Goal: Answer question/provide support: Share knowledge or assist other users

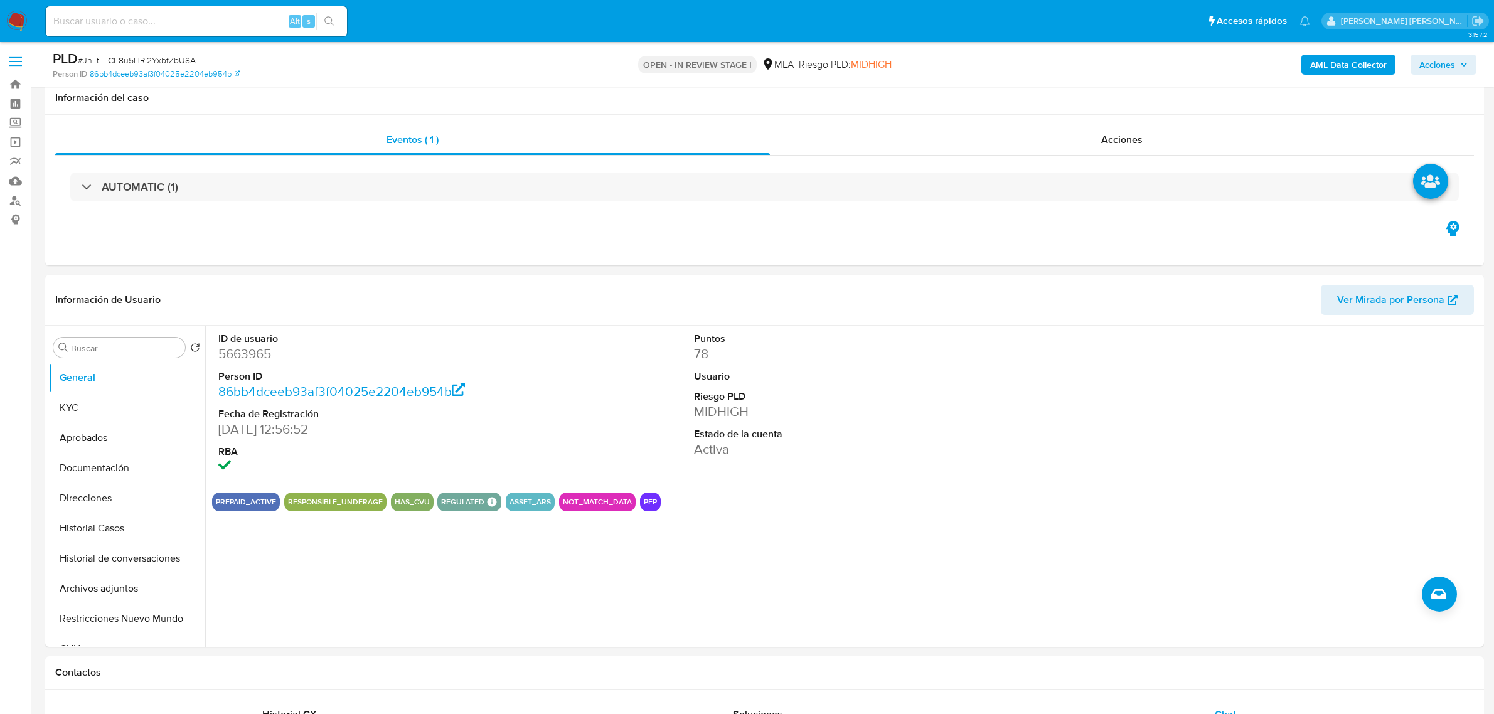
select select "10"
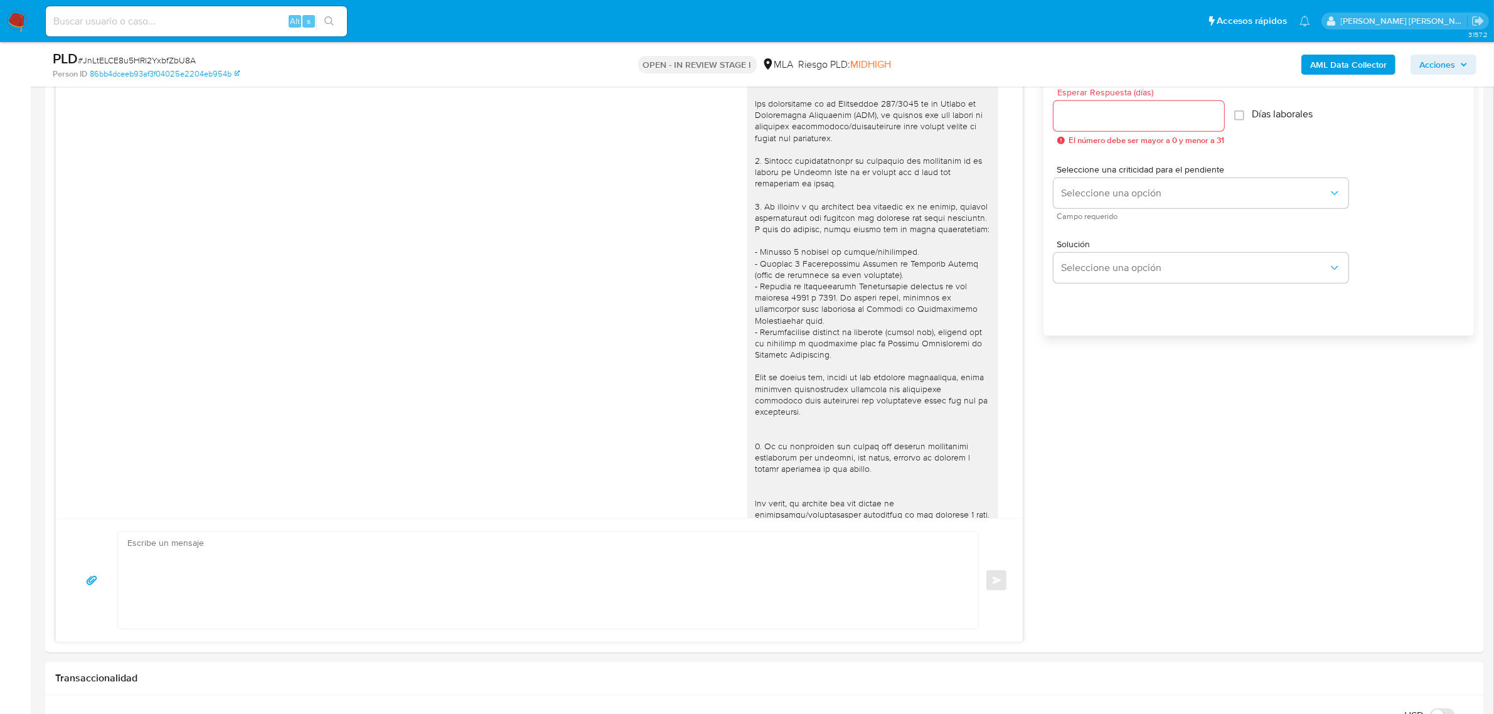
scroll to position [441, 0]
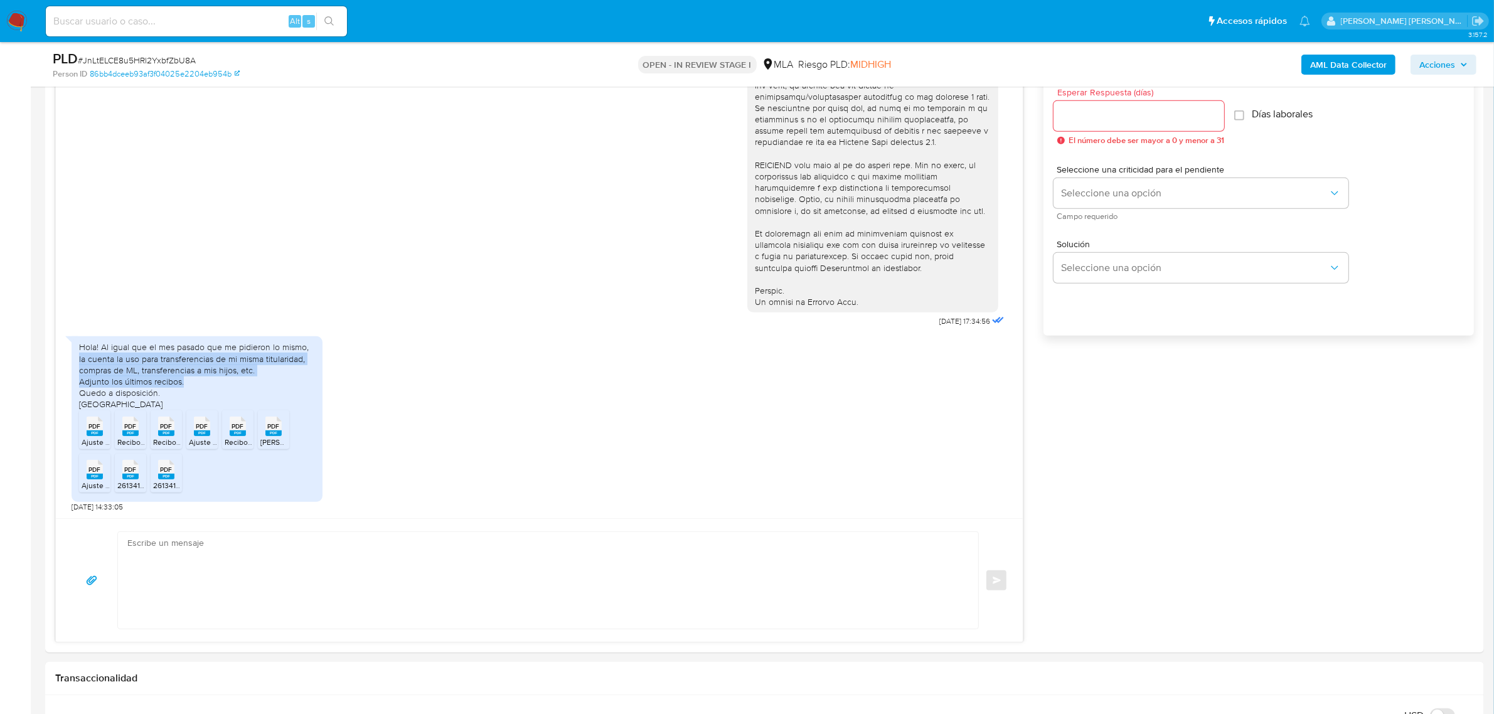
click at [1356, 67] on b "AML Data Collector" at bounding box center [1348, 65] width 77 height 20
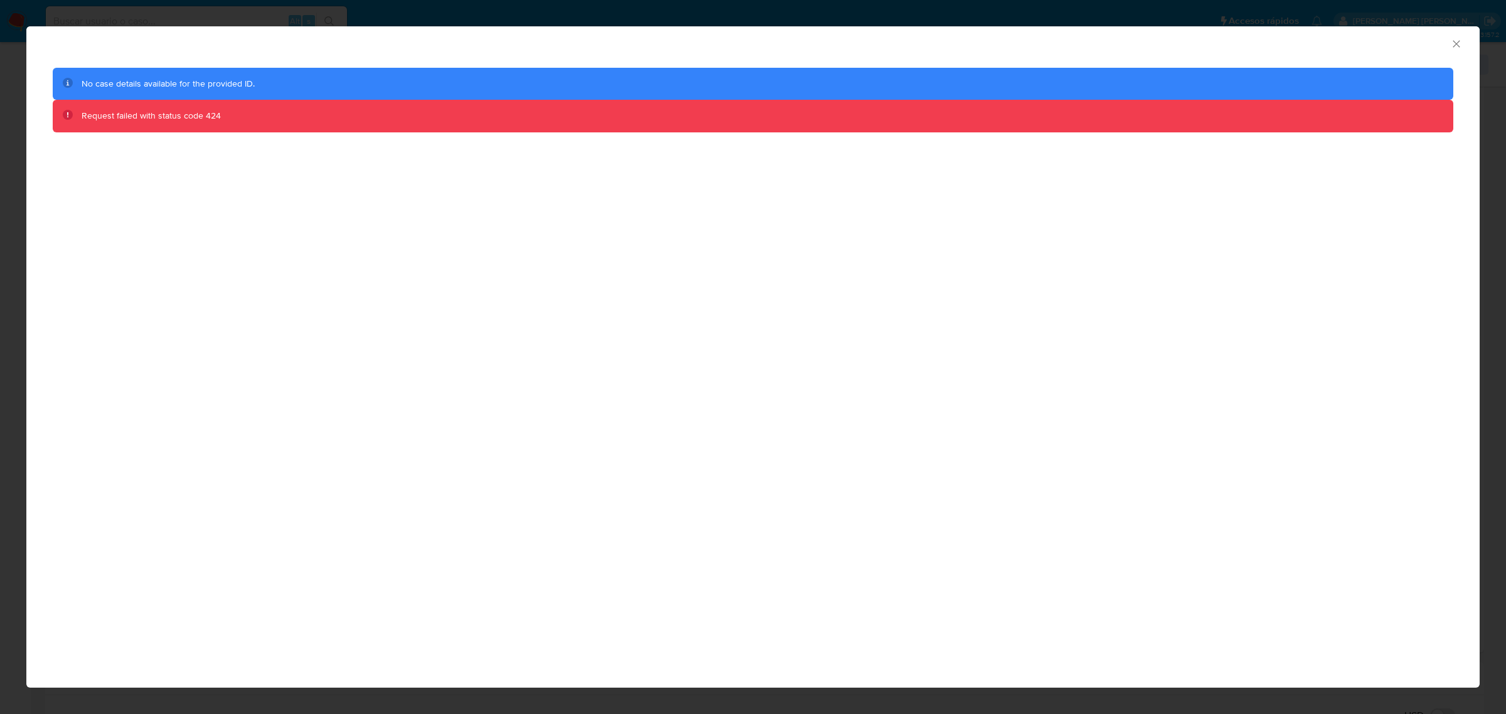
click at [1451, 39] on icon "Cerrar ventana" at bounding box center [1456, 44] width 13 height 13
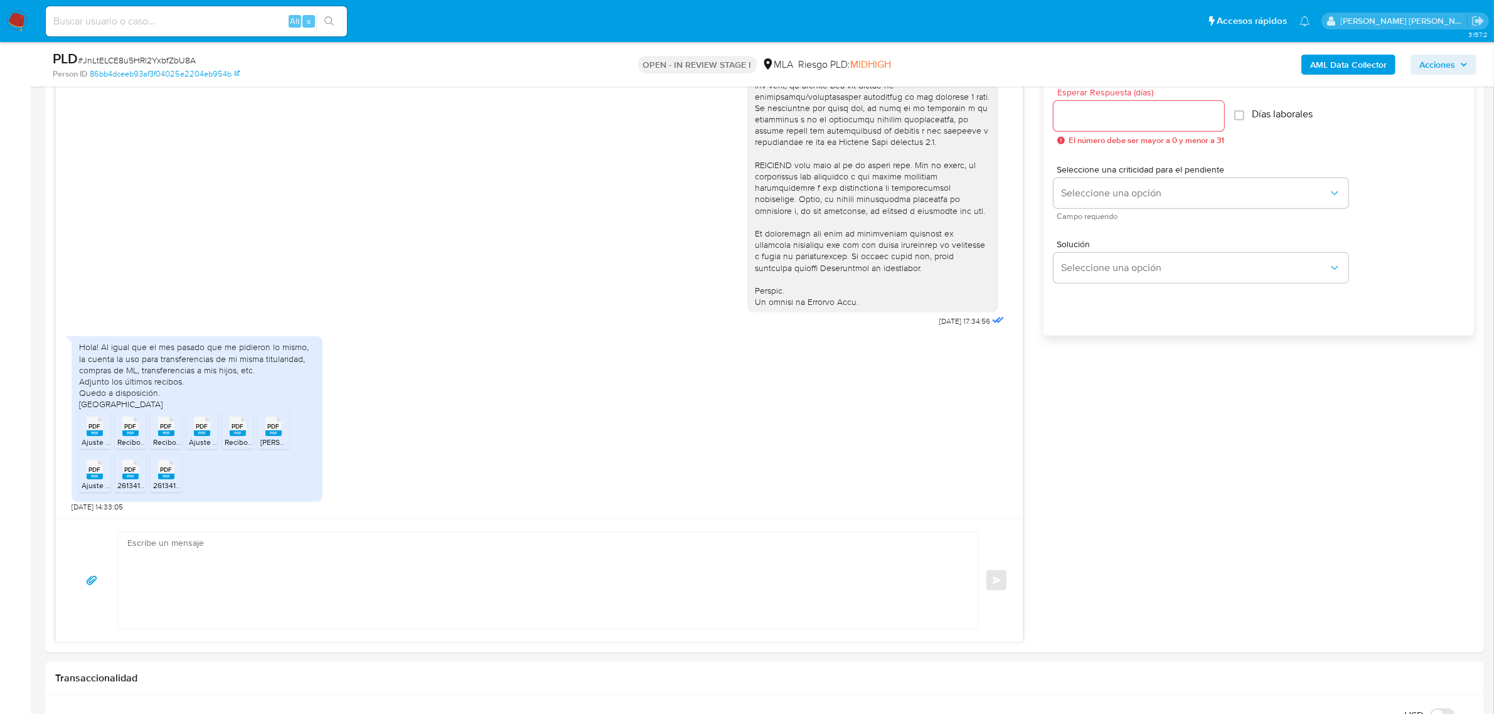
click at [1353, 52] on div "AML Data Collector Acciones" at bounding box center [1240, 64] width 471 height 29
click at [1343, 61] on b "AML Data Collector" at bounding box center [1348, 65] width 77 height 20
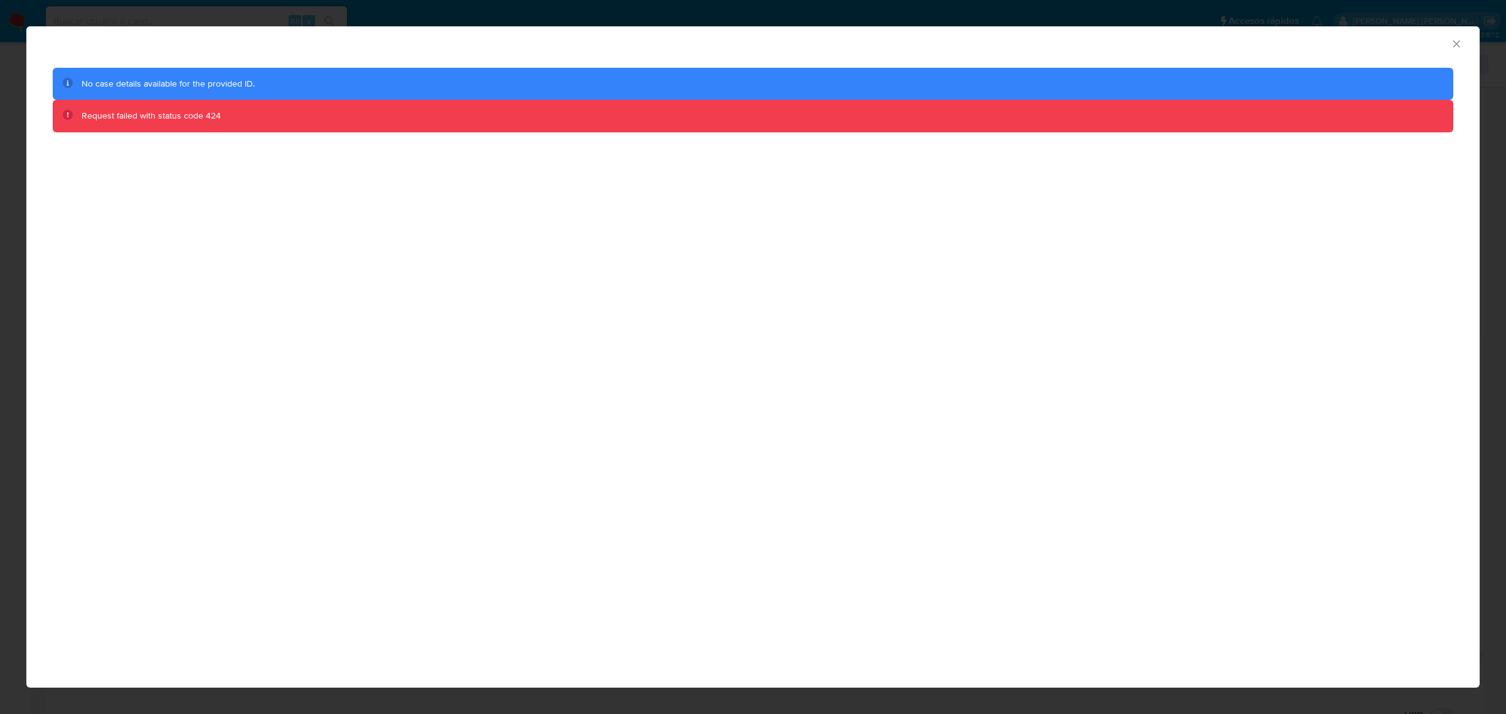
click at [1451, 43] on icon "Cerrar ventana" at bounding box center [1456, 44] width 13 height 13
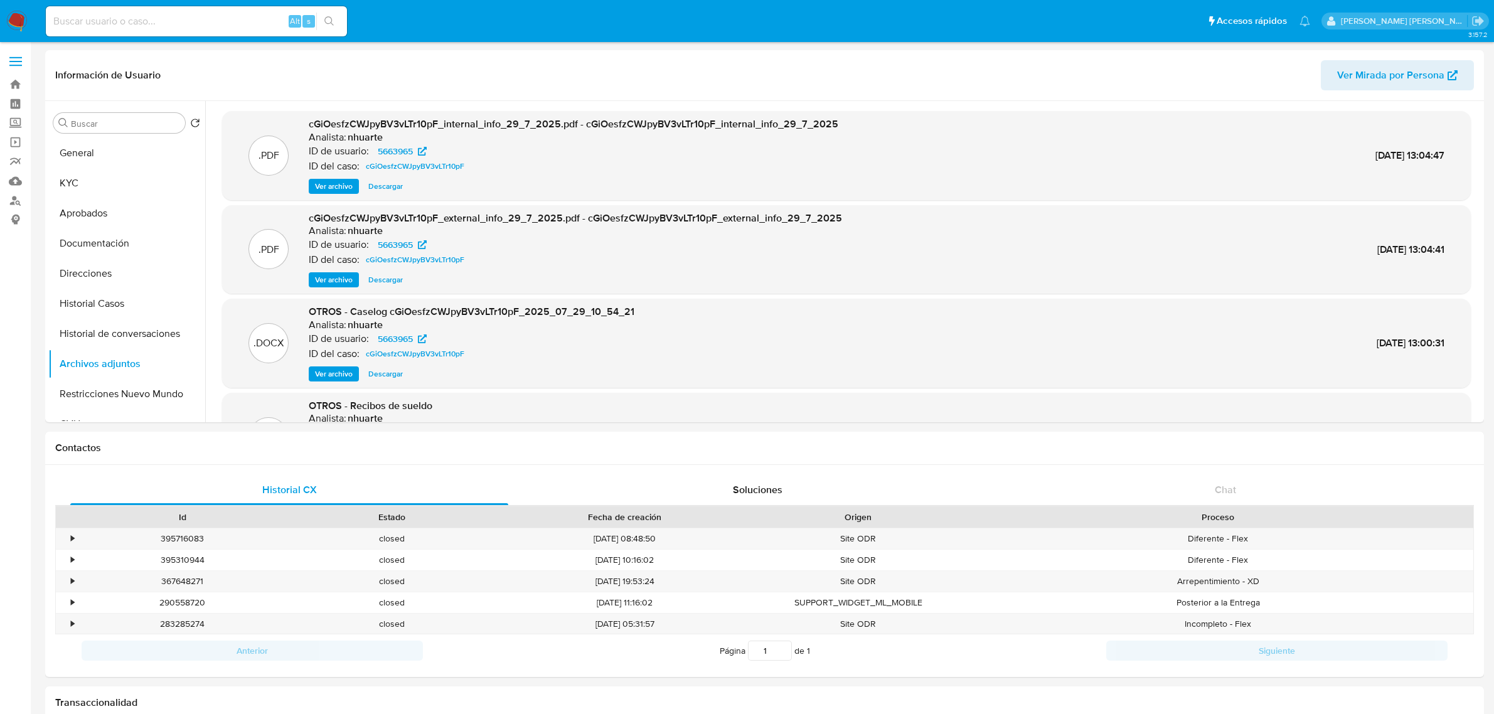
select select "10"
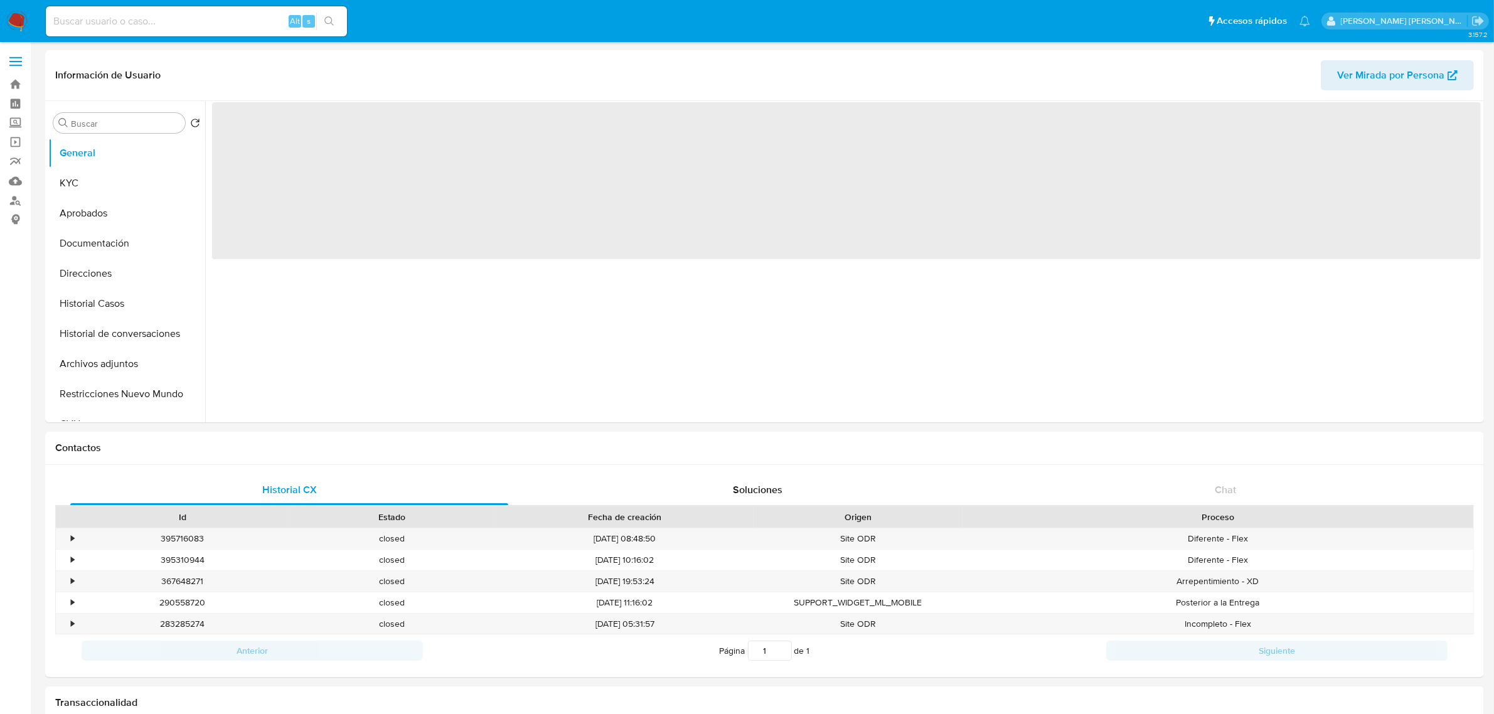
select select "10"
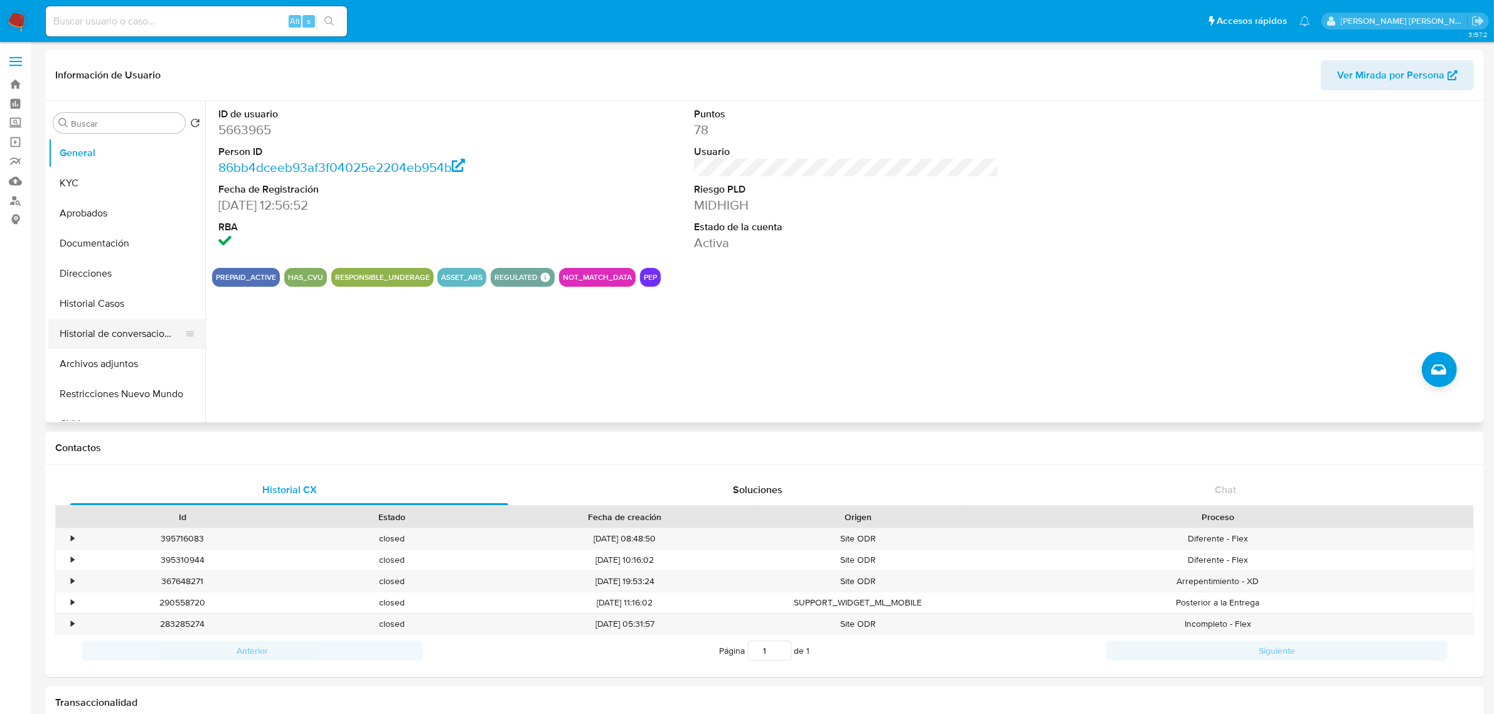
click at [102, 334] on button "Historial de conversaciones" at bounding box center [121, 334] width 147 height 30
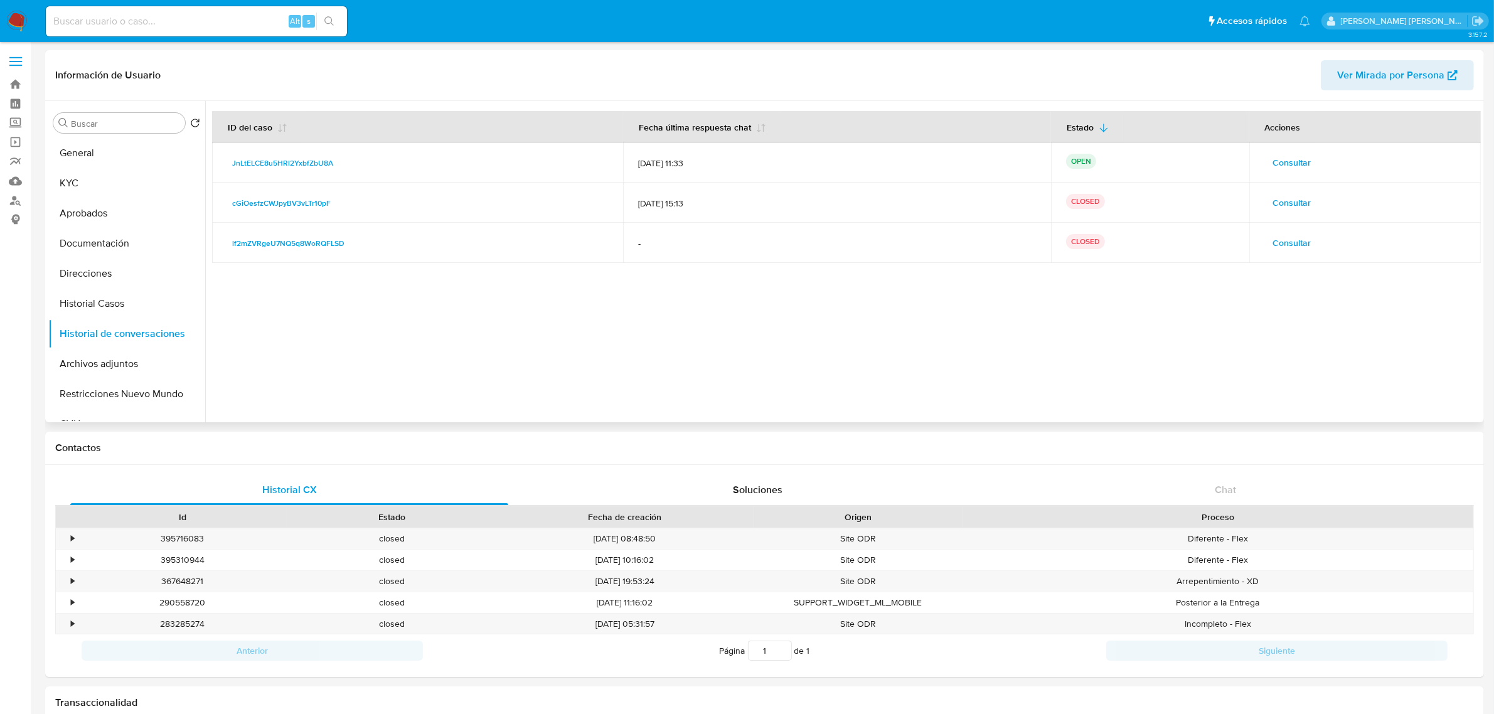
click at [1288, 165] on span "Consultar" at bounding box center [1292, 163] width 38 height 18
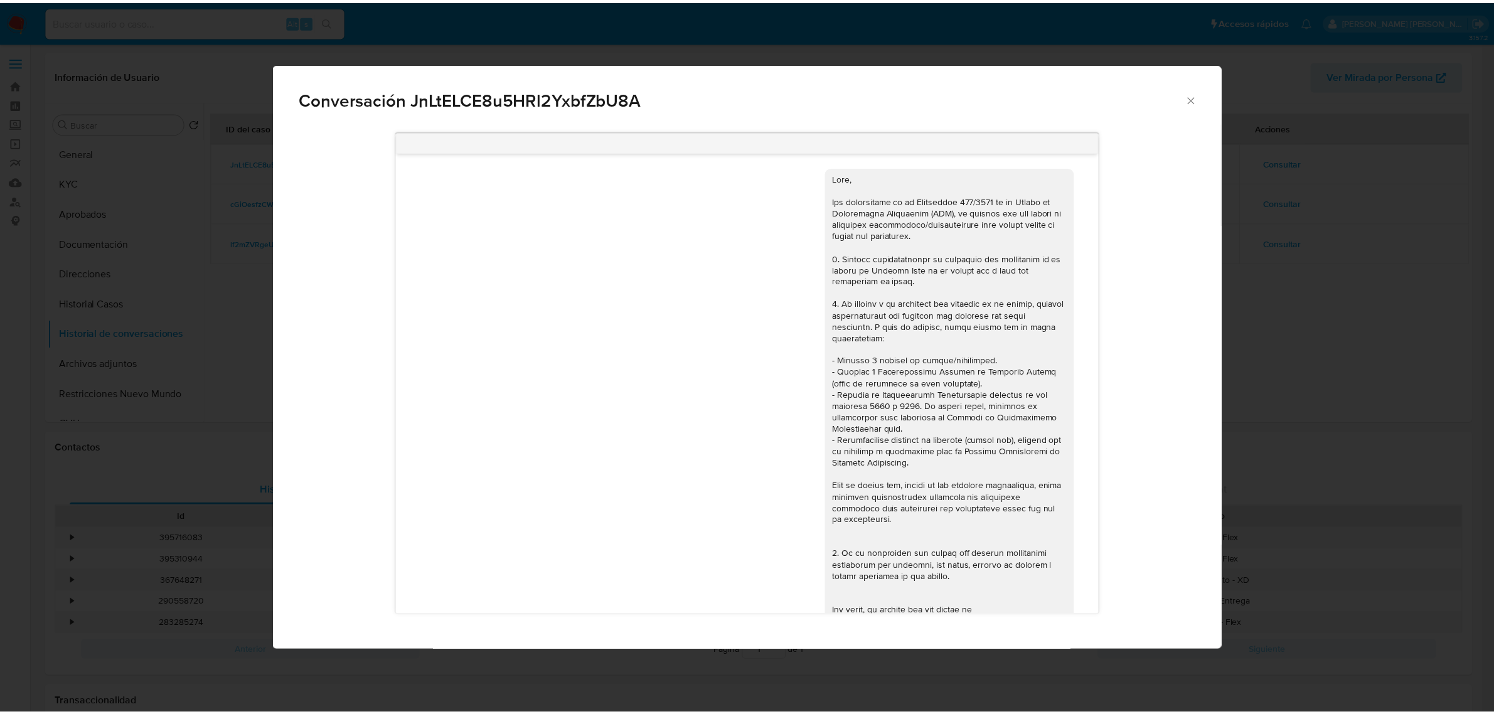
scroll to position [441, 0]
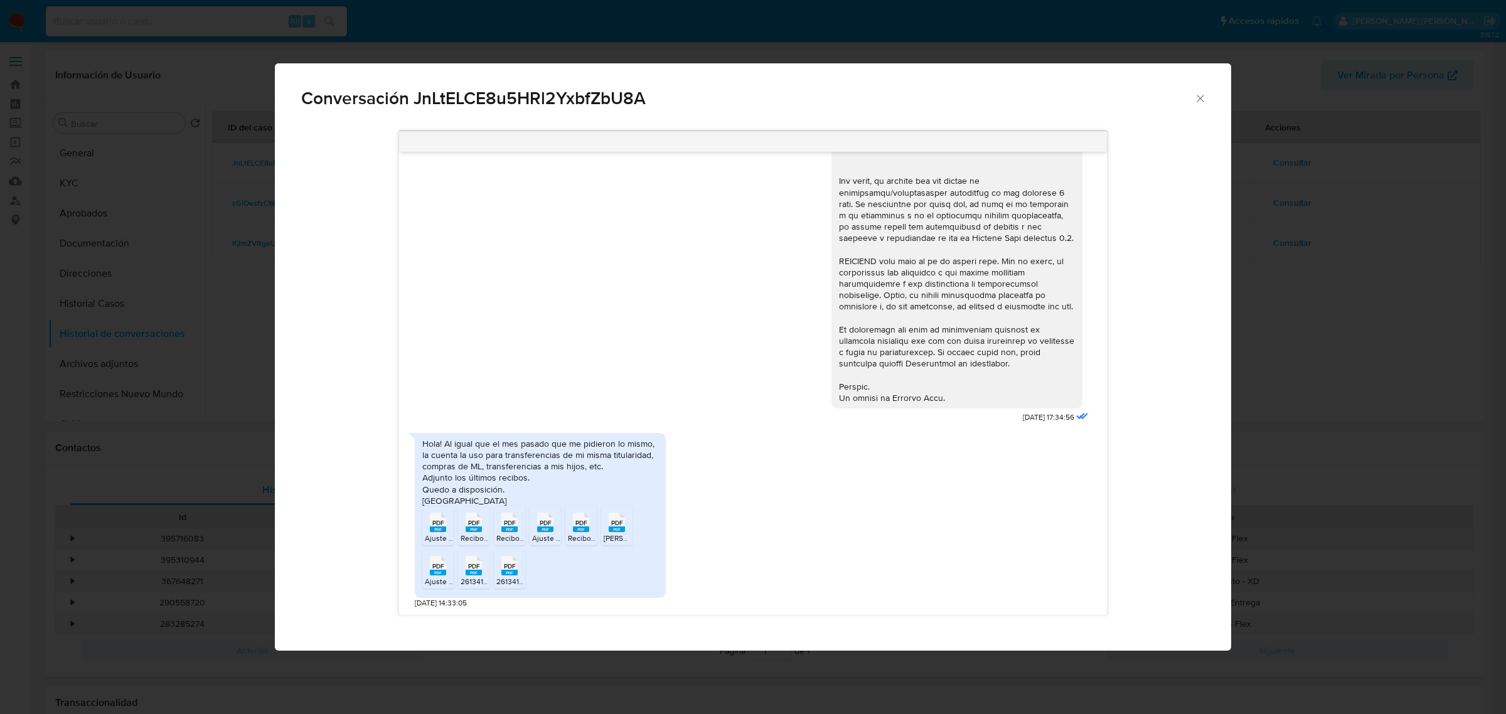
click at [1205, 95] on icon "Cerrar" at bounding box center [1200, 98] width 13 height 13
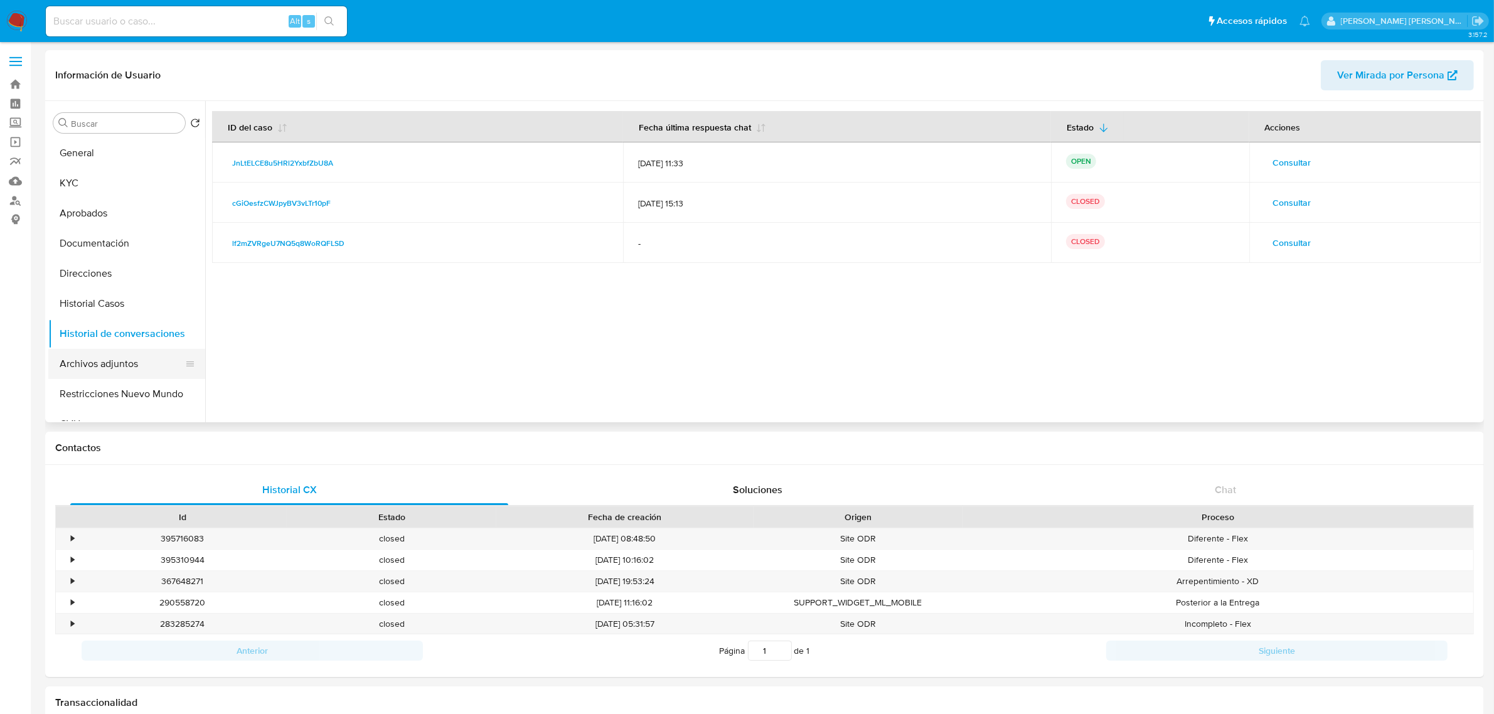
click at [122, 362] on button "Archivos adjuntos" at bounding box center [121, 364] width 147 height 30
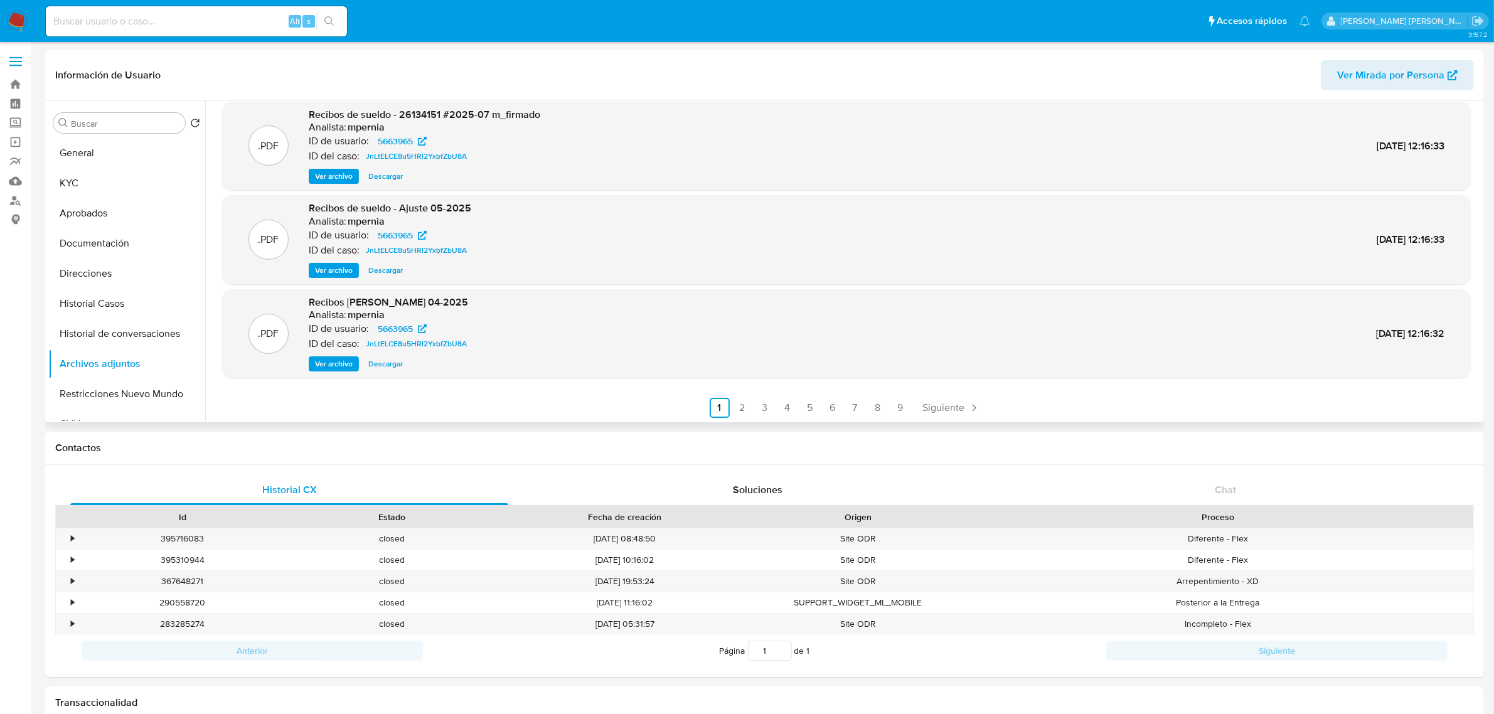
scroll to position [105, 0]
click at [784, 406] on link "4" at bounding box center [787, 407] width 20 height 20
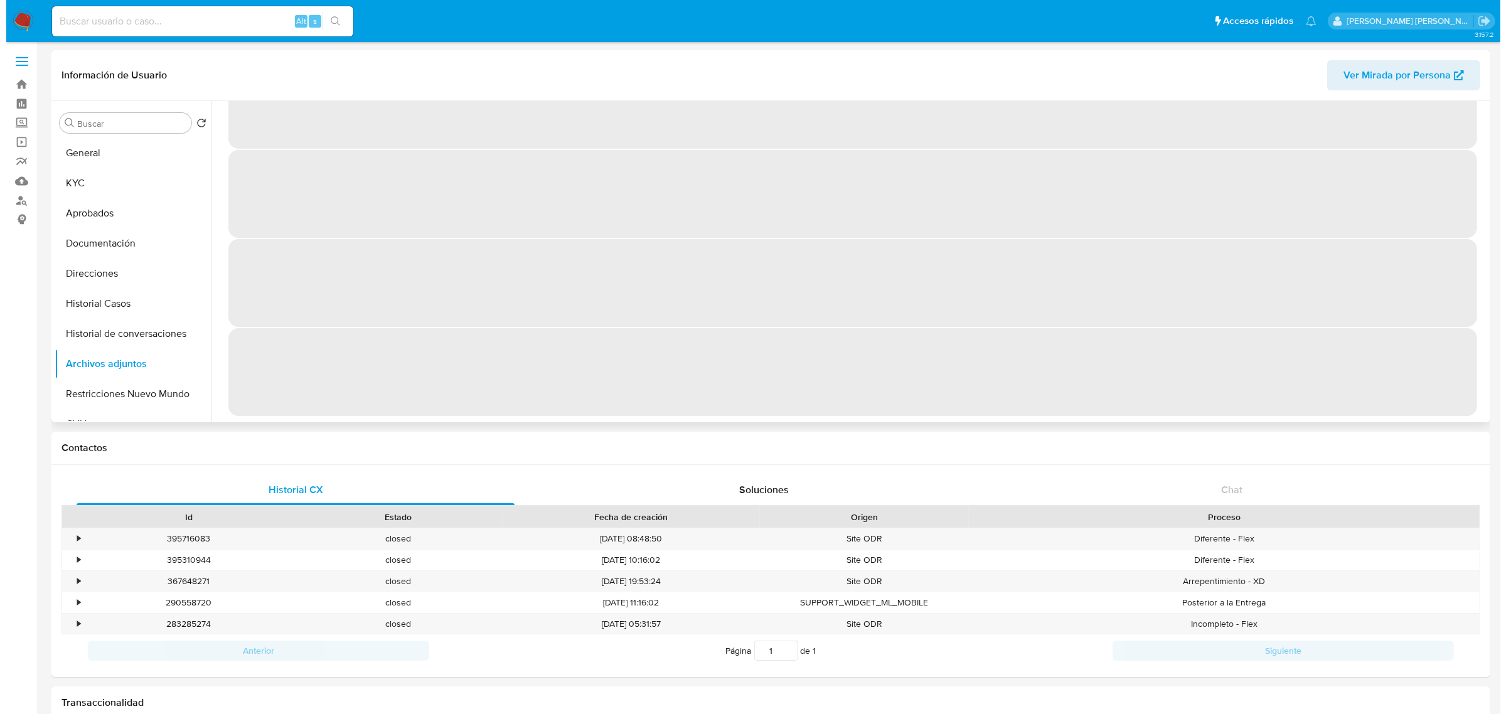
scroll to position [0, 0]
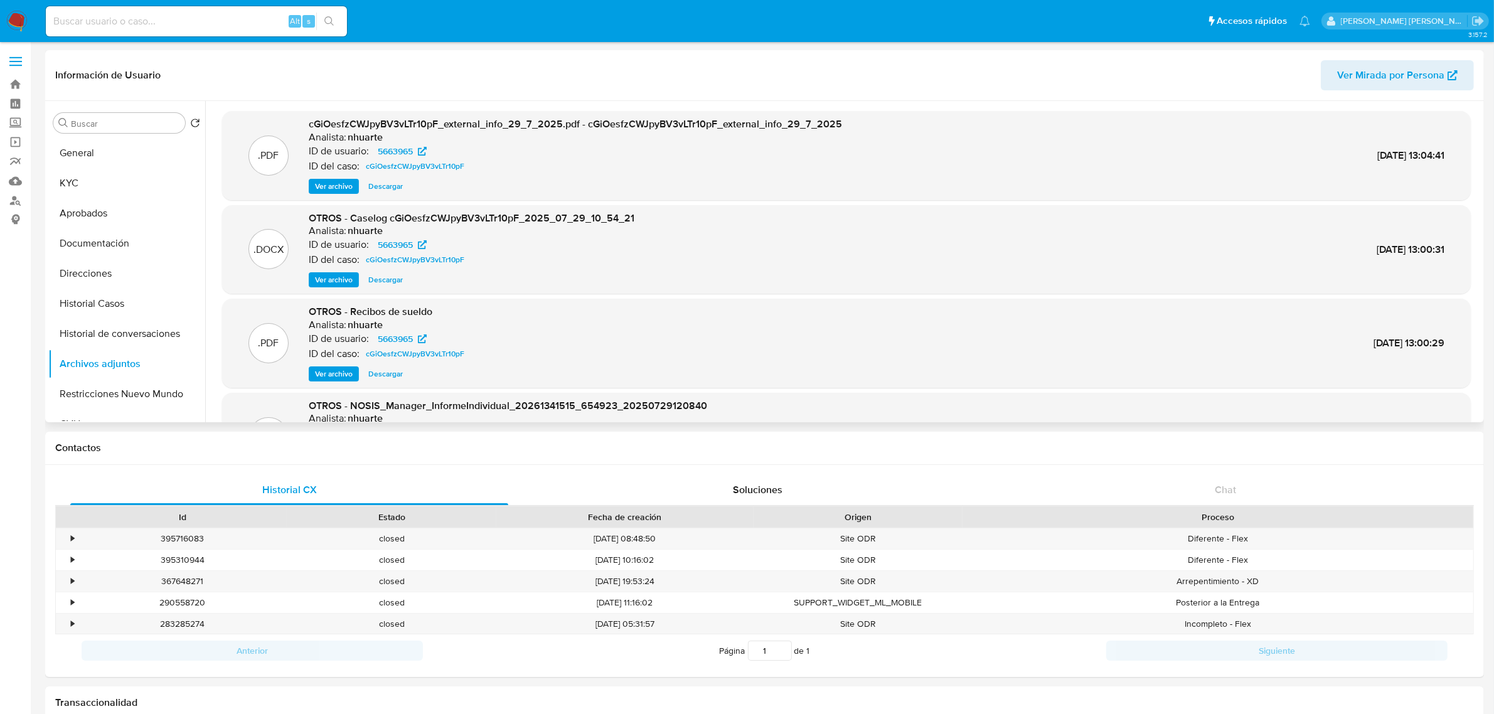
click at [333, 277] on span "Ver archivo" at bounding box center [334, 280] width 38 height 13
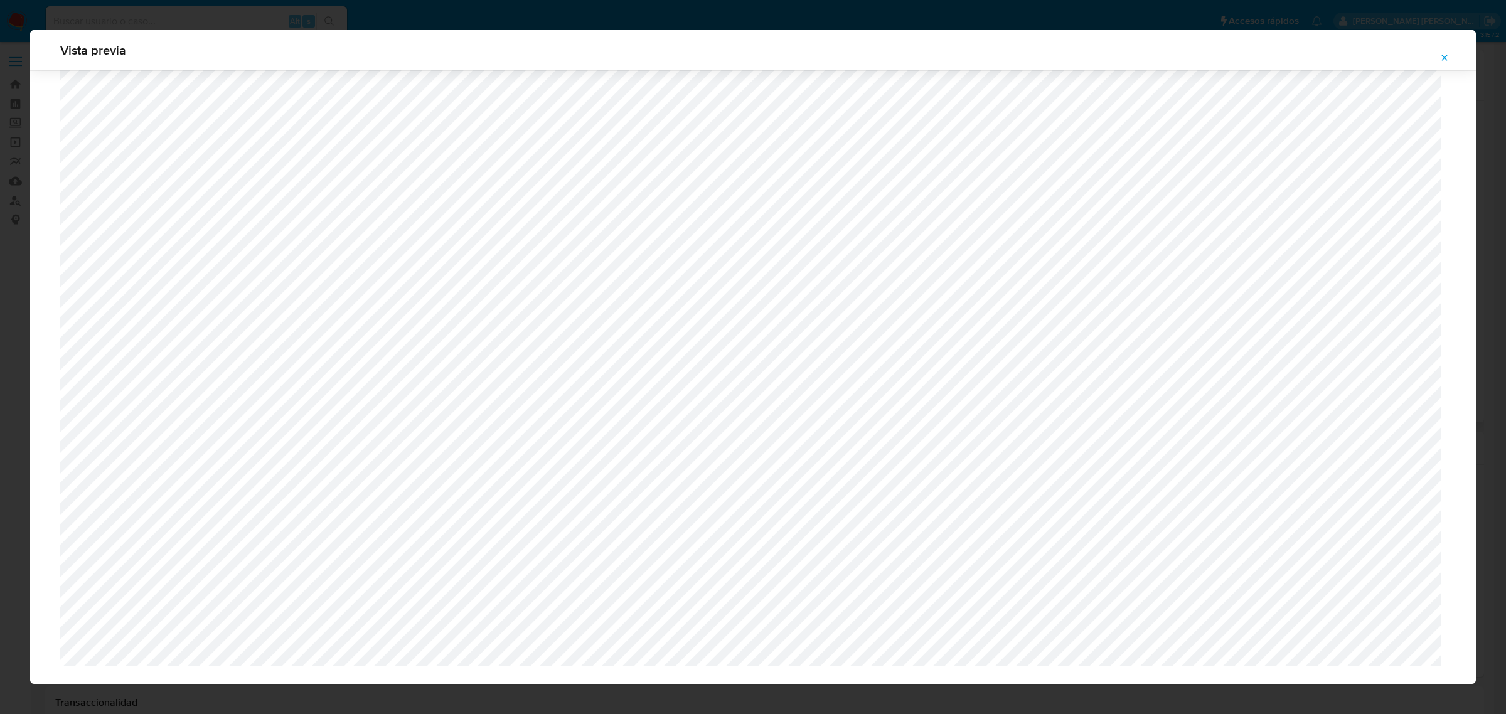
scroll to position [738, 0]
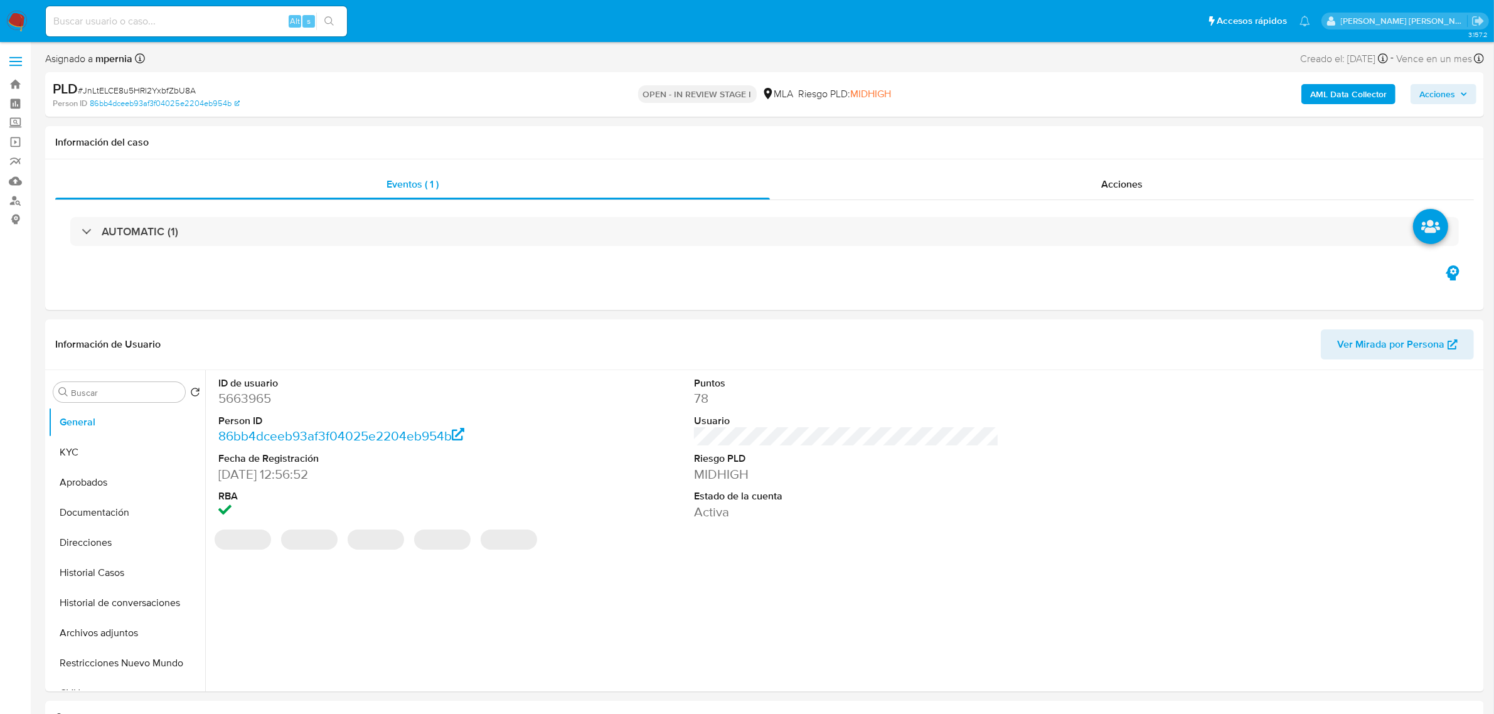
select select "10"
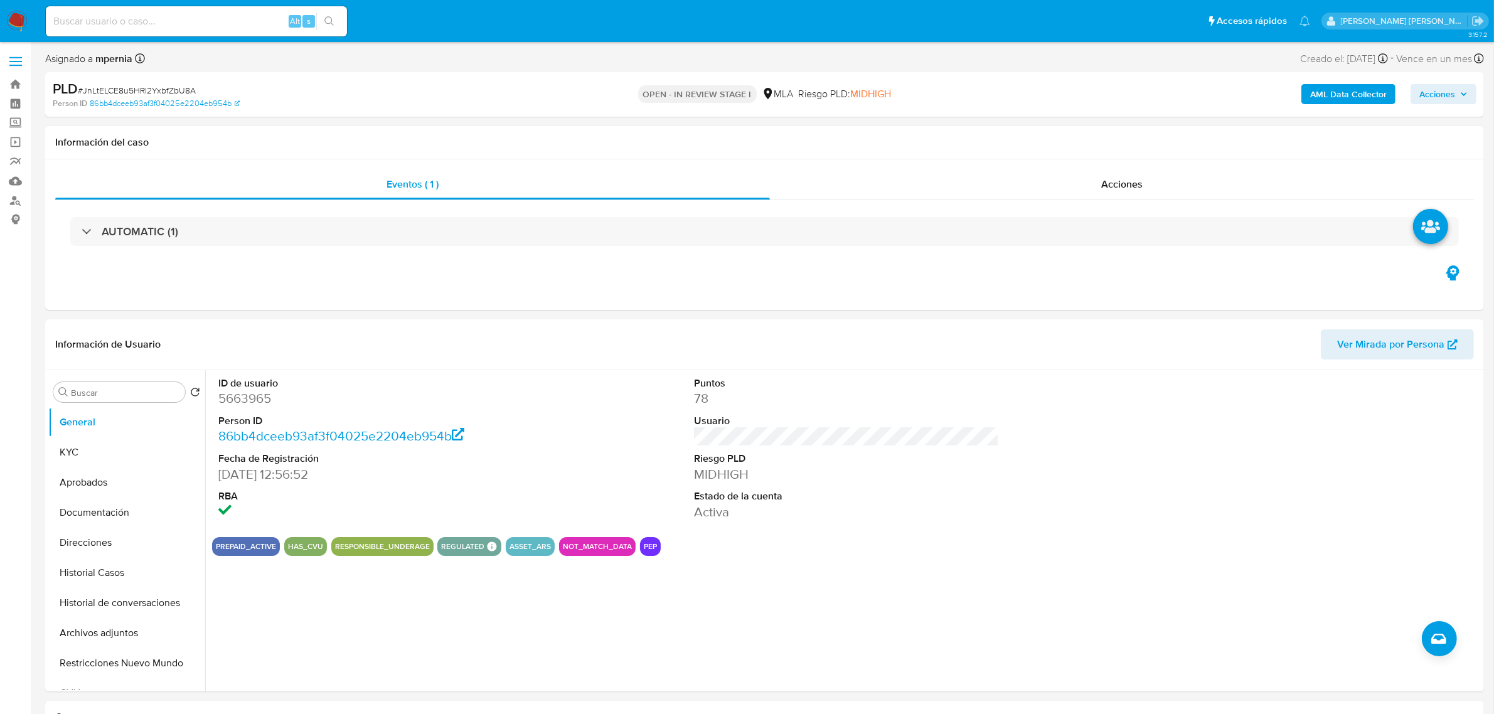
click at [1332, 102] on b "AML Data Collector" at bounding box center [1348, 94] width 77 height 20
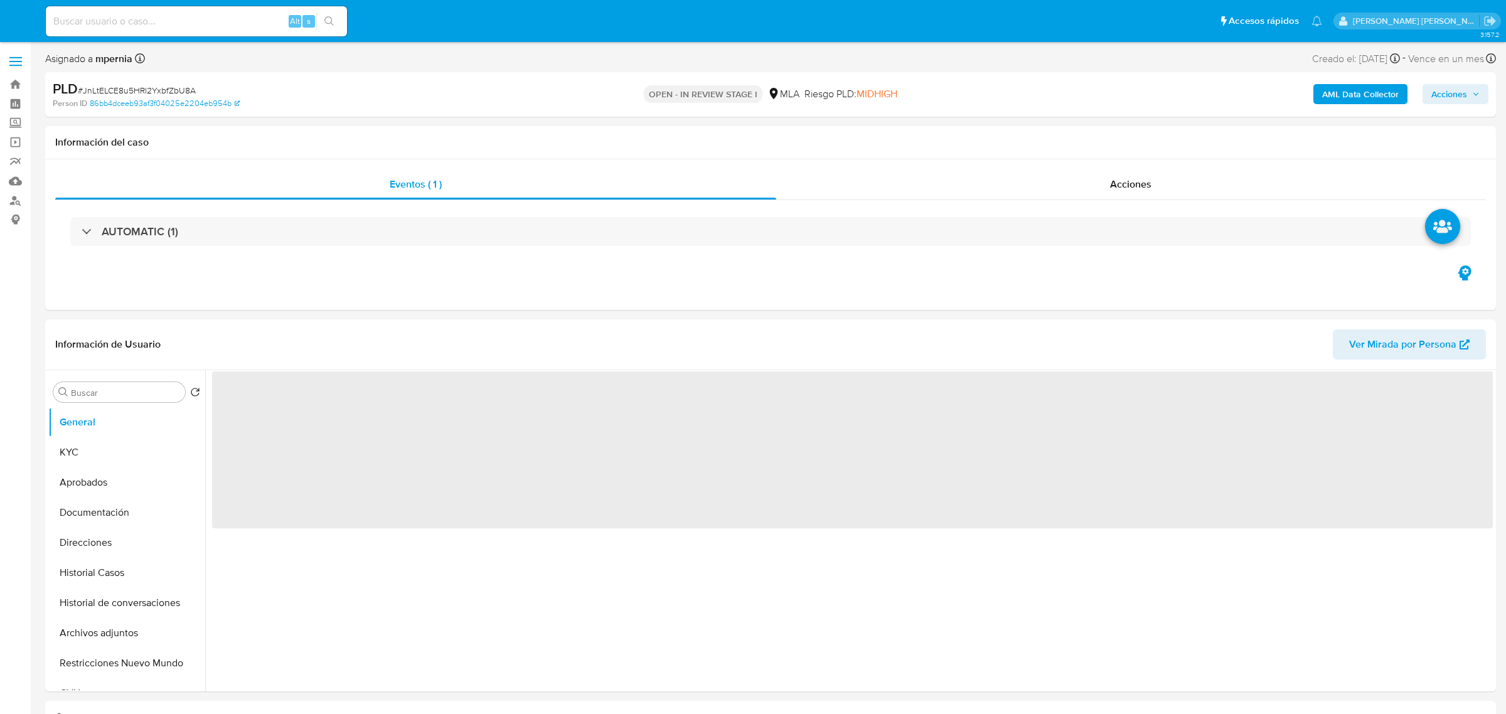
select select "10"
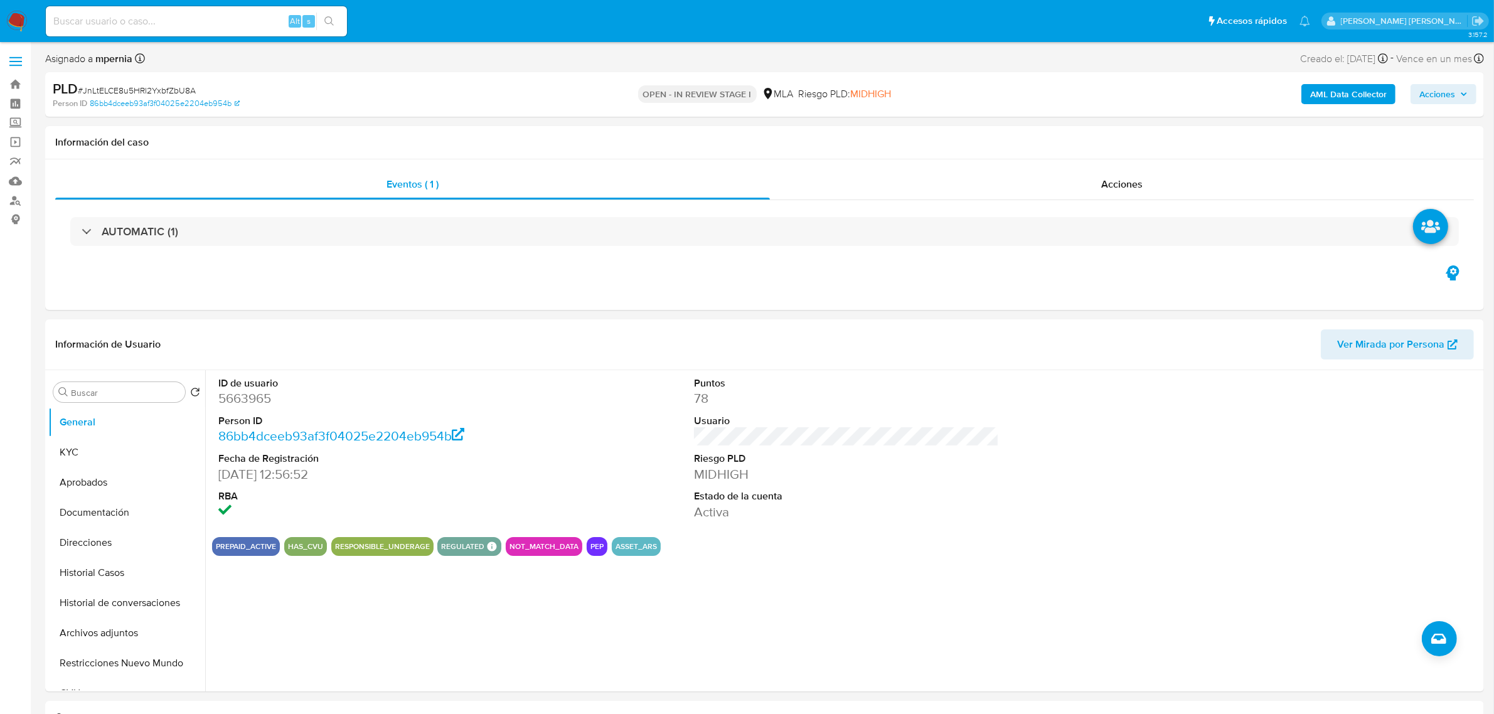
click at [1379, 101] on b "AML Data Collector" at bounding box center [1348, 94] width 77 height 20
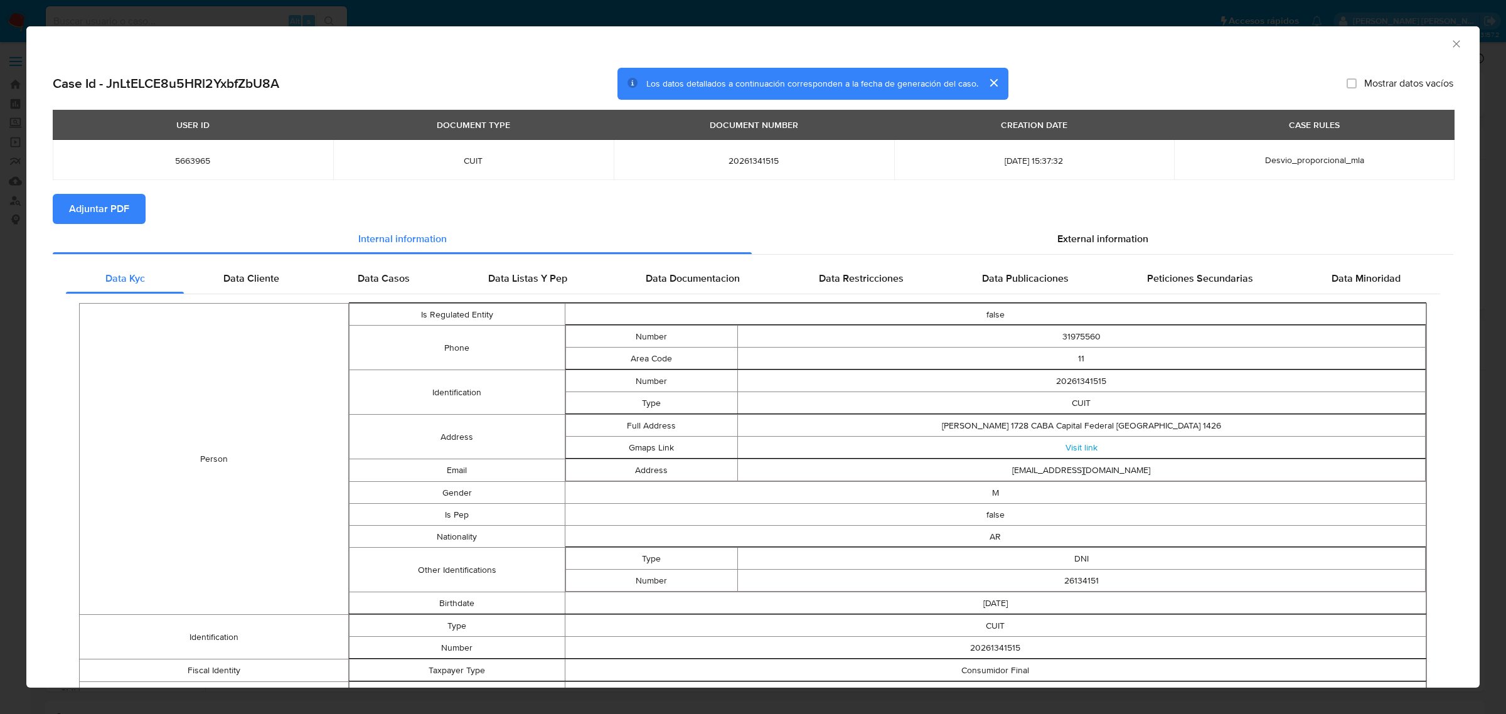
click at [110, 205] on span "Adjuntar PDF" at bounding box center [99, 209] width 60 height 28
click at [1450, 46] on icon "Cerrar ventana" at bounding box center [1456, 44] width 13 height 13
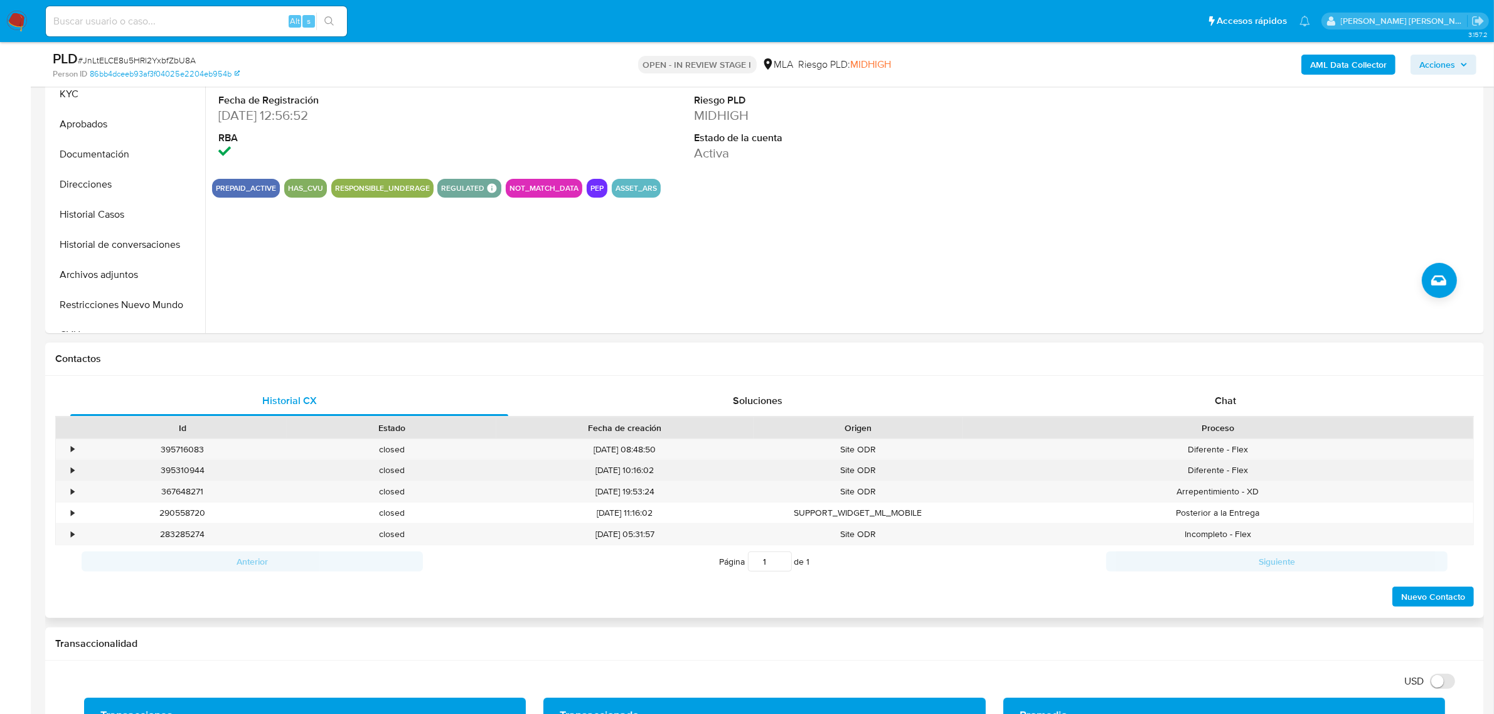
scroll to position [471, 0]
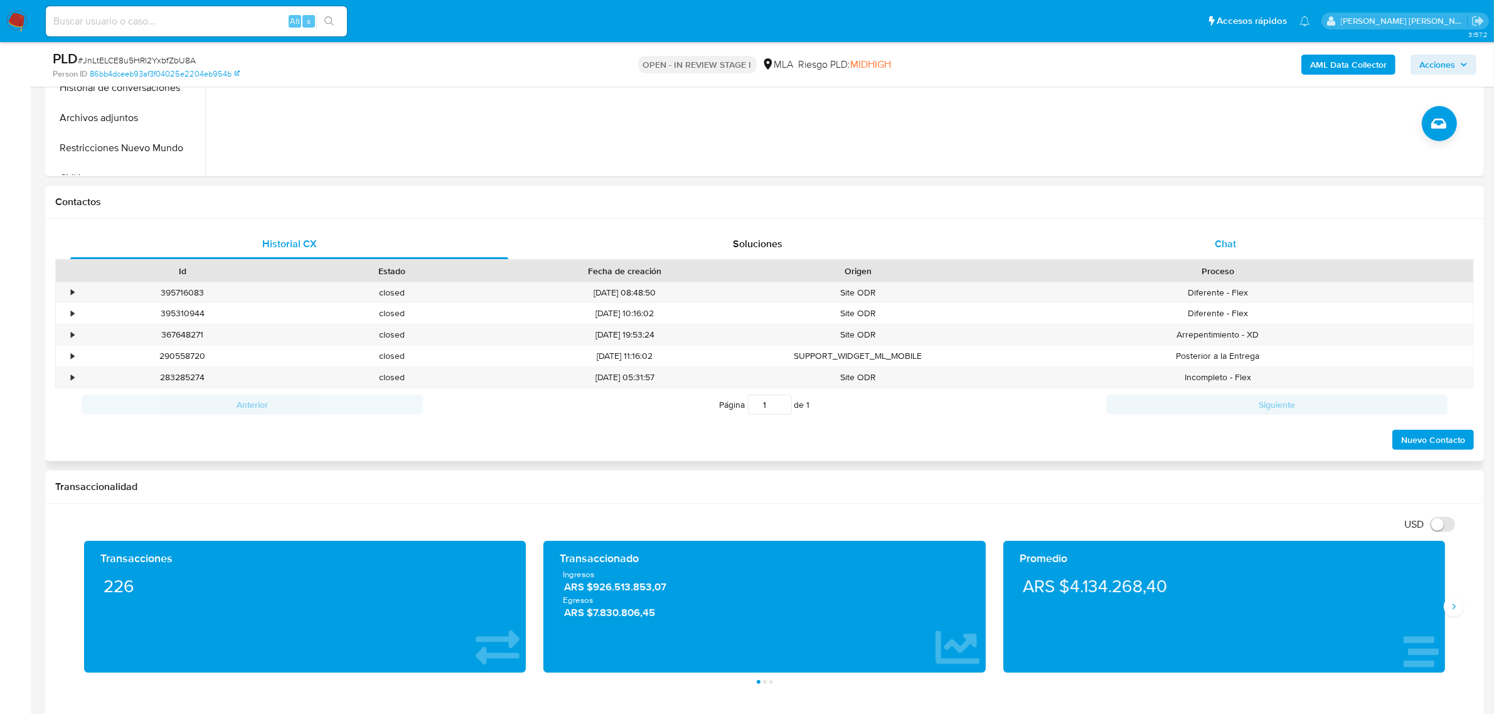
click at [1215, 239] on span "Chat" at bounding box center [1225, 244] width 21 height 14
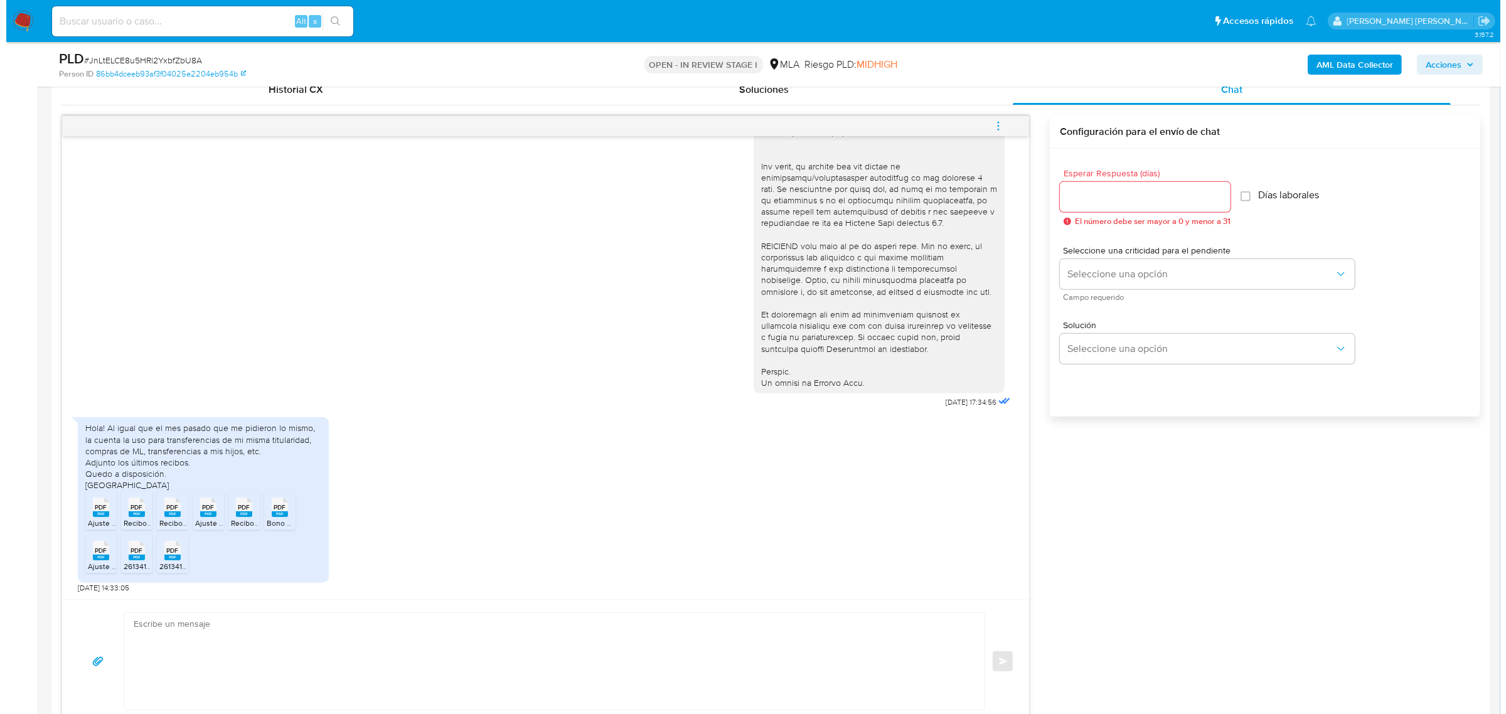
scroll to position [628, 0]
click at [996, 122] on icon "menu-action" at bounding box center [991, 123] width 11 height 11
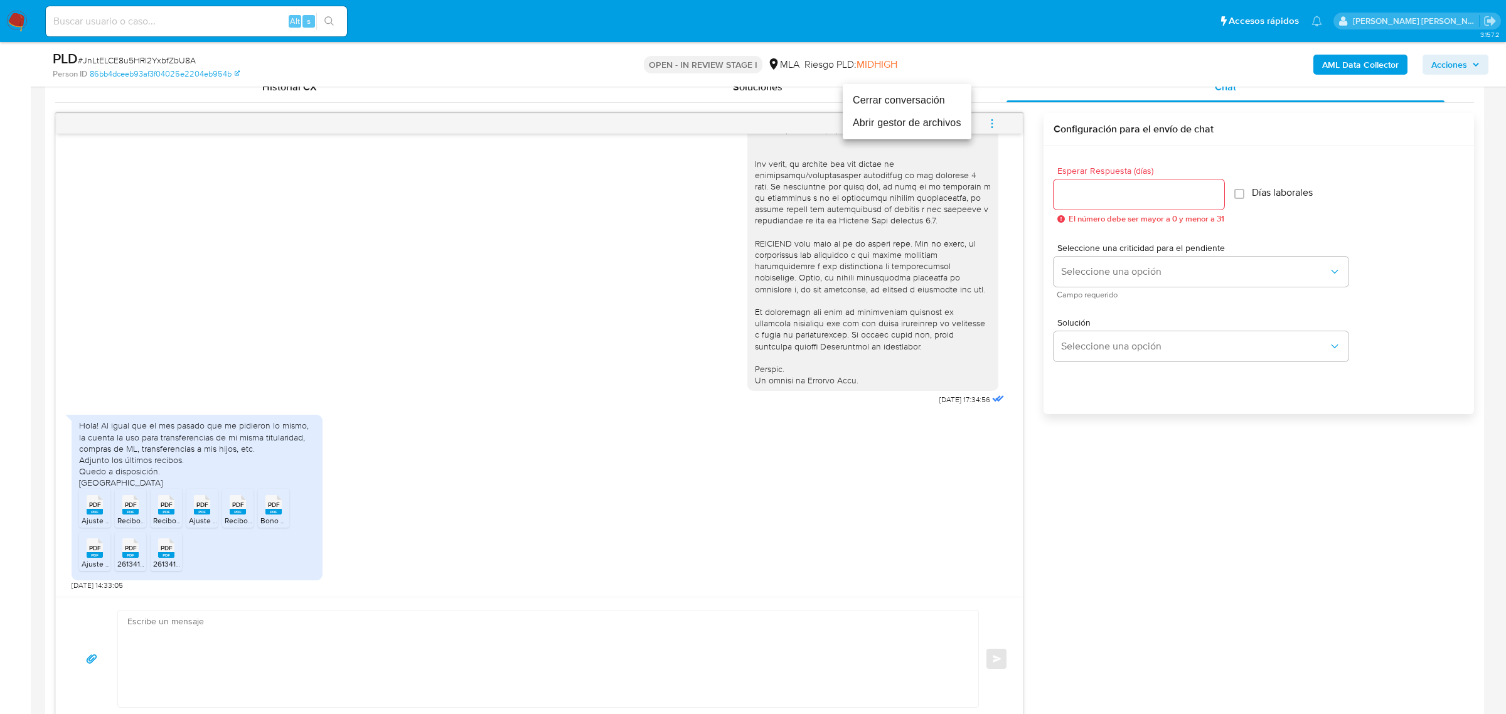
click at [911, 126] on li "Abrir gestor de archivos" at bounding box center [907, 123] width 129 height 23
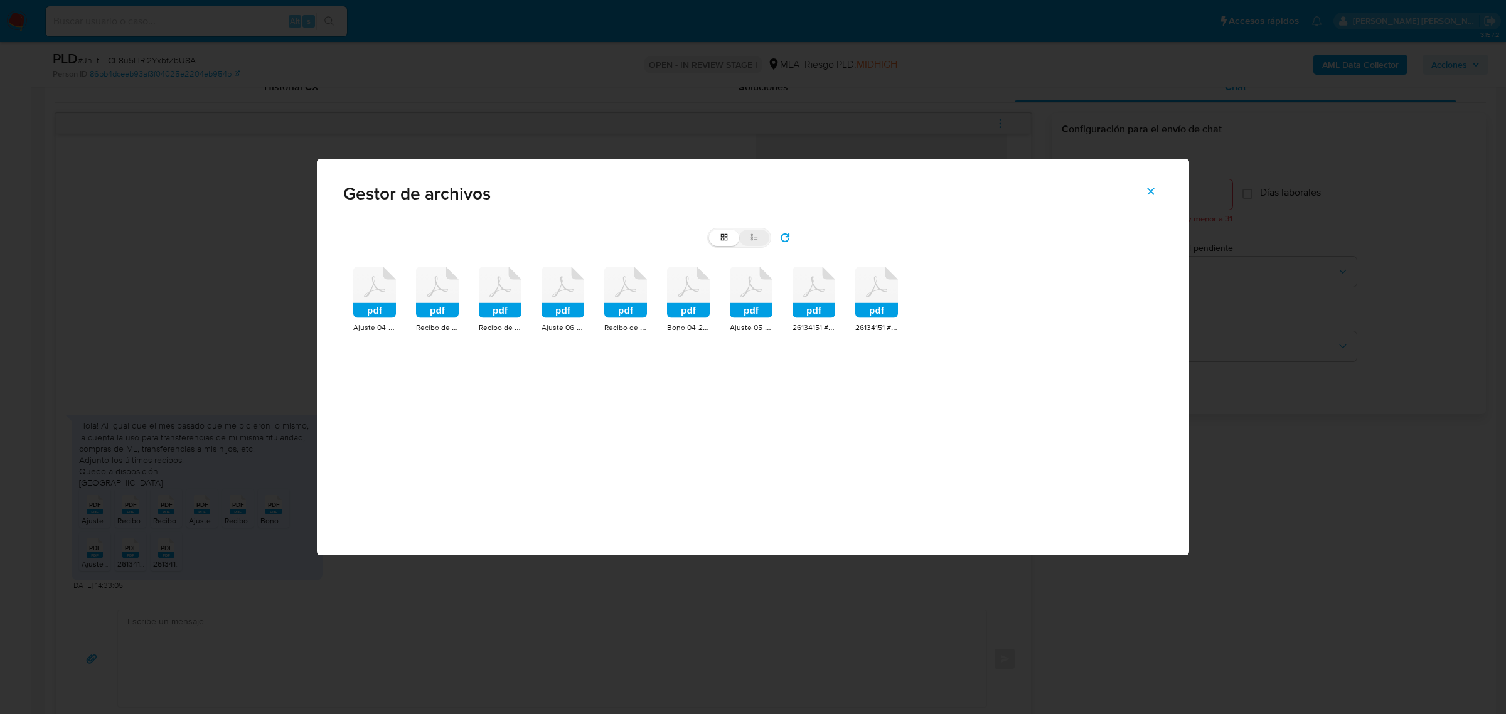
click at [754, 240] on icon at bounding box center [756, 240] width 4 height 1
click at [710, 230] on input "list" at bounding box center [709, 230] width 1 height 1
radio input "true"
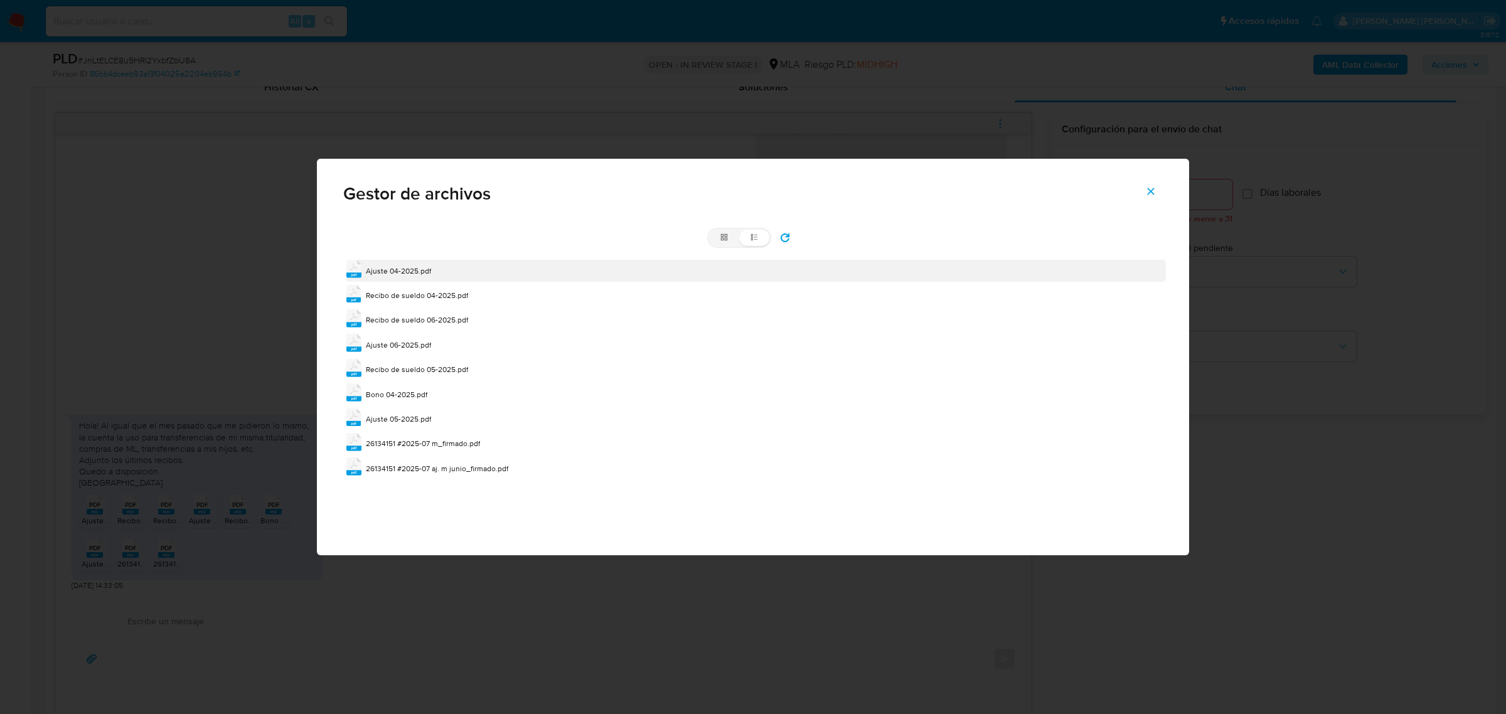
click at [397, 274] on span "Ajuste 04-2025.pdf" at bounding box center [398, 270] width 65 height 11
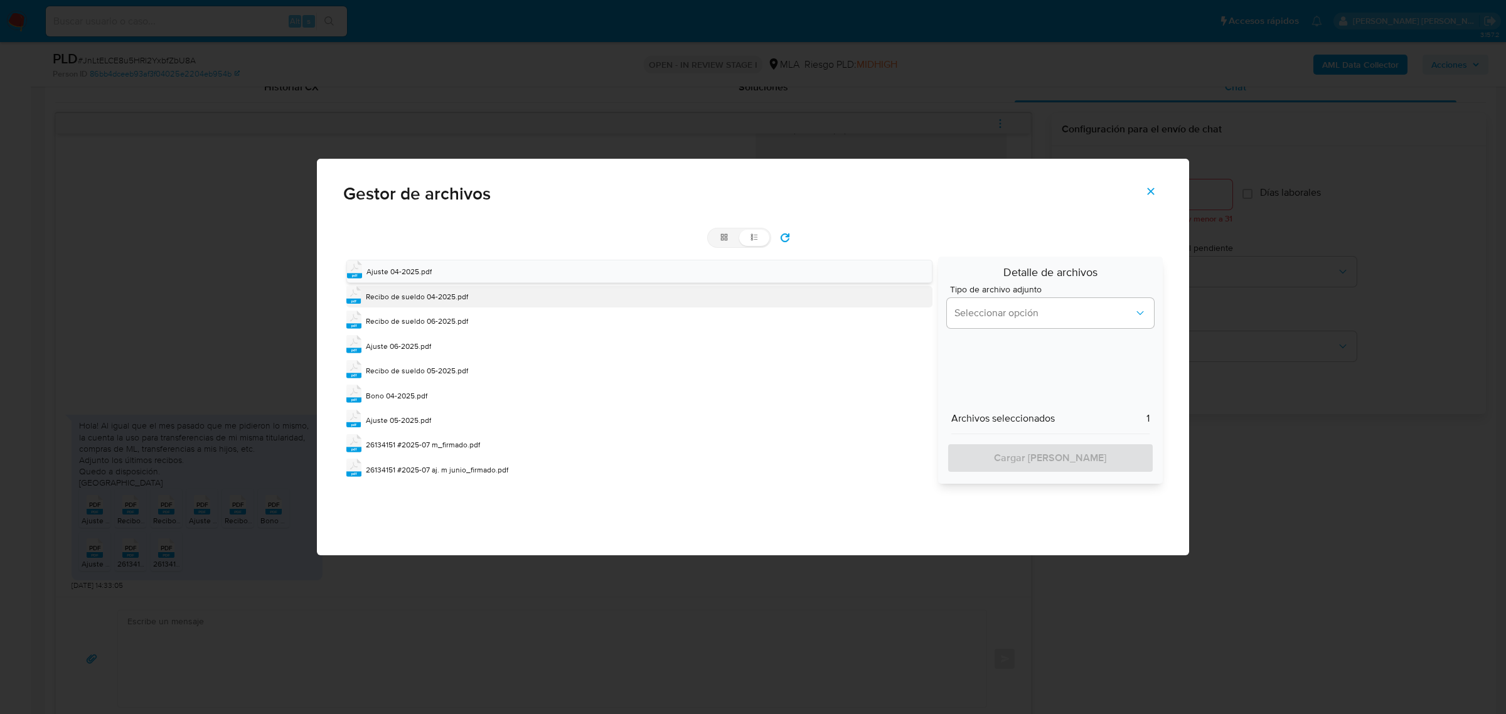
click at [393, 295] on span "Recibo de sueldo 04-2025.pdf" at bounding box center [417, 296] width 102 height 11
click at [388, 322] on span "Recibo de sueldo 06-2025.pdf" at bounding box center [417, 322] width 102 height 11
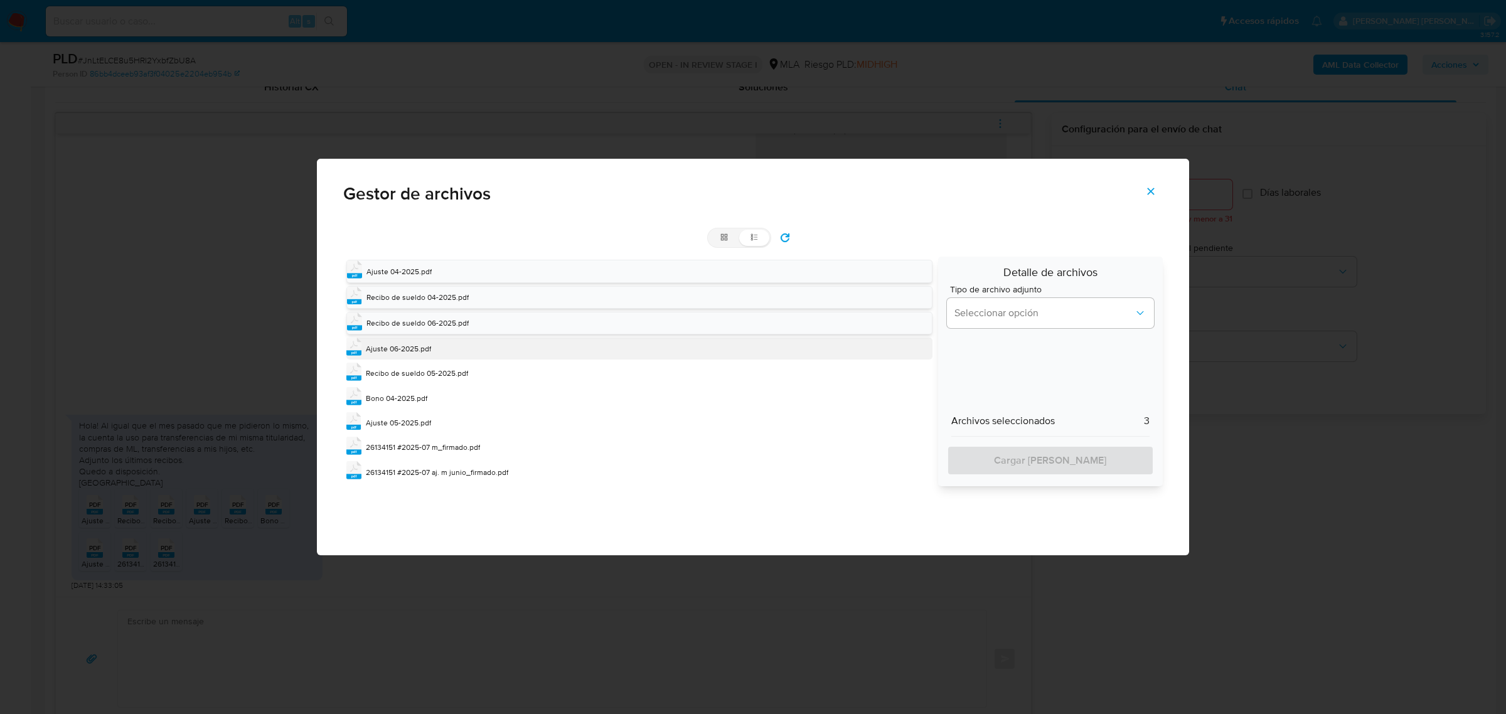
click at [383, 355] on div "Ajuste 06-2025.pdf" at bounding box center [398, 349] width 65 height 13
click at [383, 377] on span "Recibo de sueldo 05-2025.pdf" at bounding box center [417, 374] width 102 height 11
click at [380, 402] on span "Bono 04-2025.pdf" at bounding box center [396, 400] width 61 height 11
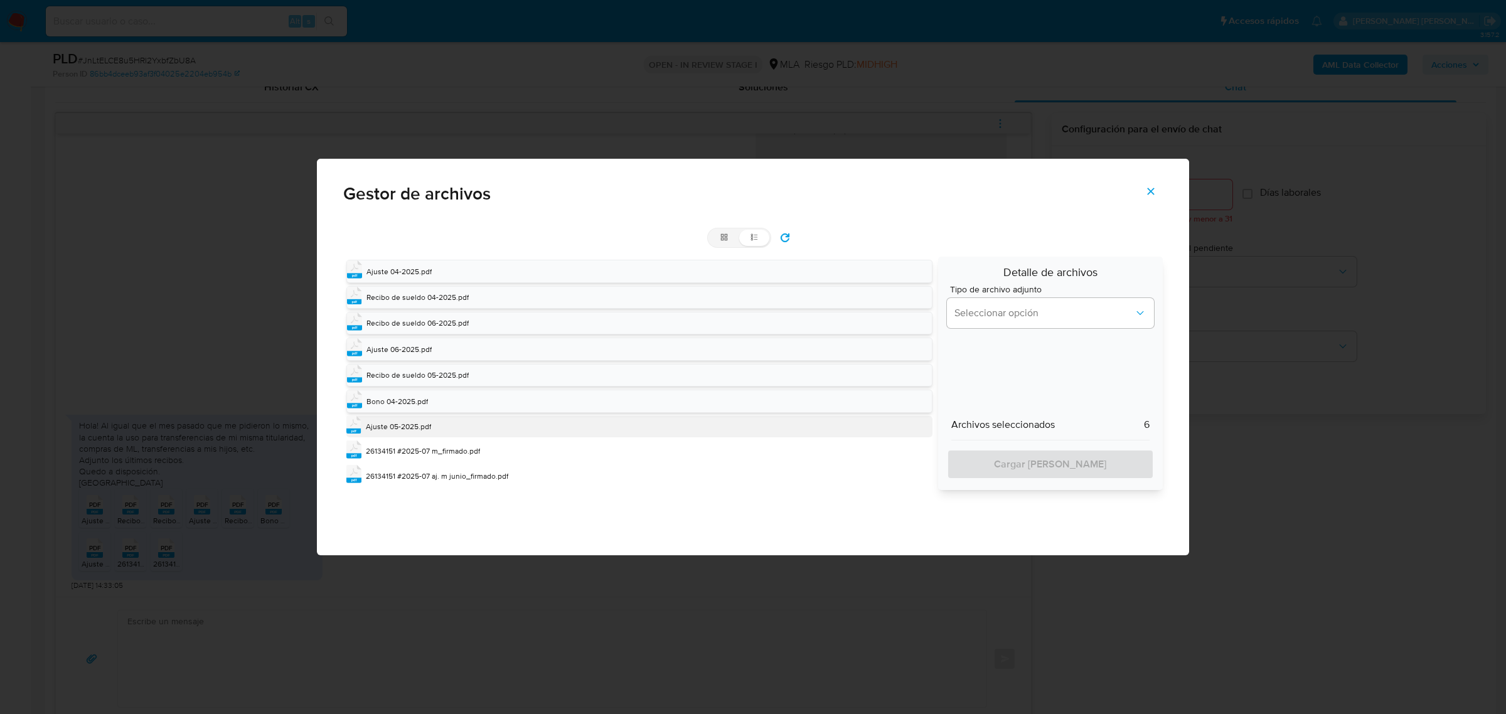
click at [375, 432] on span "Ajuste 05-2025.pdf" at bounding box center [398, 426] width 65 height 11
click at [381, 457] on span "26134151 #2025-07 m_firmado.pdf" at bounding box center [423, 452] width 114 height 11
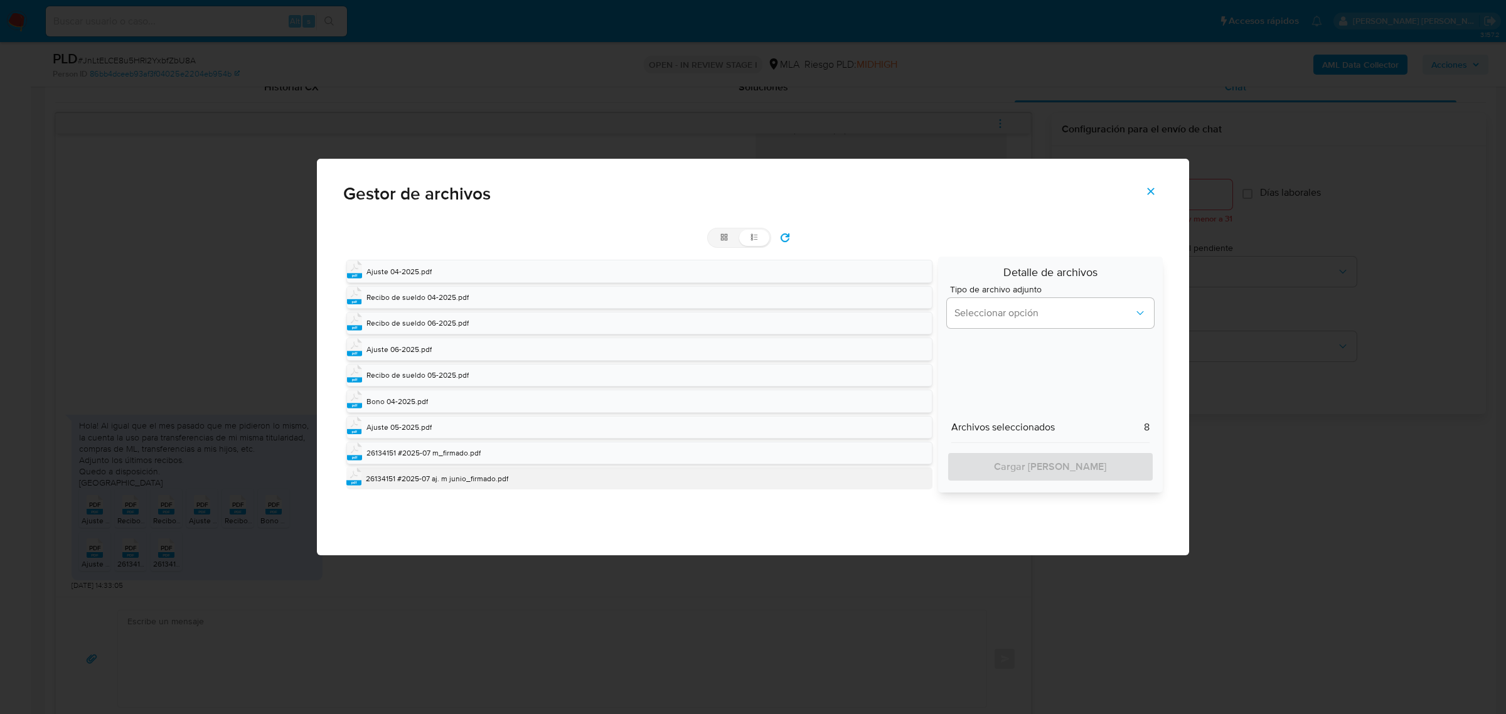
click at [390, 484] on span "26134151 #2025-07 aj. m junio_firmado.pdf" at bounding box center [437, 478] width 142 height 11
click at [1056, 324] on button "Seleccionar opción" at bounding box center [1050, 313] width 207 height 30
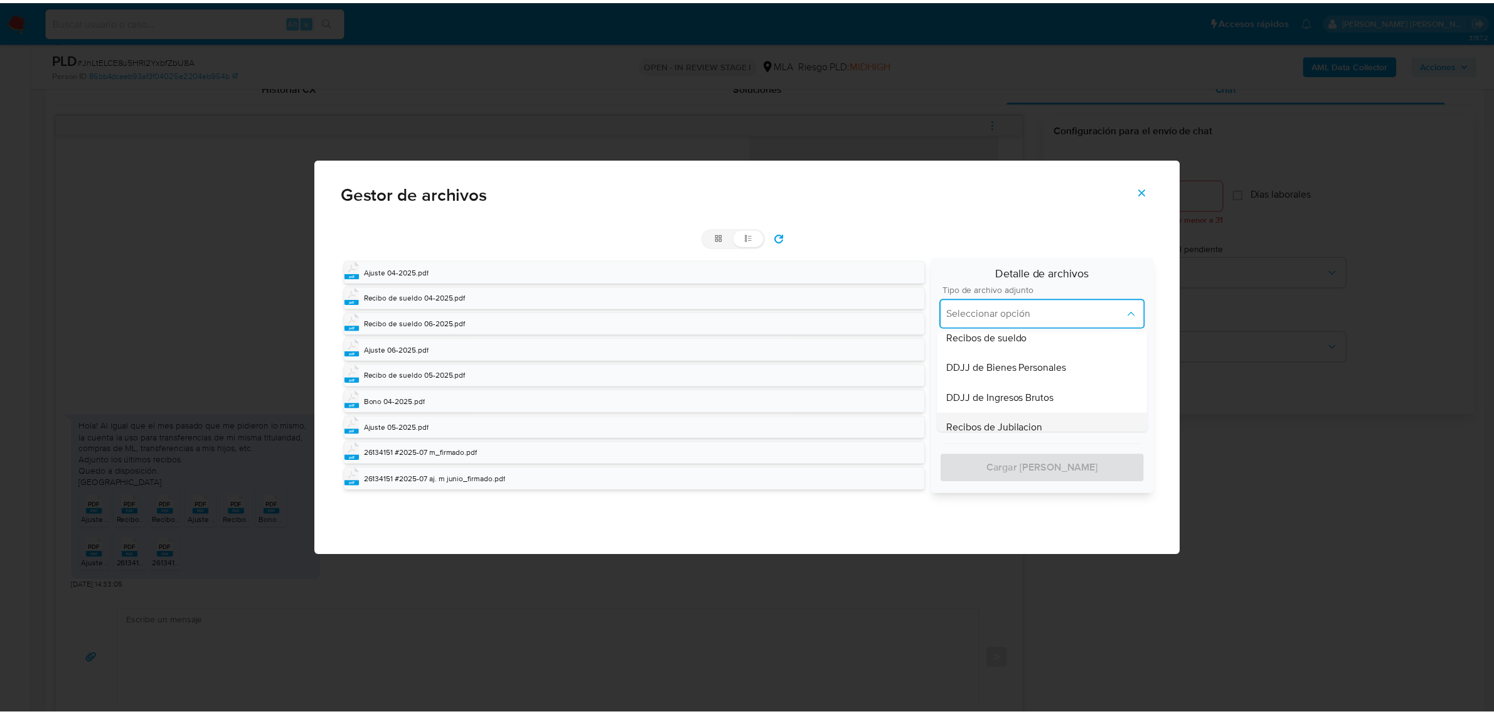
scroll to position [314, 0]
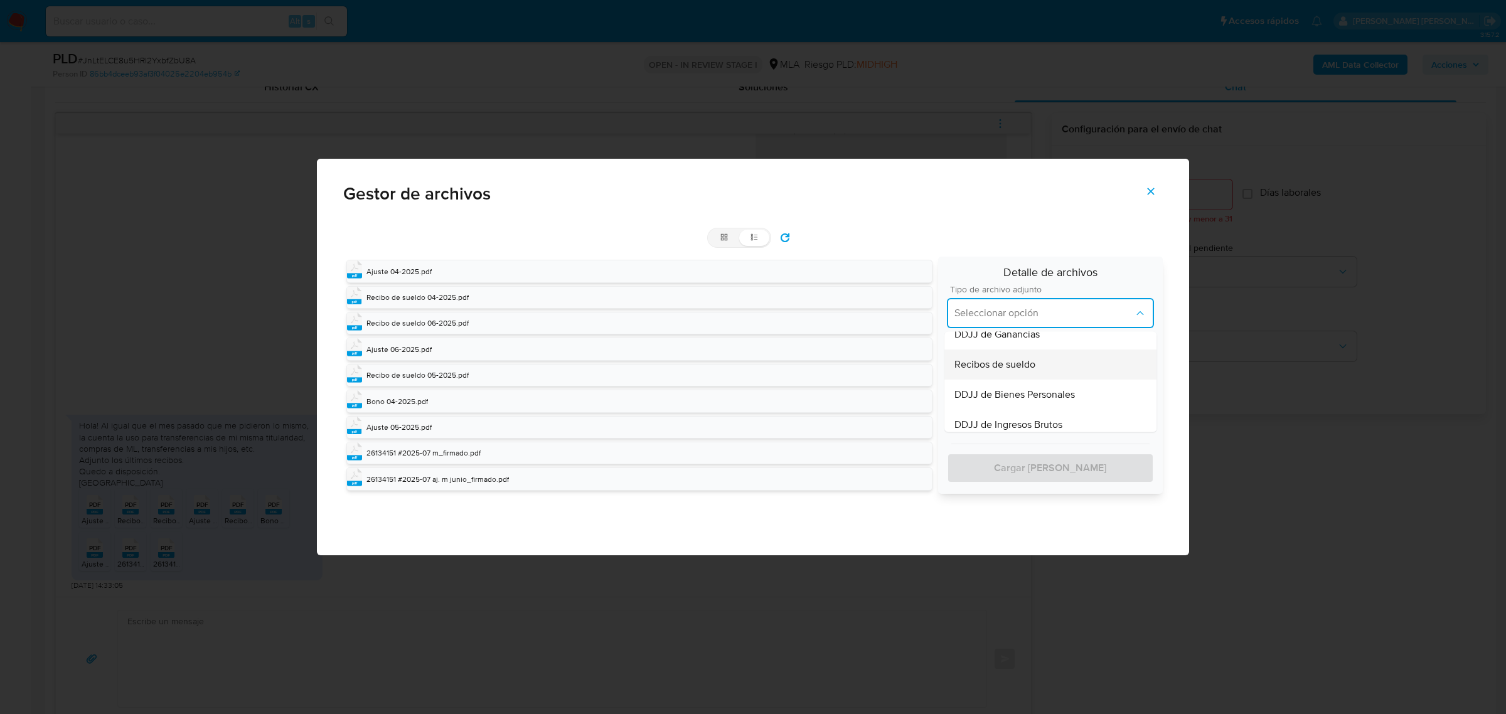
click at [1023, 363] on span "Recibos de sueldo" at bounding box center [994, 364] width 81 height 13
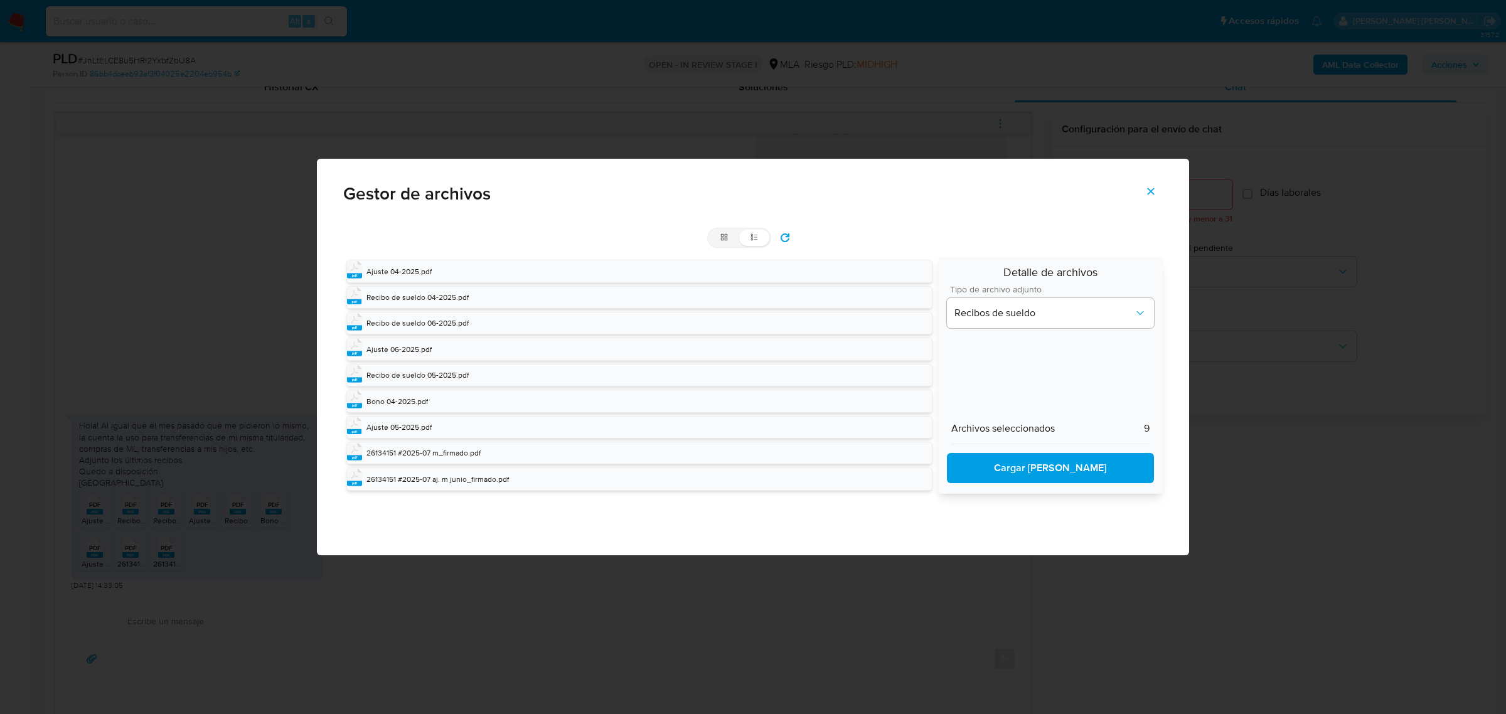
click at [1028, 459] on span "Cargar al caso" at bounding box center [1050, 468] width 174 height 28
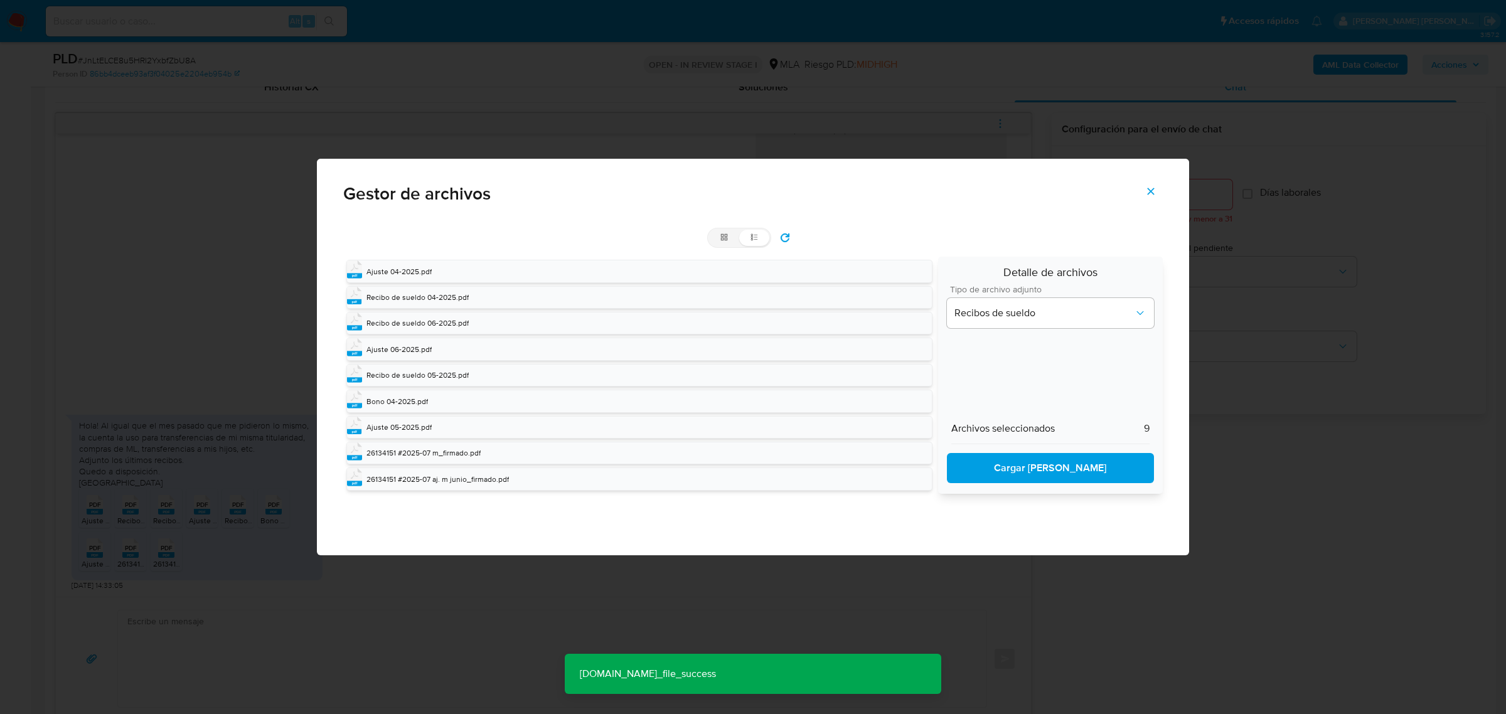
click at [1151, 196] on icon "Cerrar" at bounding box center [1150, 191] width 11 height 11
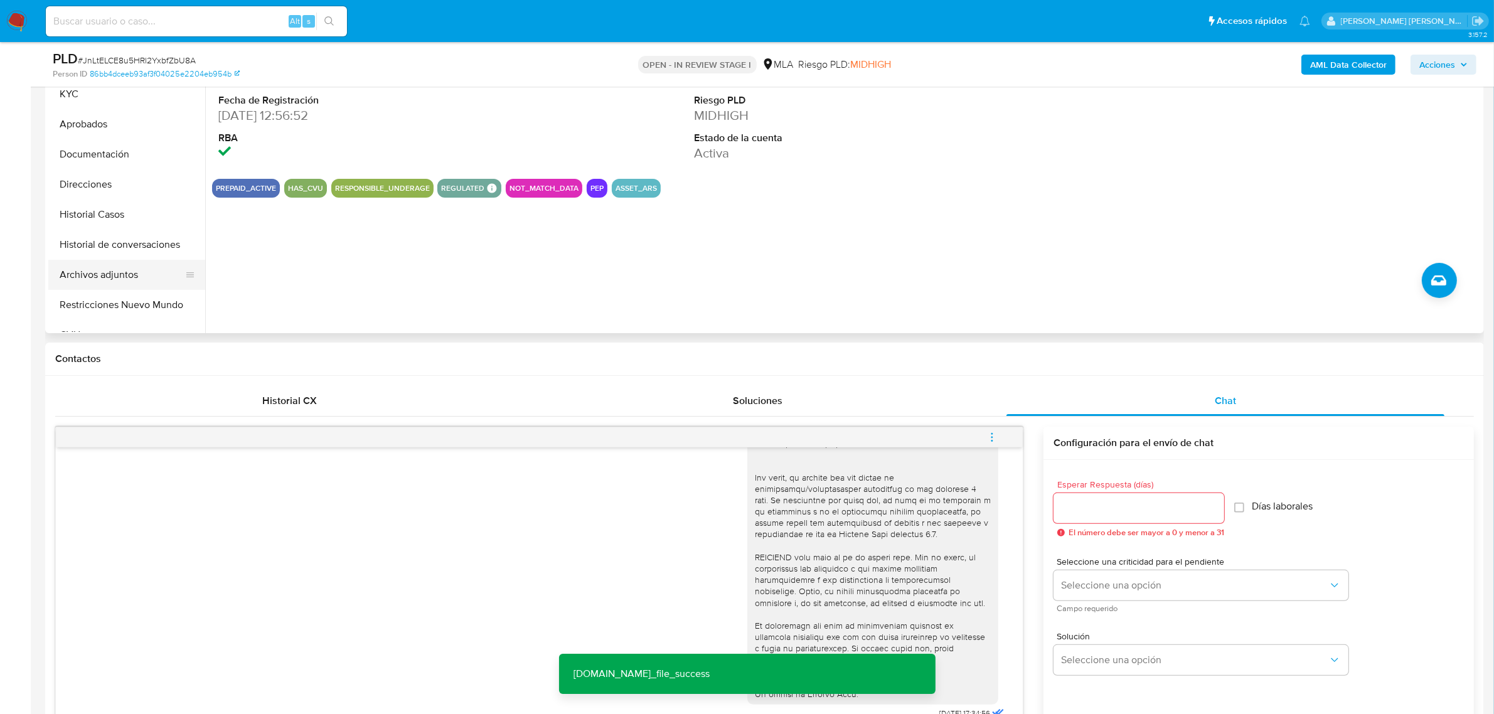
click at [111, 282] on button "Archivos adjuntos" at bounding box center [121, 275] width 147 height 30
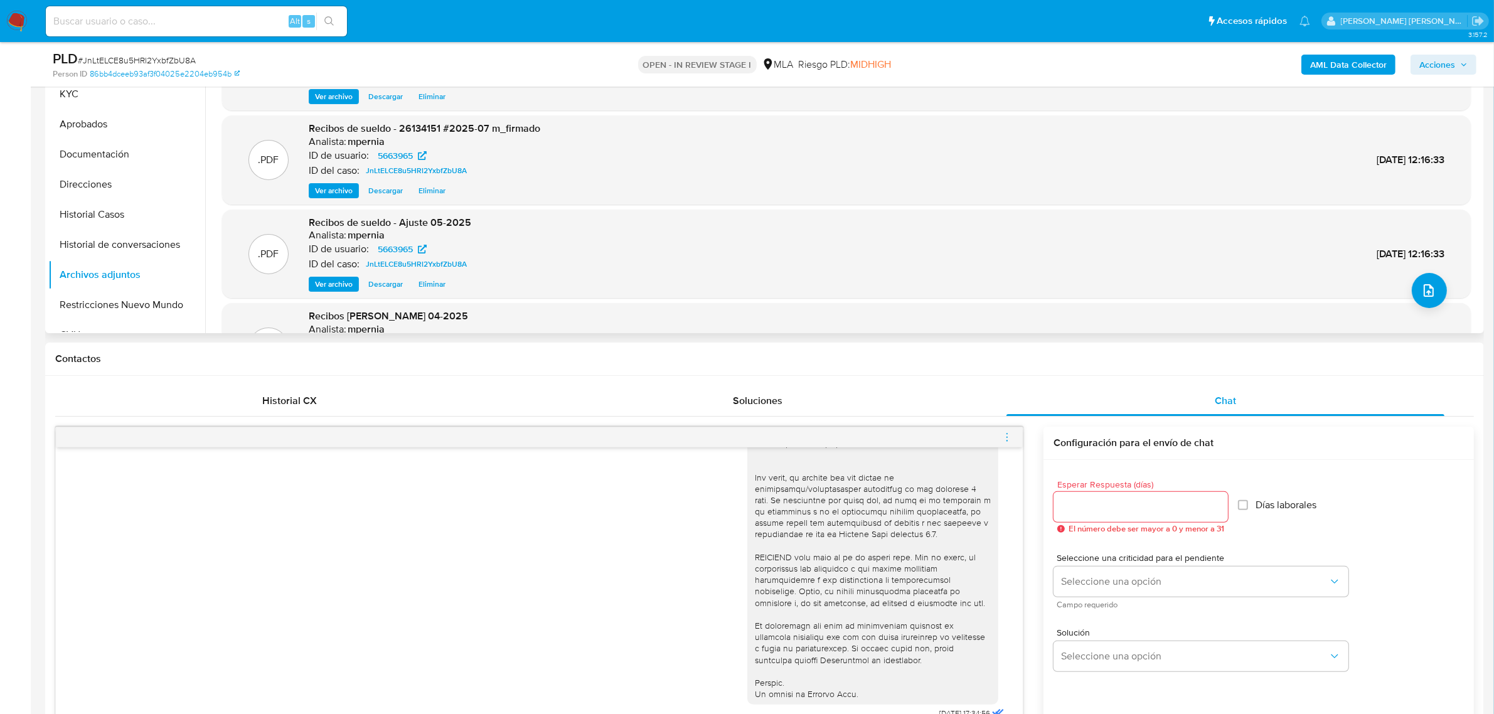
click at [324, 286] on span "Ver archivo" at bounding box center [334, 284] width 38 height 13
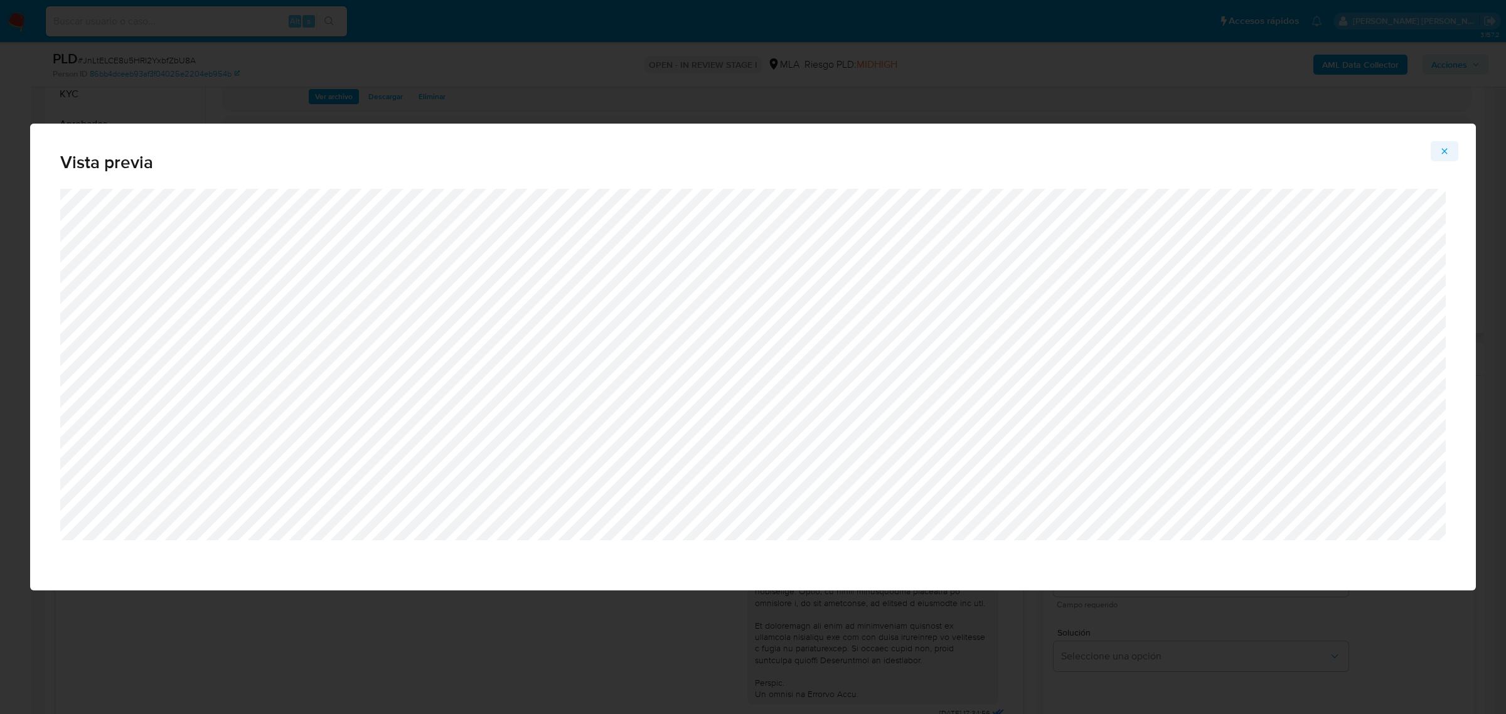
click at [1445, 154] on icon "Attachment preview" at bounding box center [1445, 151] width 10 height 10
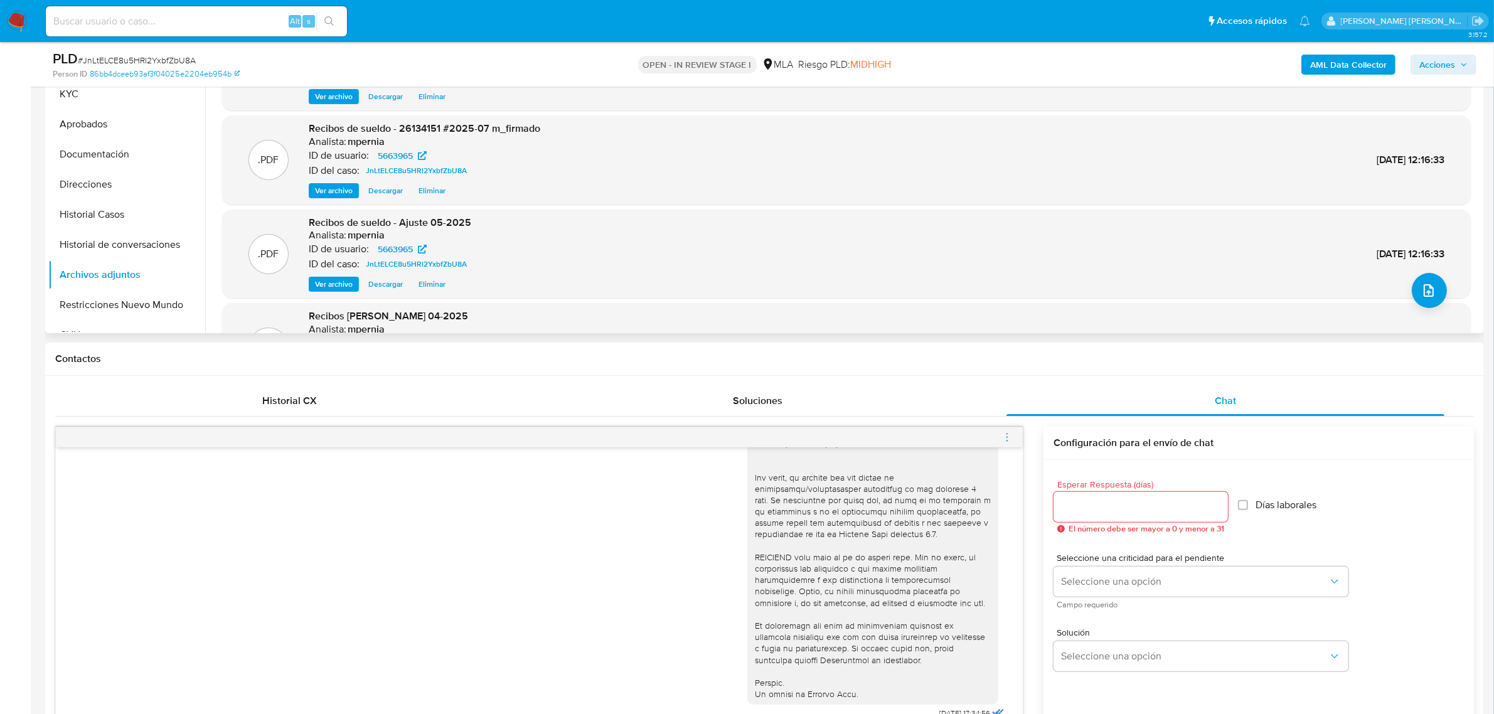
click at [341, 195] on span "Ver archivo" at bounding box center [334, 190] width 38 height 13
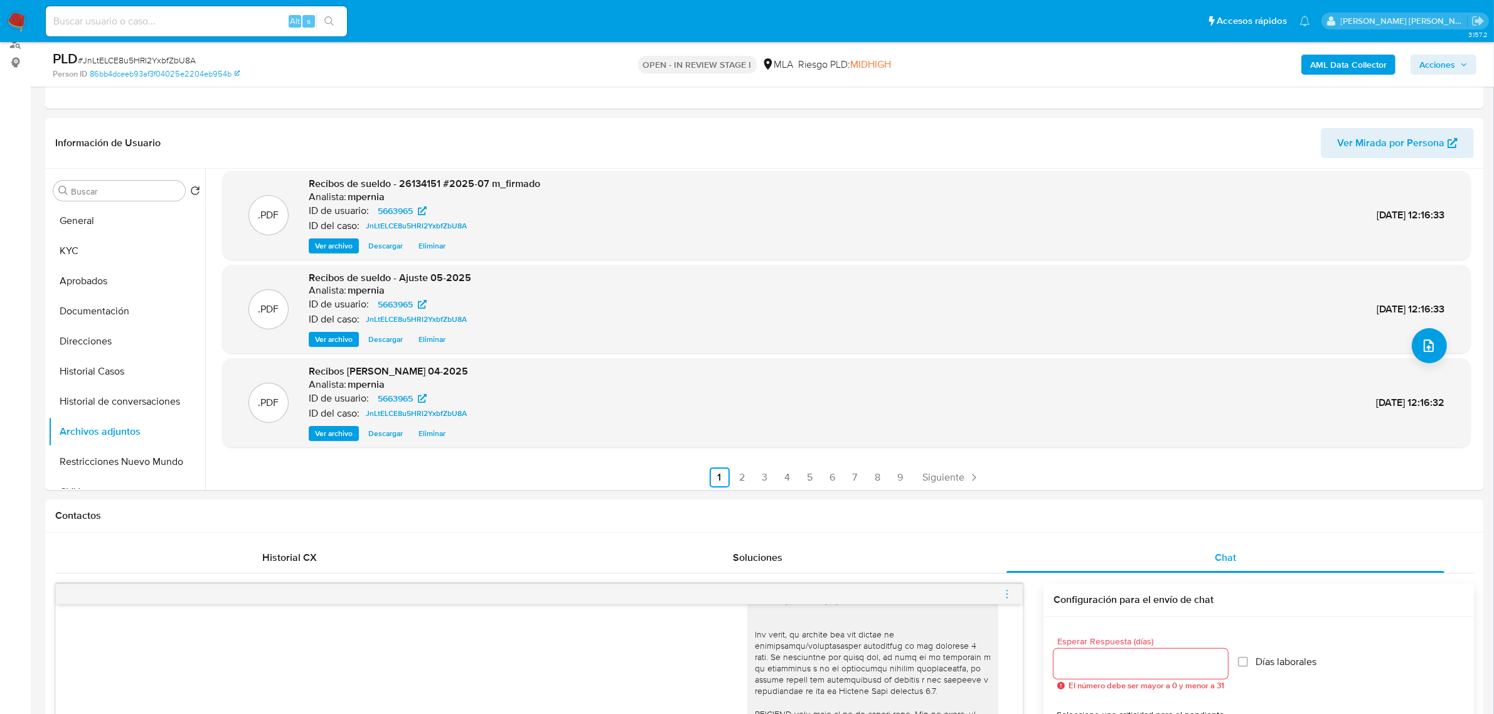
scroll to position [105, 0]
click at [766, 473] on link "3" at bounding box center [765, 474] width 20 height 20
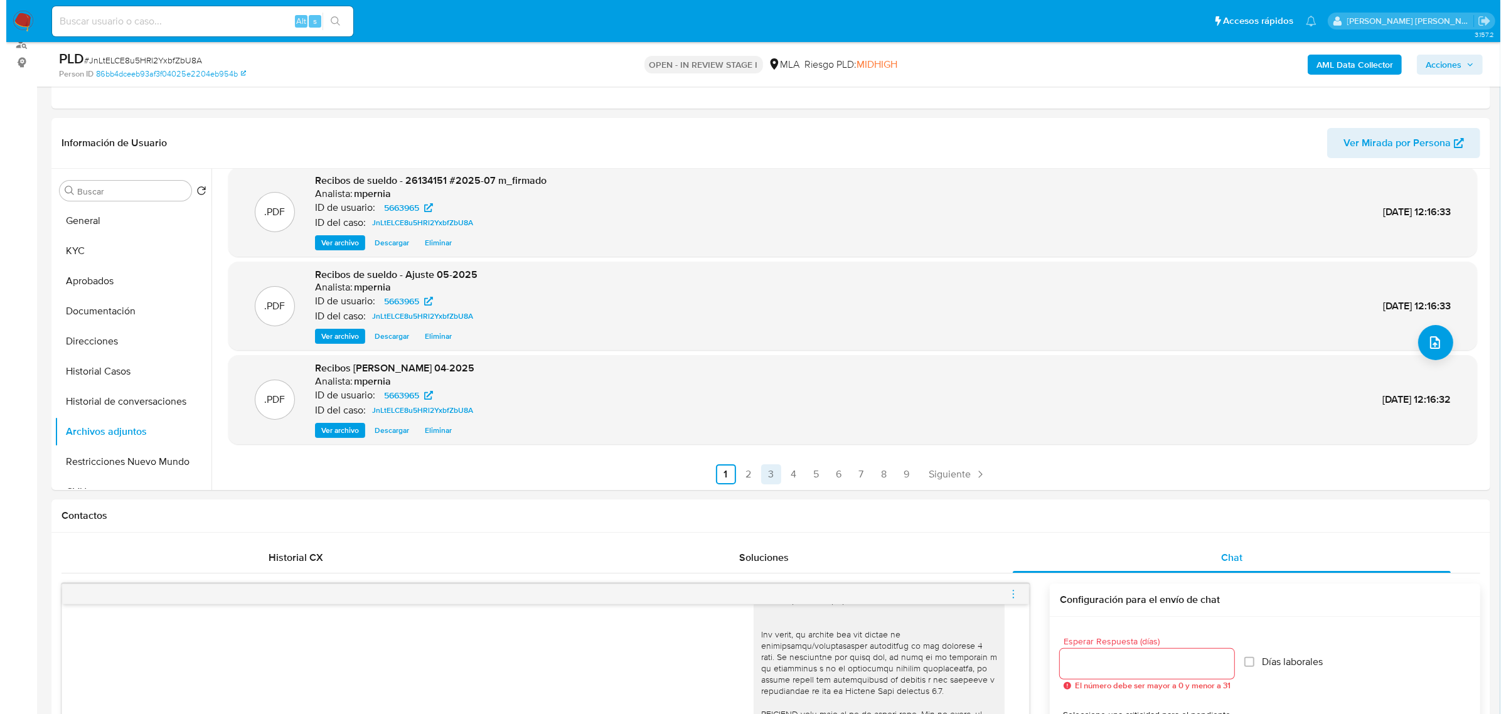
scroll to position [0, 0]
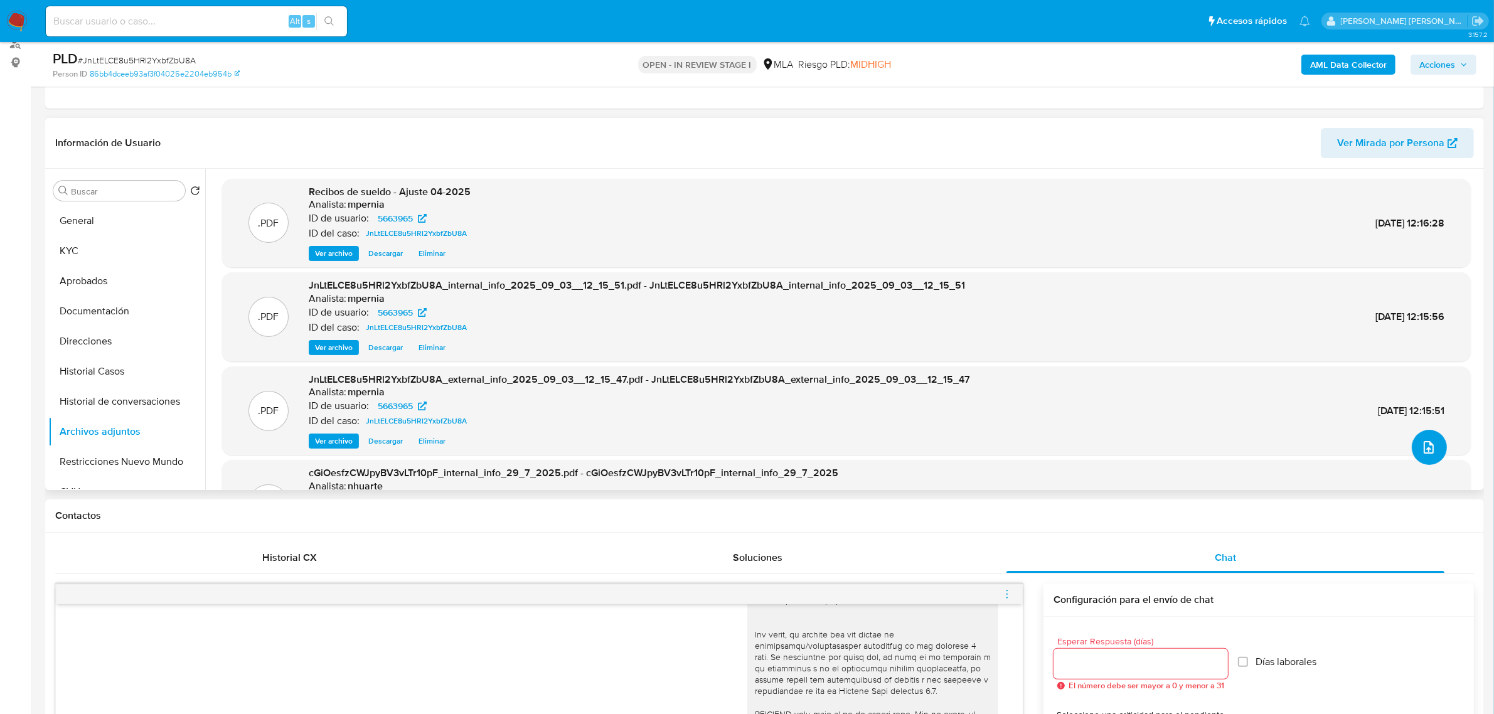
click at [1413, 446] on button "upload-file" at bounding box center [1429, 447] width 35 height 35
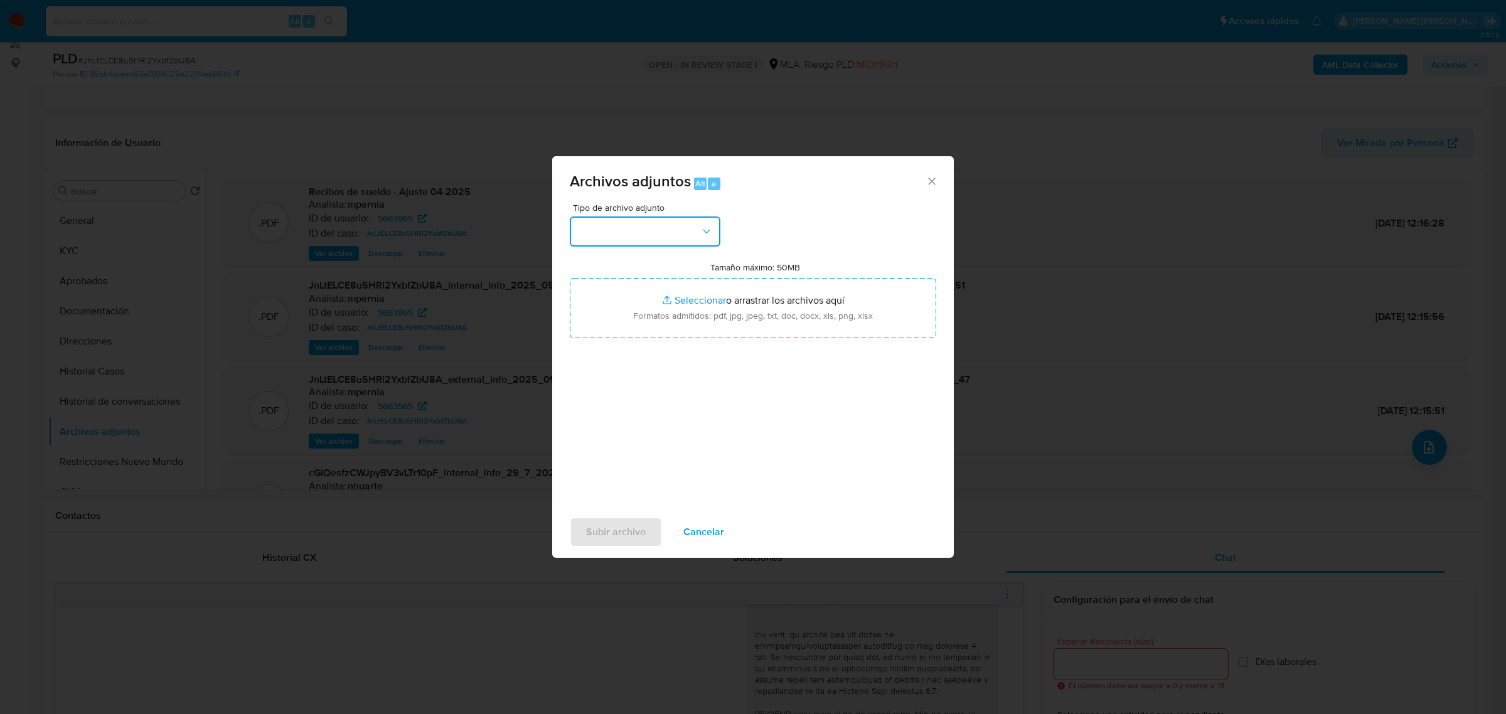
click at [692, 242] on button "button" at bounding box center [645, 231] width 151 height 30
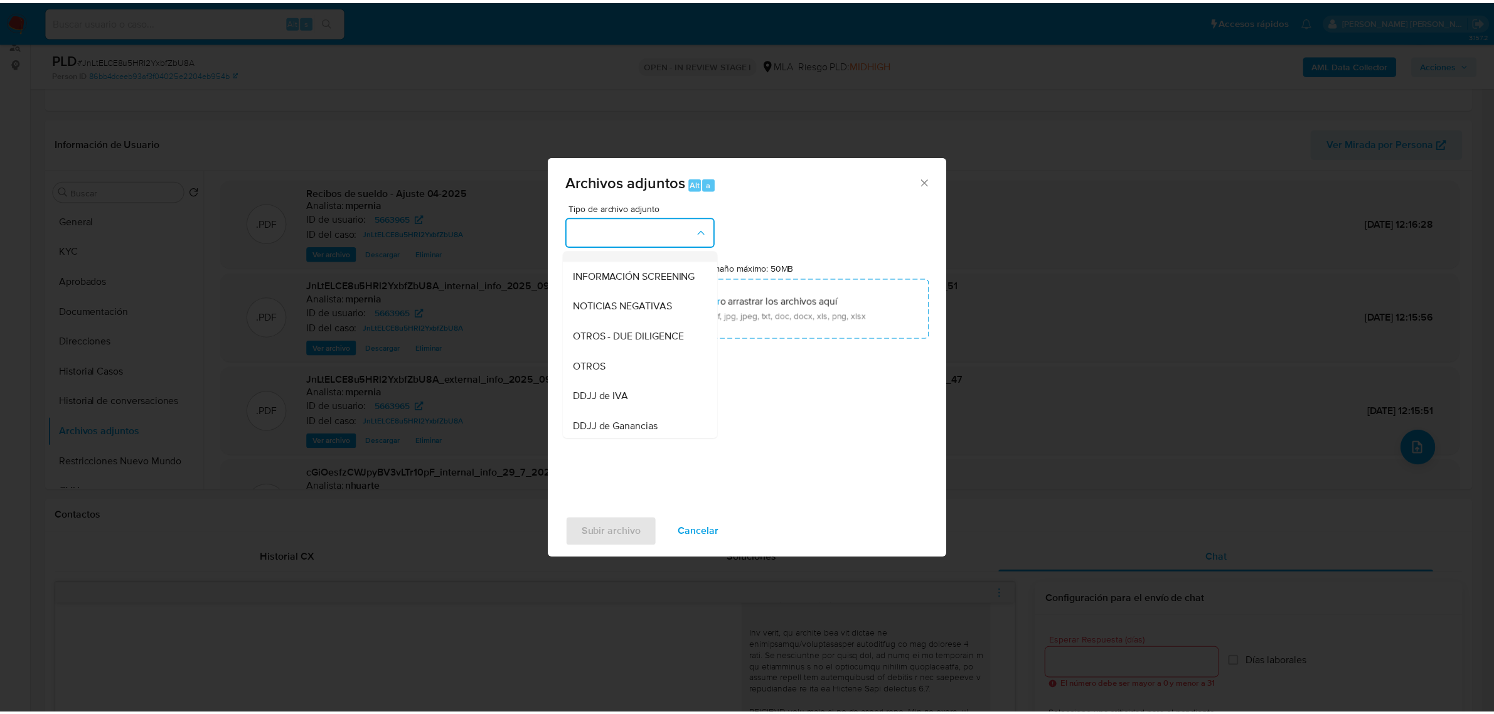
scroll to position [157, 0]
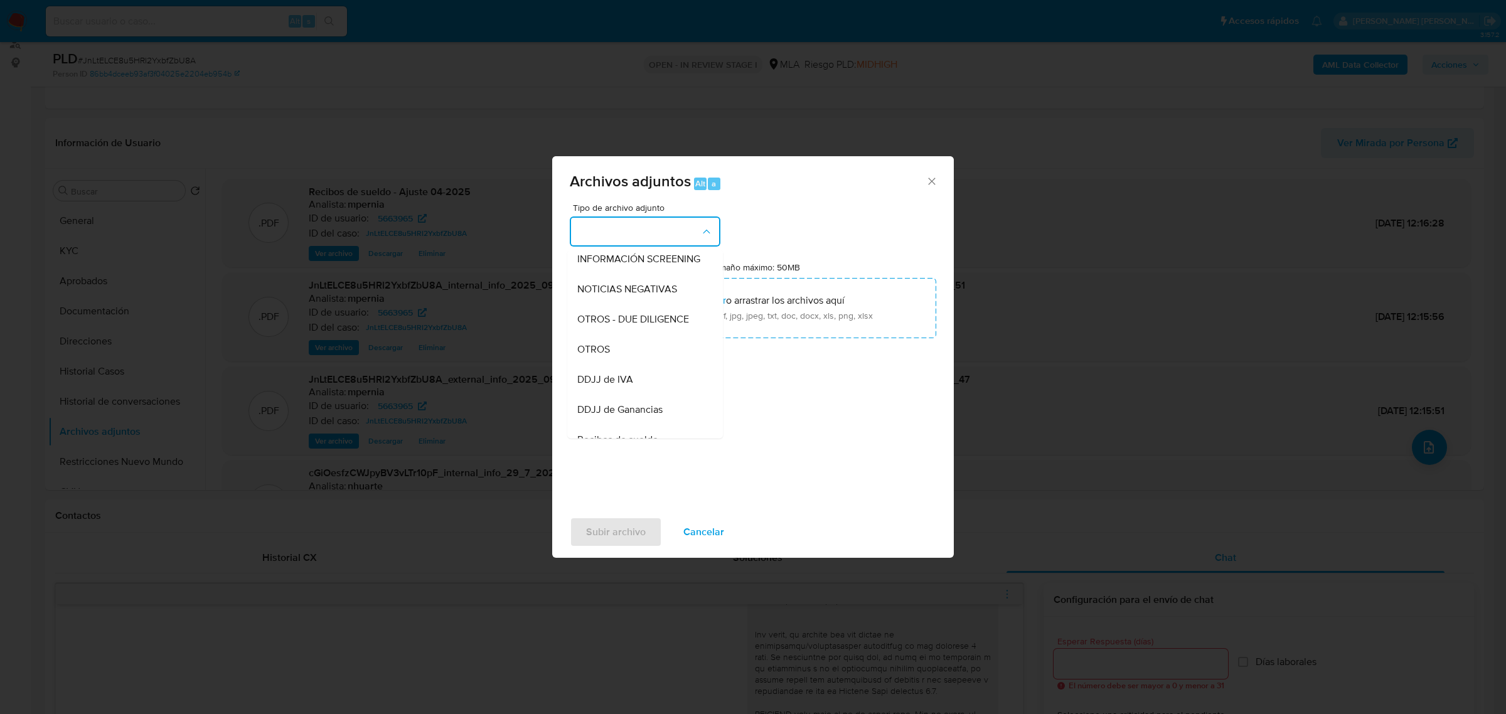
drag, startPoint x: 622, startPoint y: 364, endPoint x: 571, endPoint y: 371, distance: 51.4
click at [622, 364] on div "OTROS" at bounding box center [641, 349] width 128 height 30
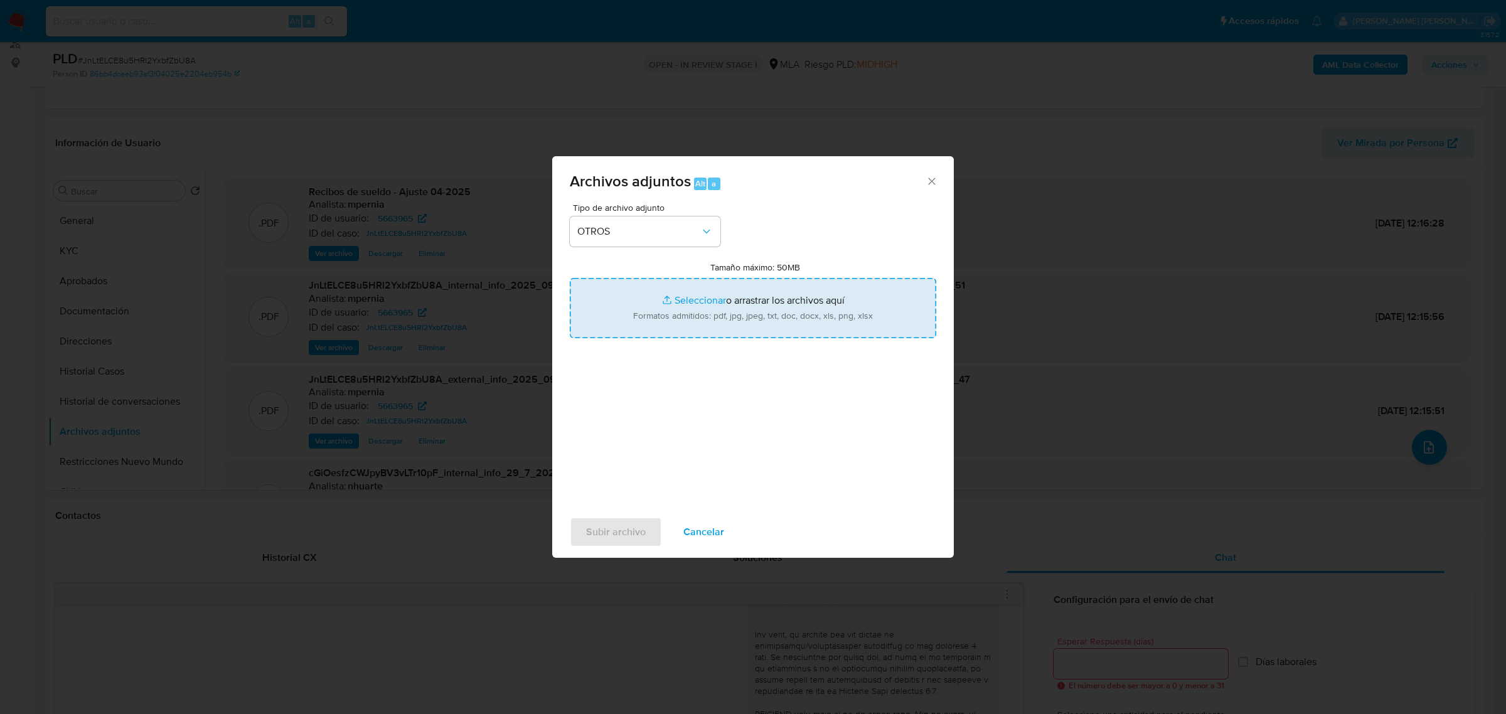
type input "C:\fakepath\Movimientos-Aladdin-5663965.xlsx"
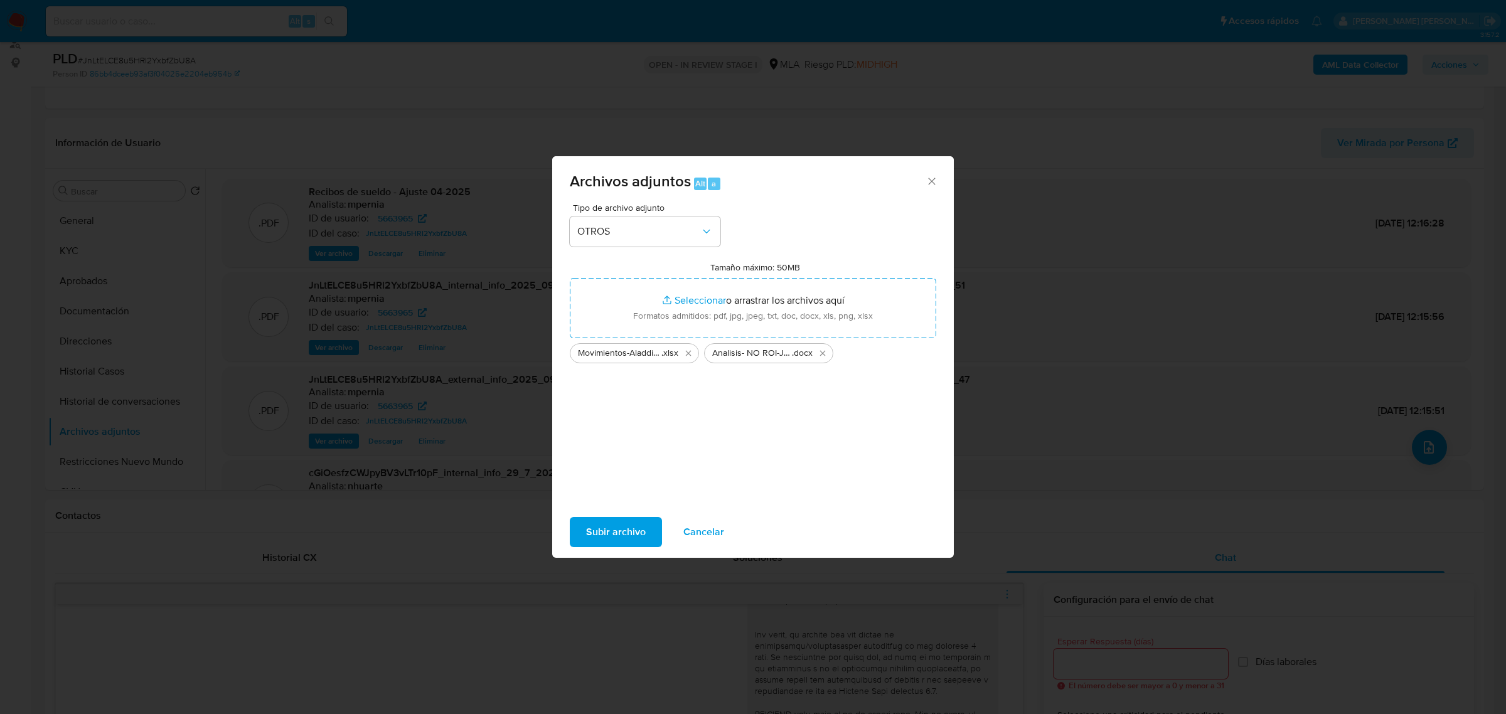
click at [618, 542] on span "Subir archivo" at bounding box center [616, 532] width 60 height 28
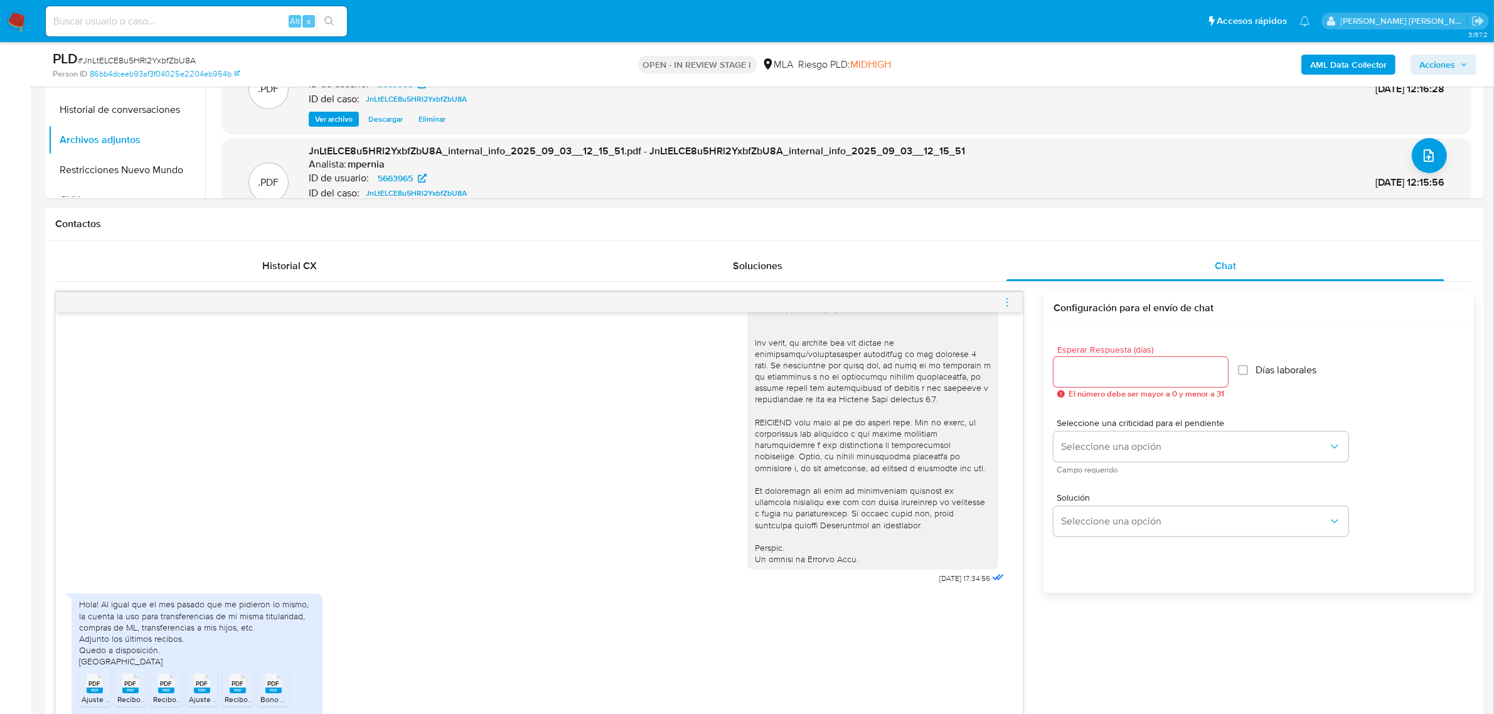
scroll to position [628, 0]
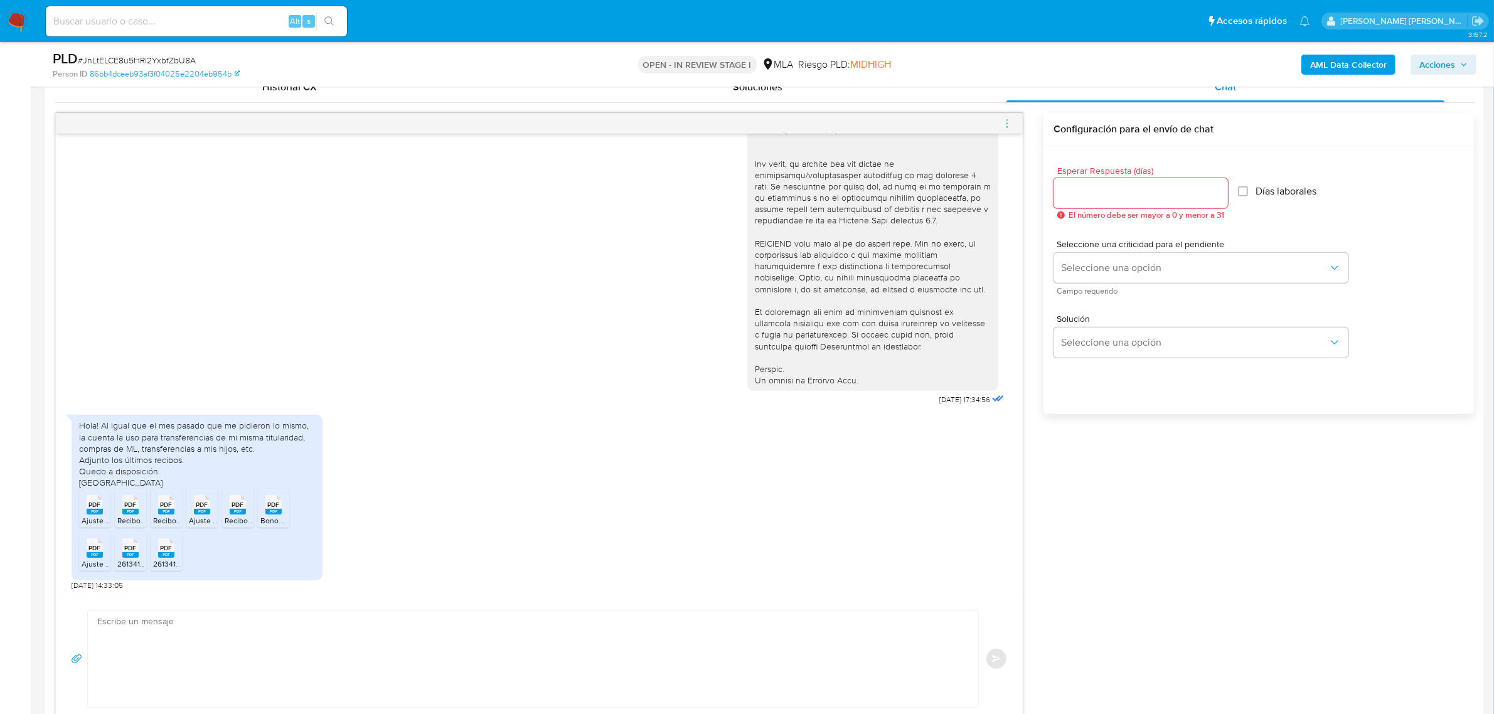
click at [220, 664] on textarea at bounding box center [529, 659] width 865 height 97
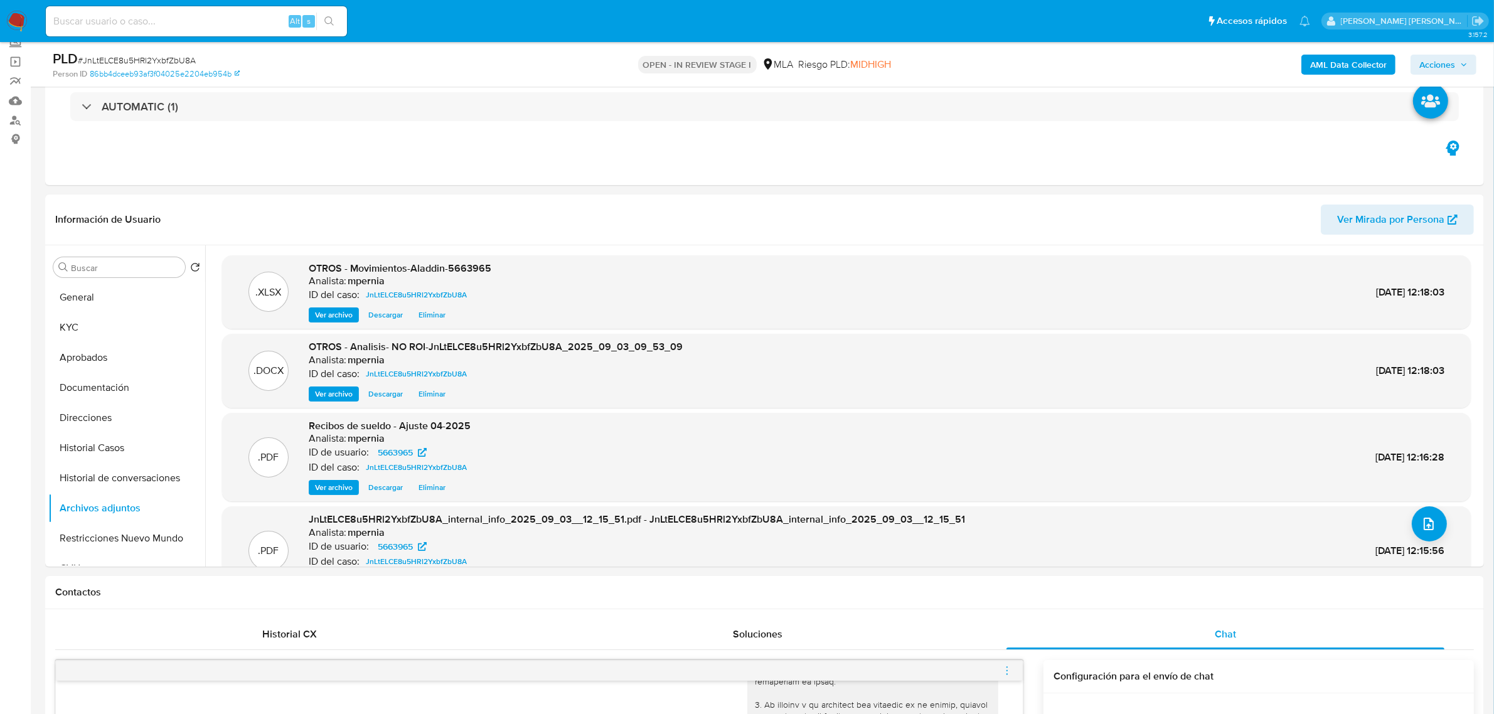
scroll to position [78, 0]
click at [61, 331] on button "KYC" at bounding box center [121, 329] width 147 height 30
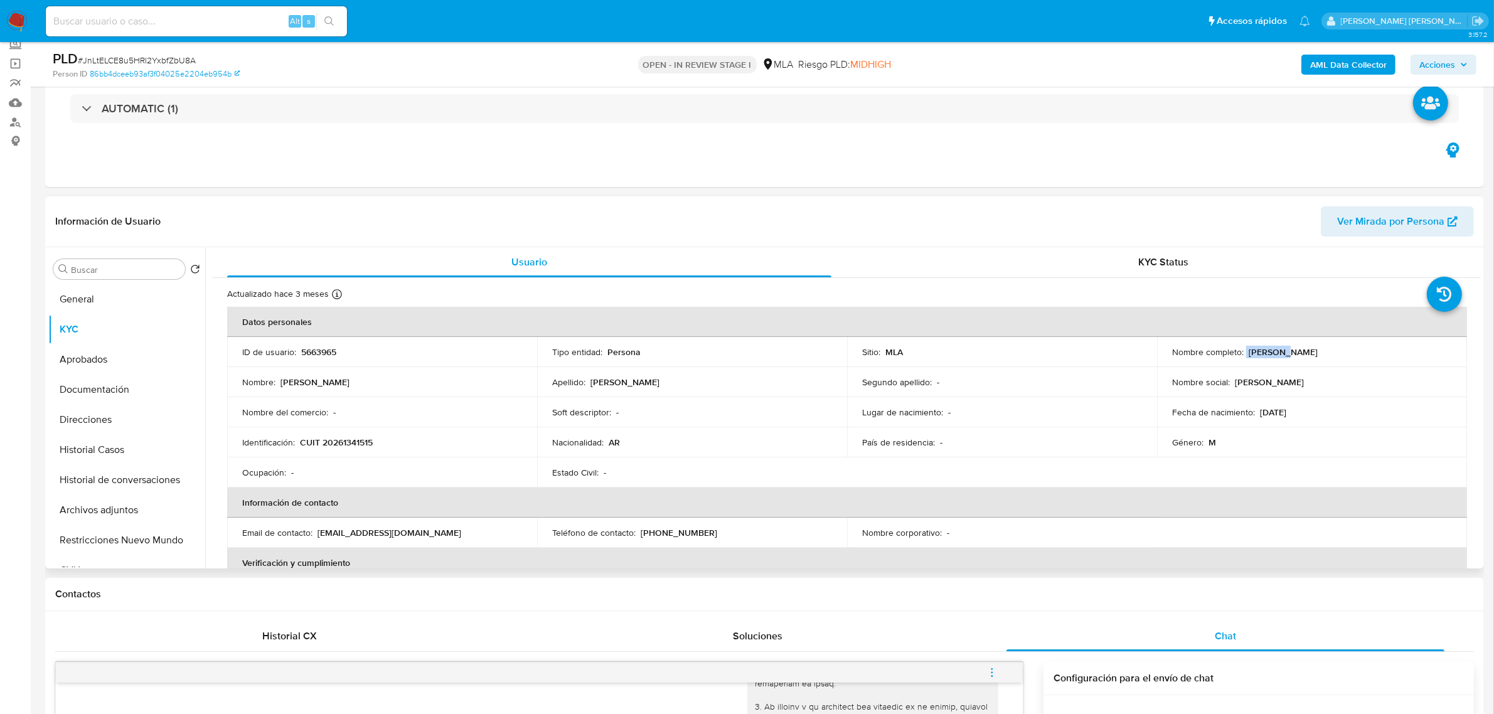
drag, startPoint x: 1247, startPoint y: 352, endPoint x: 1275, endPoint y: 355, distance: 27.7
click at [1275, 355] on div "Nombre completo : Ignacio Machado" at bounding box center [1312, 351] width 280 height 11
copy div "Ignacio"
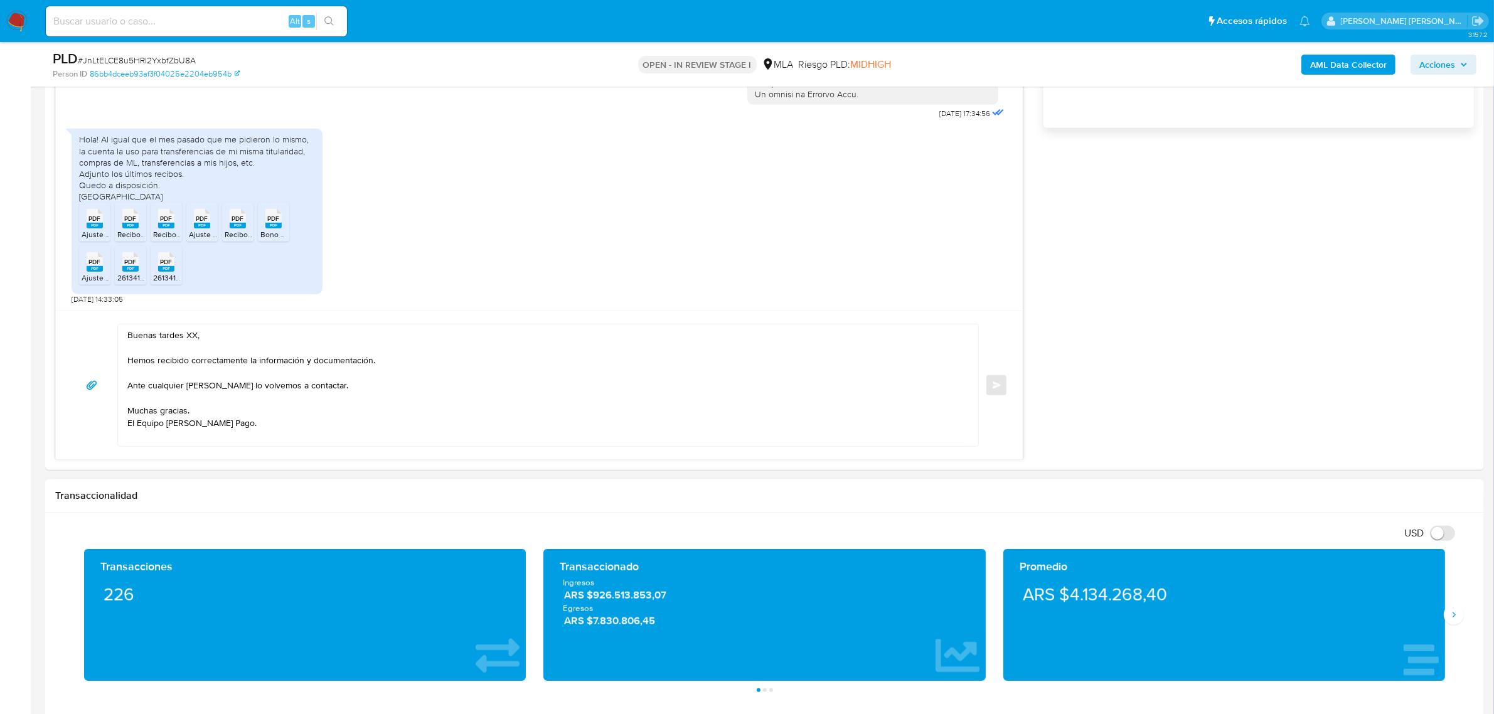
scroll to position [941, 0]
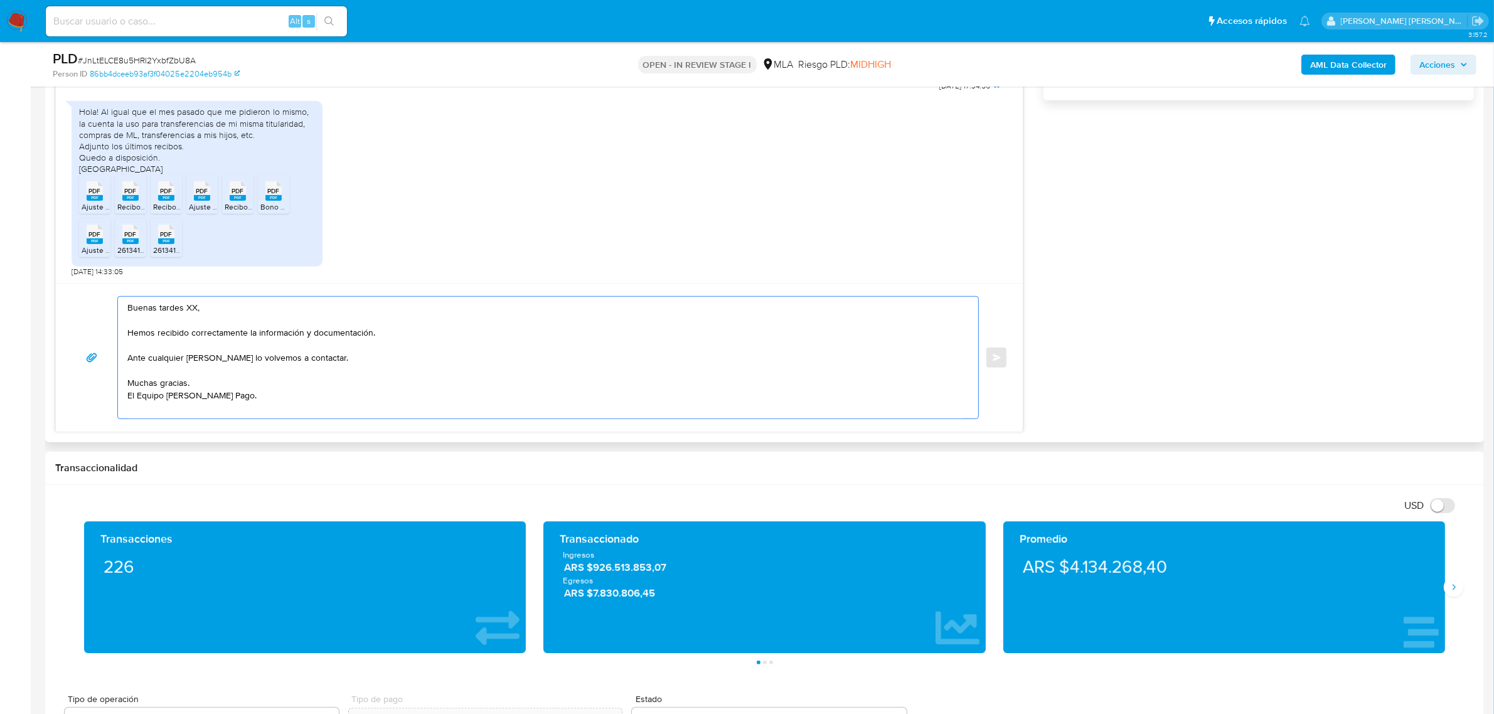
click at [193, 307] on textarea "Buenas tardes XX, Hemos recibido correctamente la información y documentación. …" at bounding box center [544, 358] width 835 height 122
paste textarea "Ignacio"
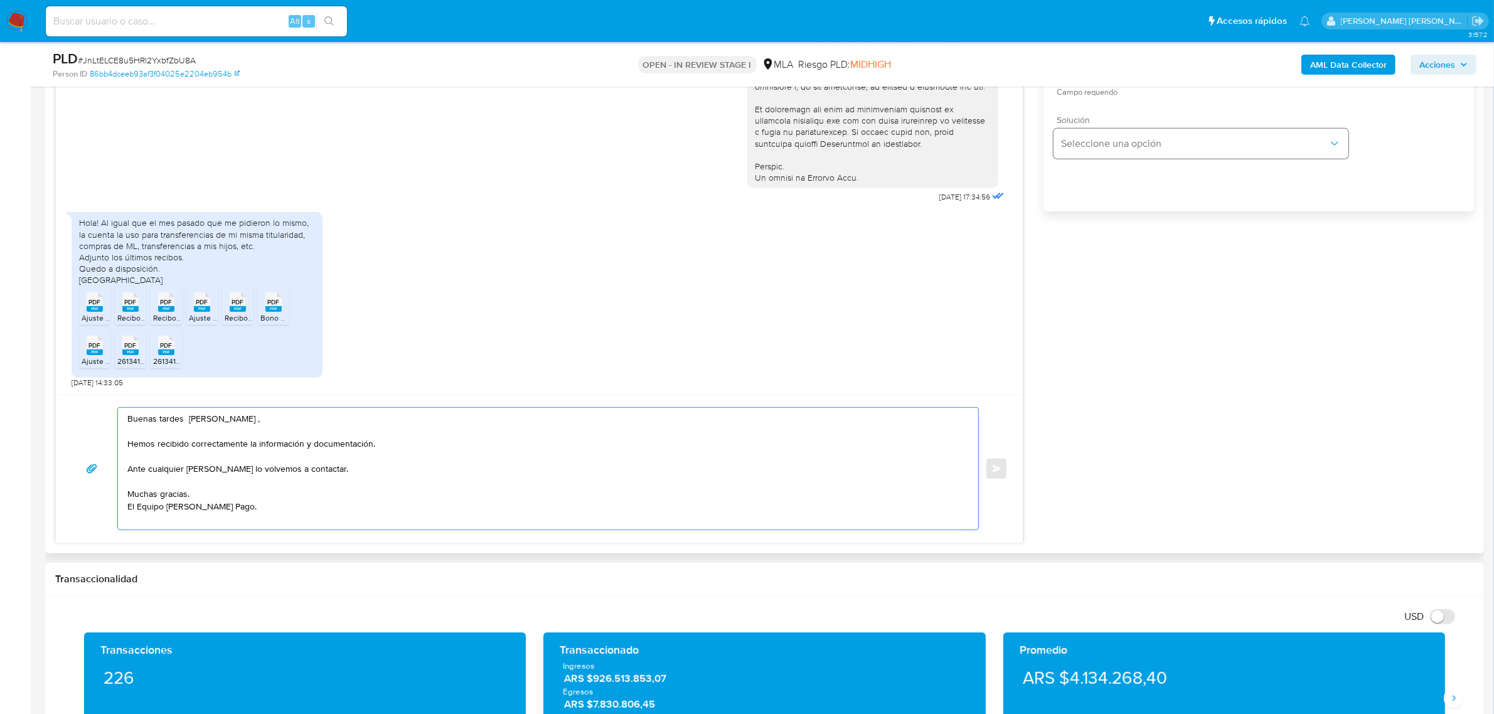
scroll to position [628, 0]
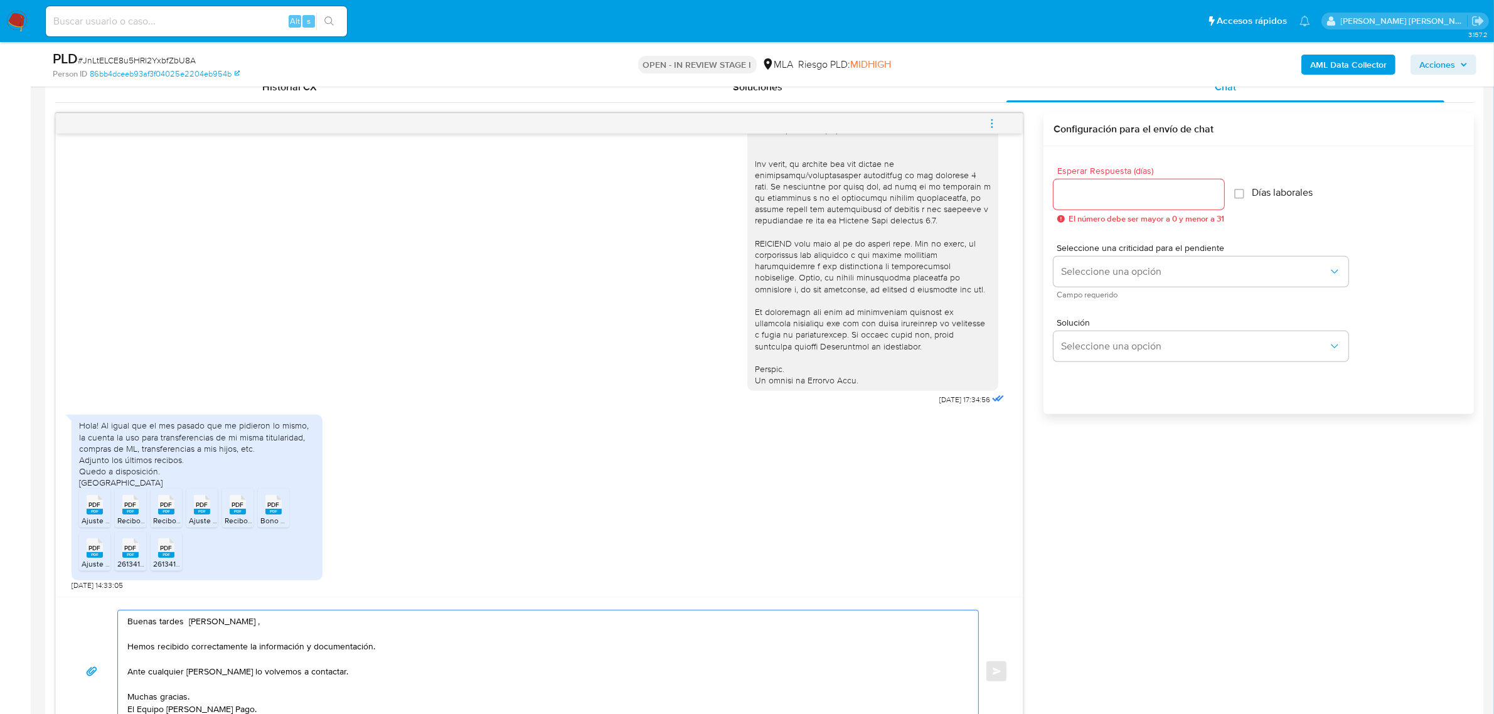
type textarea "Buenas tardes Ignacio , Hemos recibido correctamente la información y documenta…"
click at [1089, 193] on input "Esperar Respuesta (días)" at bounding box center [1139, 194] width 171 height 16
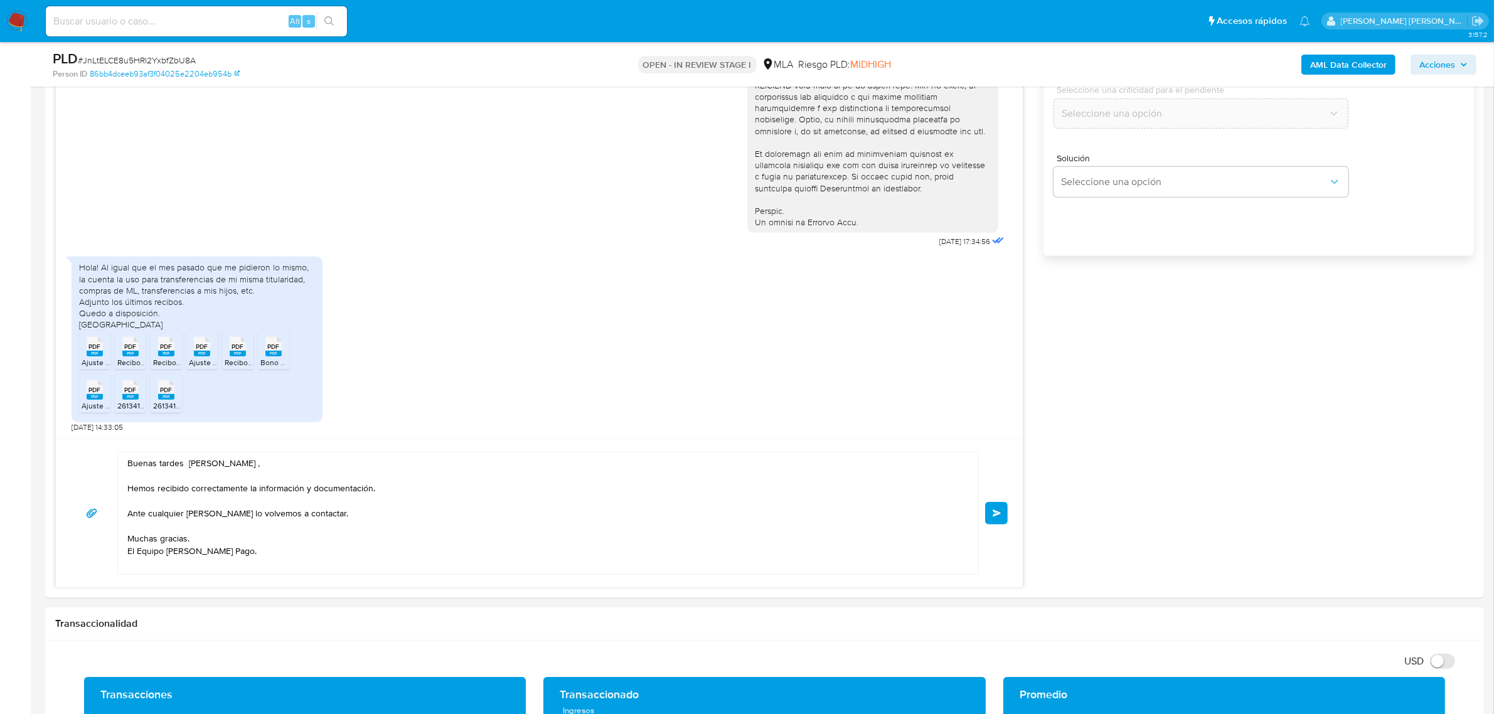
scroll to position [941, 0]
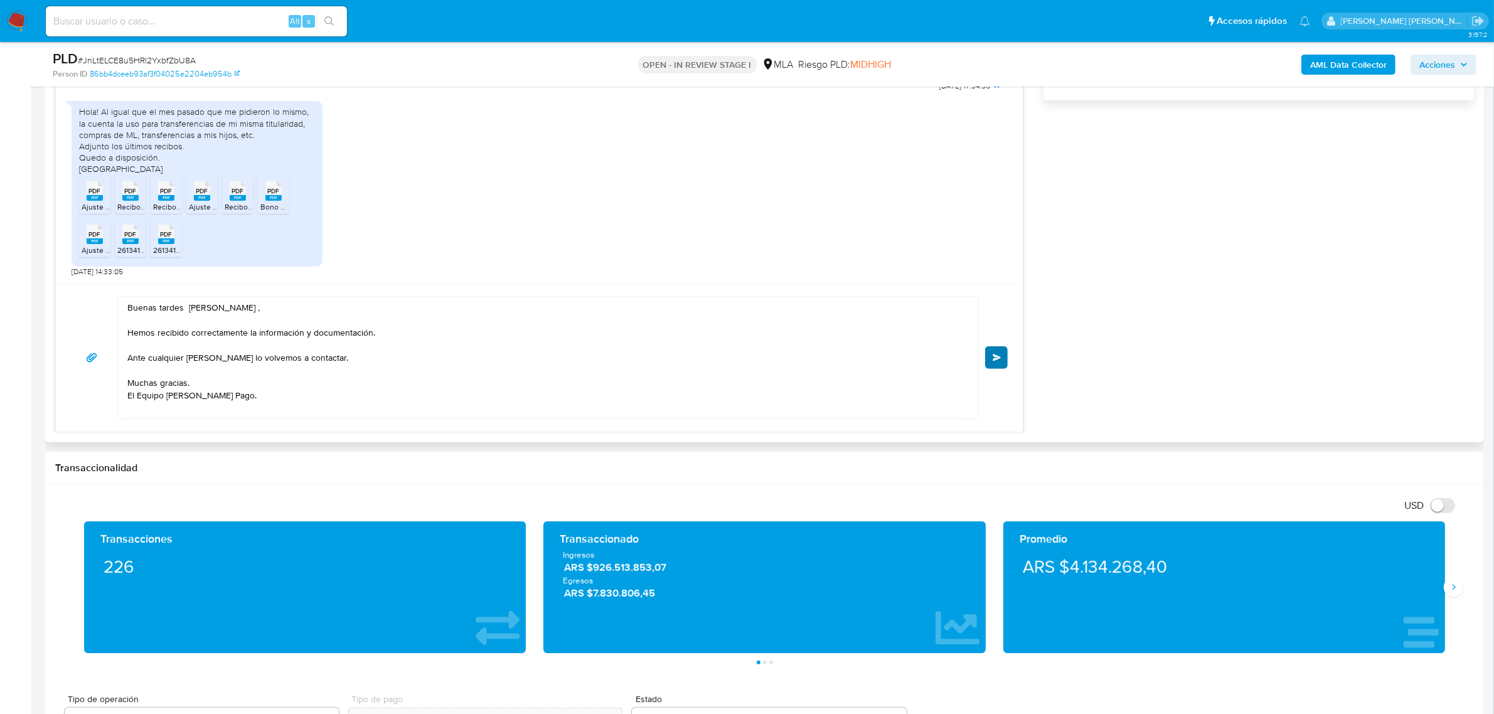
type input "0"
click at [995, 366] on button "Enviar" at bounding box center [996, 357] width 23 height 23
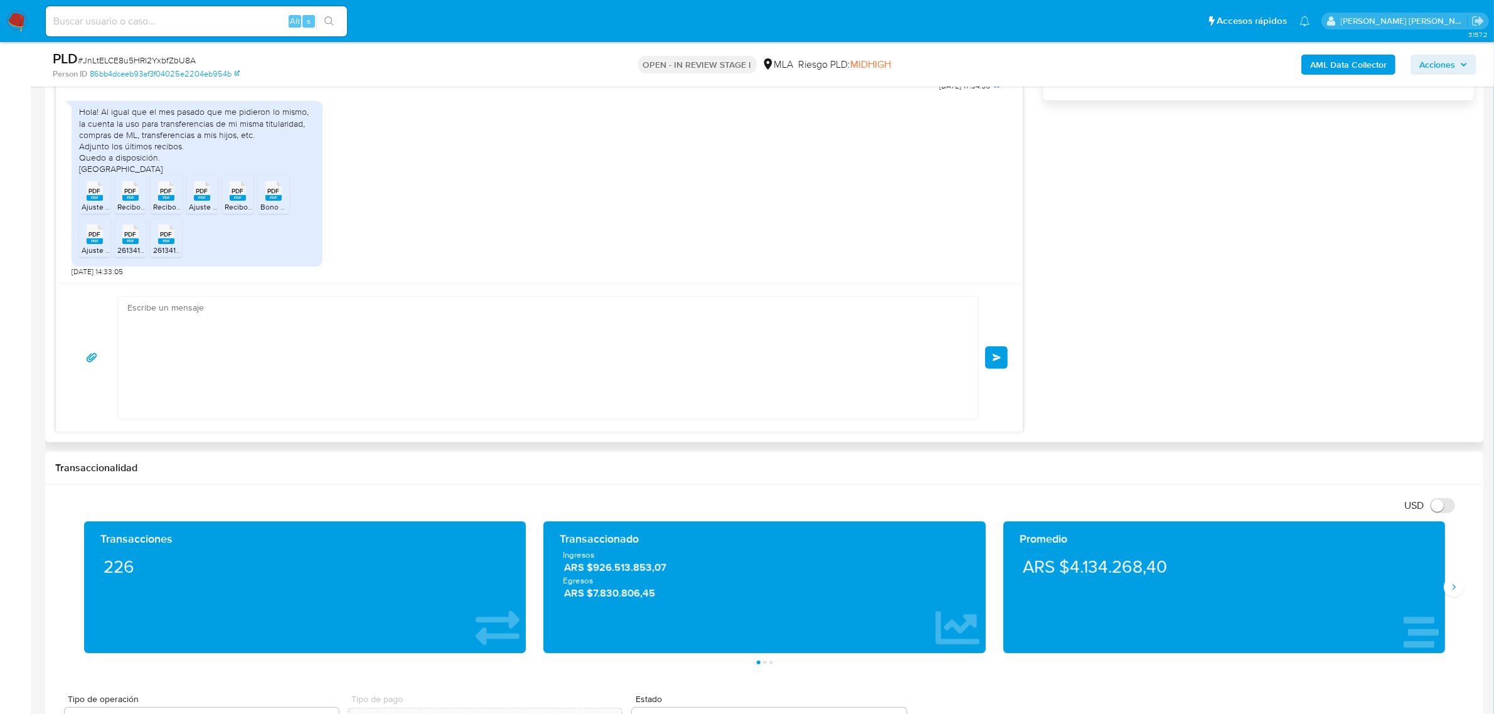
scroll to position [581, 0]
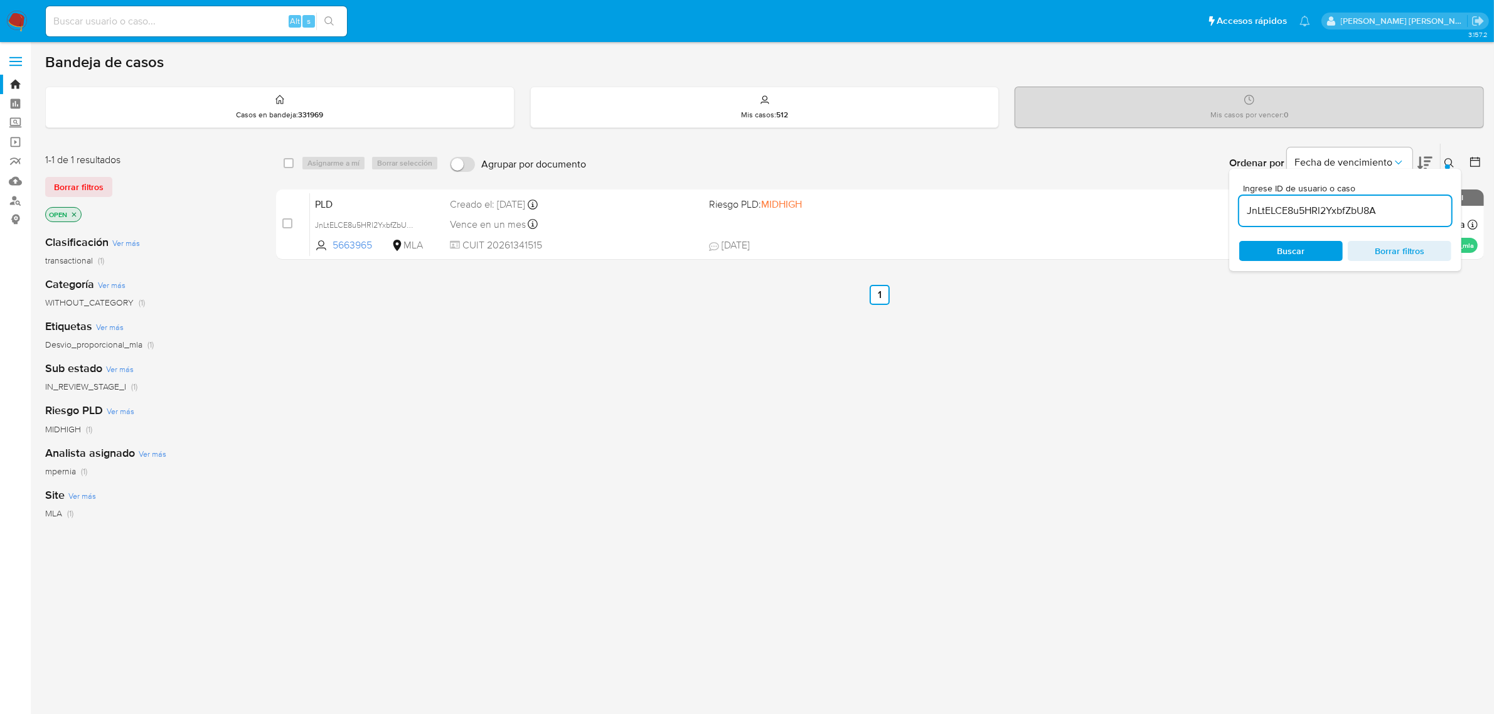
click at [289, 168] on div "select-all-cases-checkbox" at bounding box center [289, 163] width 10 height 13
click at [293, 167] on span at bounding box center [289, 163] width 10 height 10
click at [289, 164] on input "checkbox" at bounding box center [289, 163] width 10 height 10
checkbox input "true"
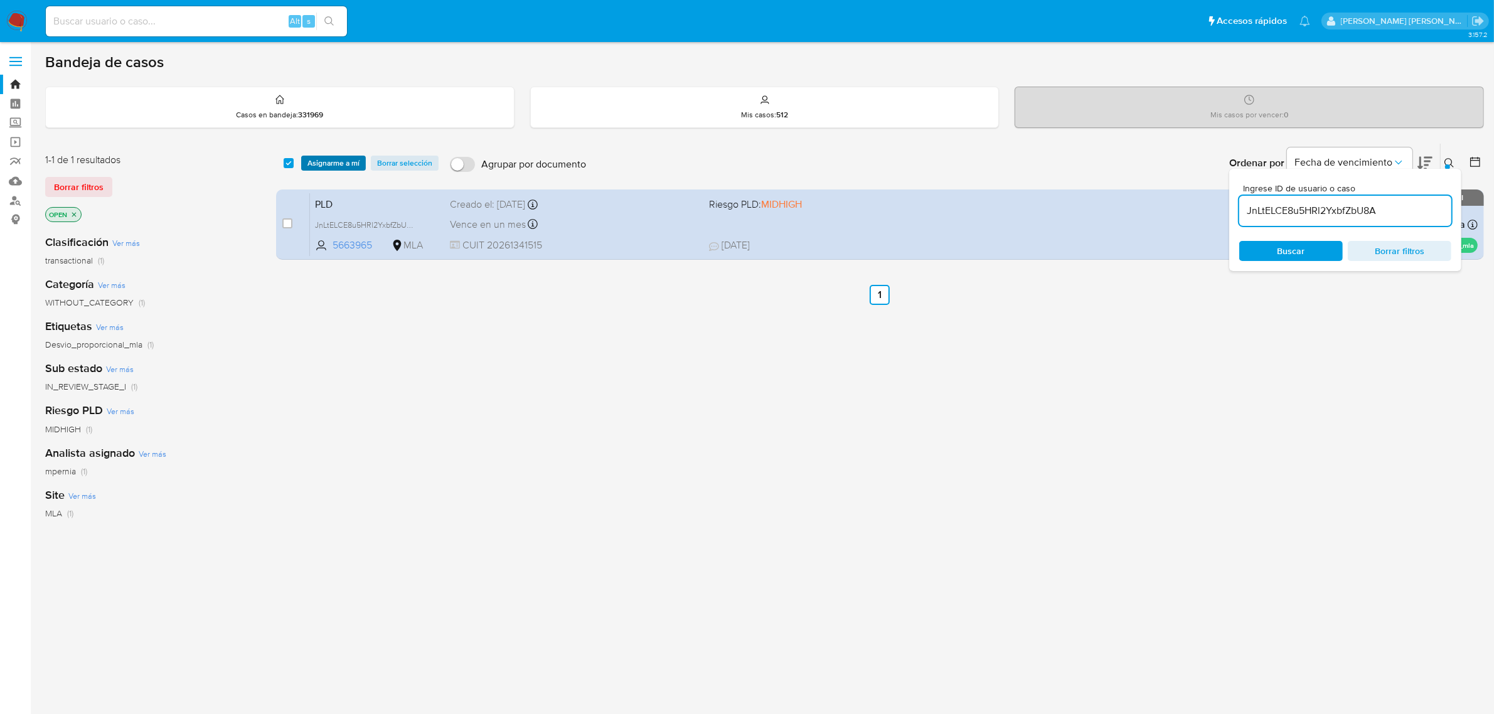
click at [320, 162] on span "Asignarme a mí" at bounding box center [333, 163] width 52 height 13
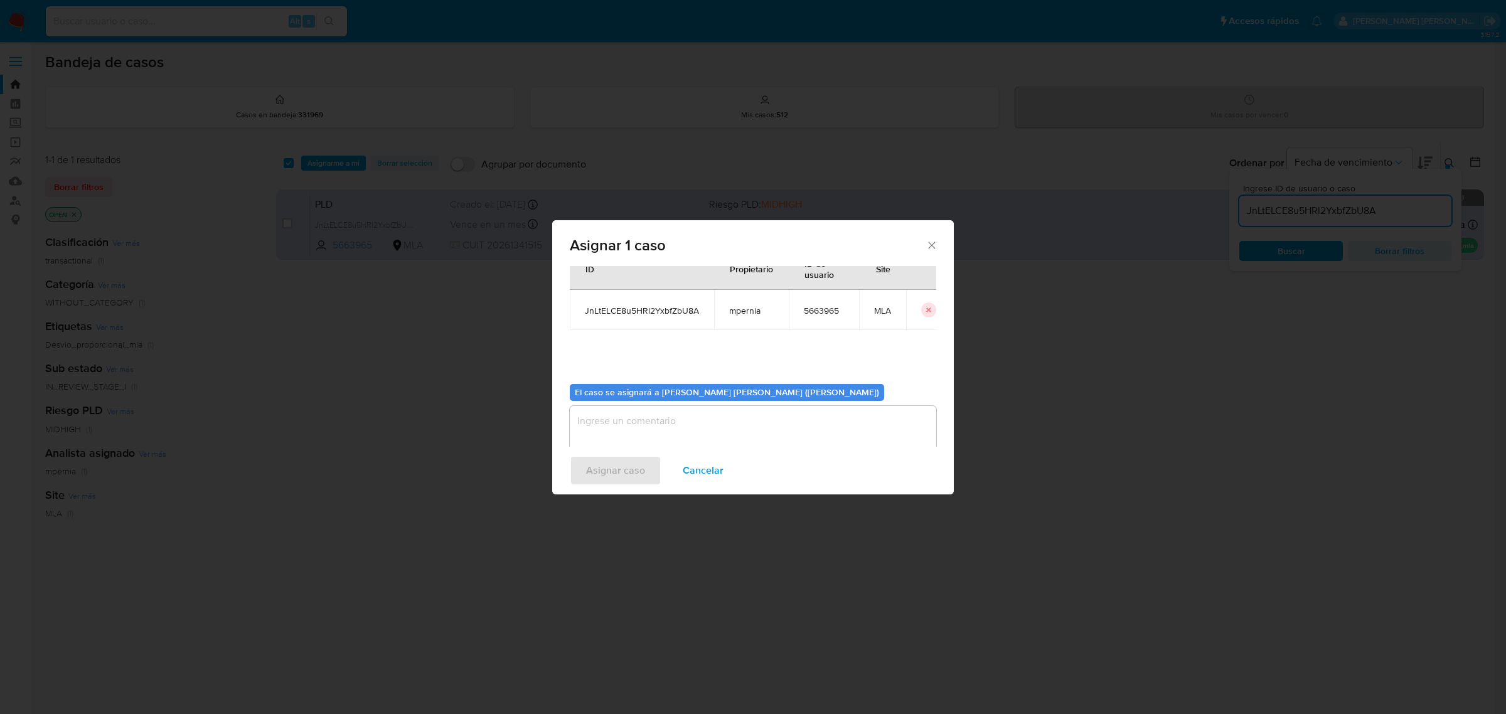
scroll to position [64, 0]
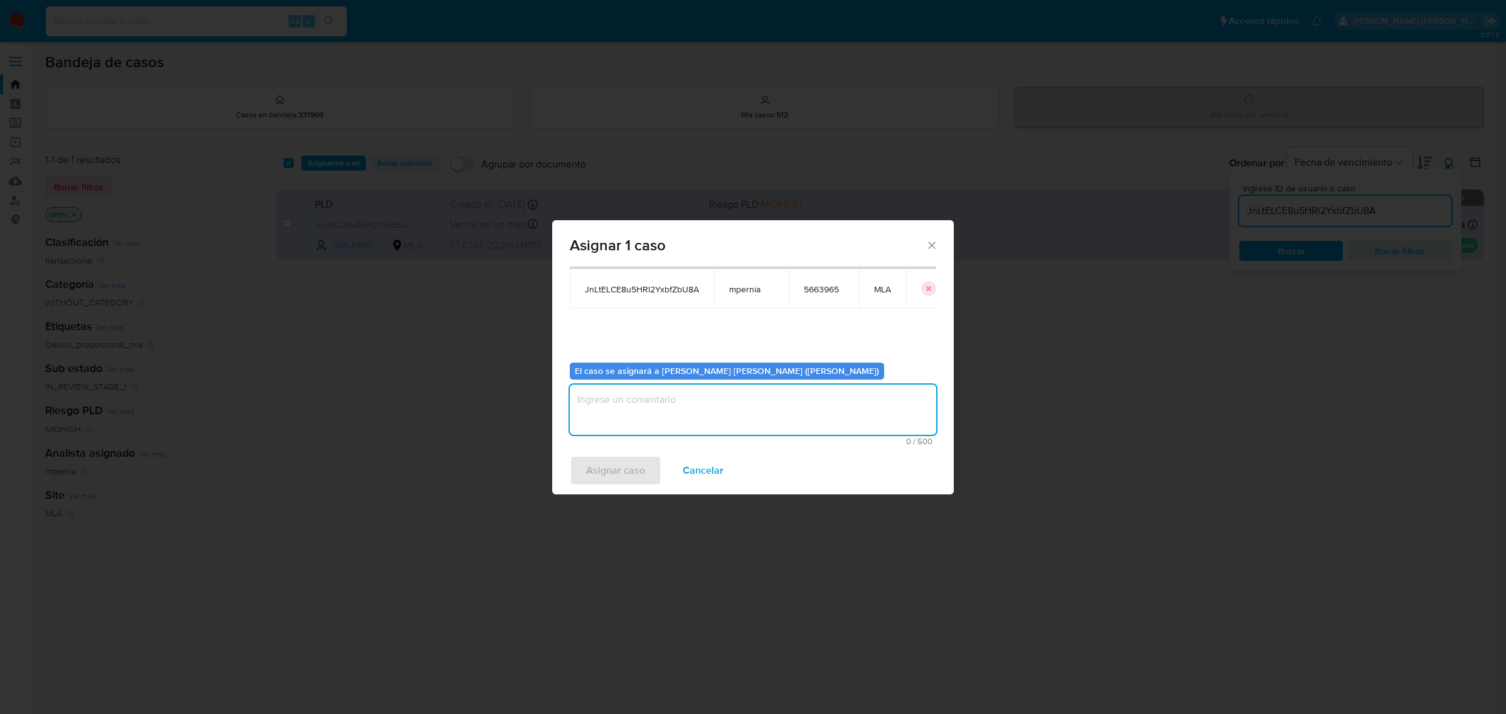
click at [818, 412] on textarea "assign-modal" at bounding box center [753, 410] width 366 height 50
type textarea "-"
click at [584, 469] on button "Asignar caso" at bounding box center [616, 471] width 92 height 30
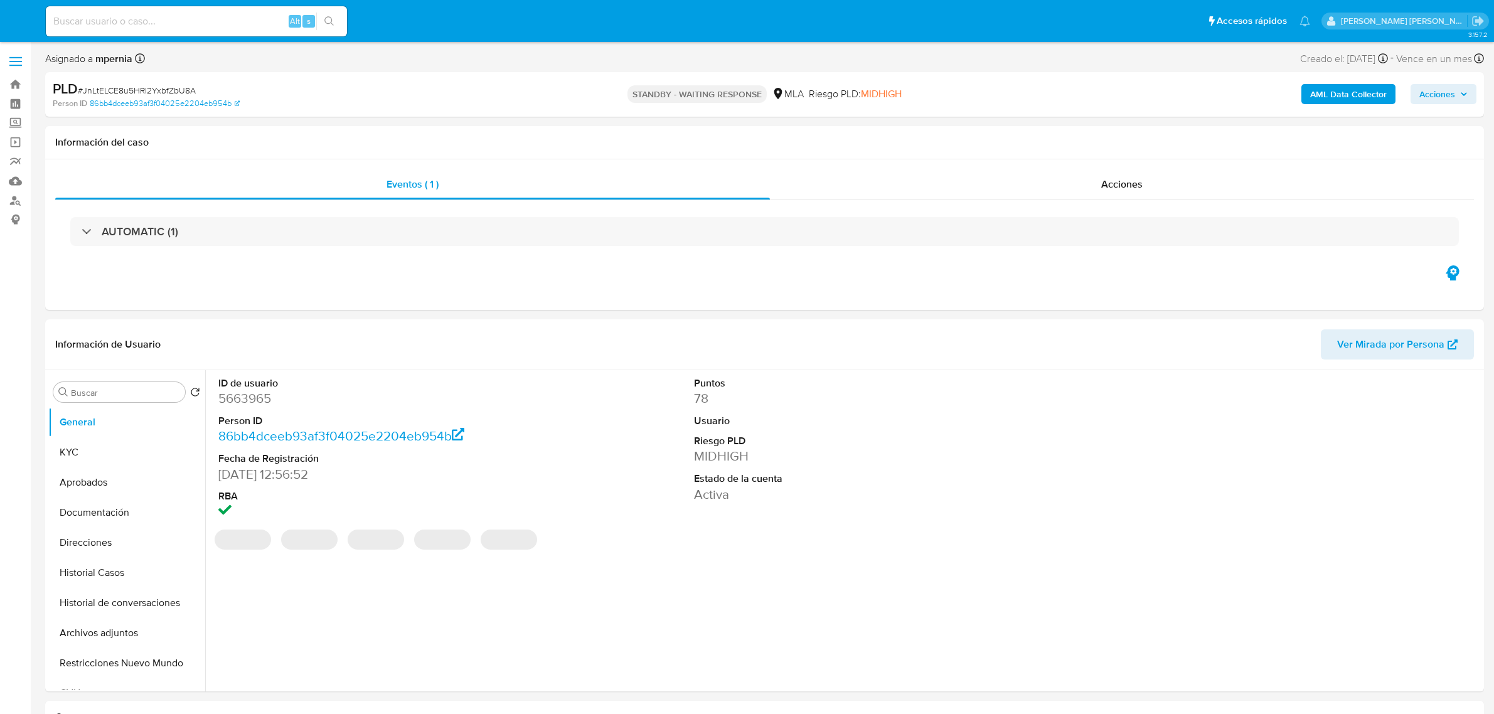
select select "10"
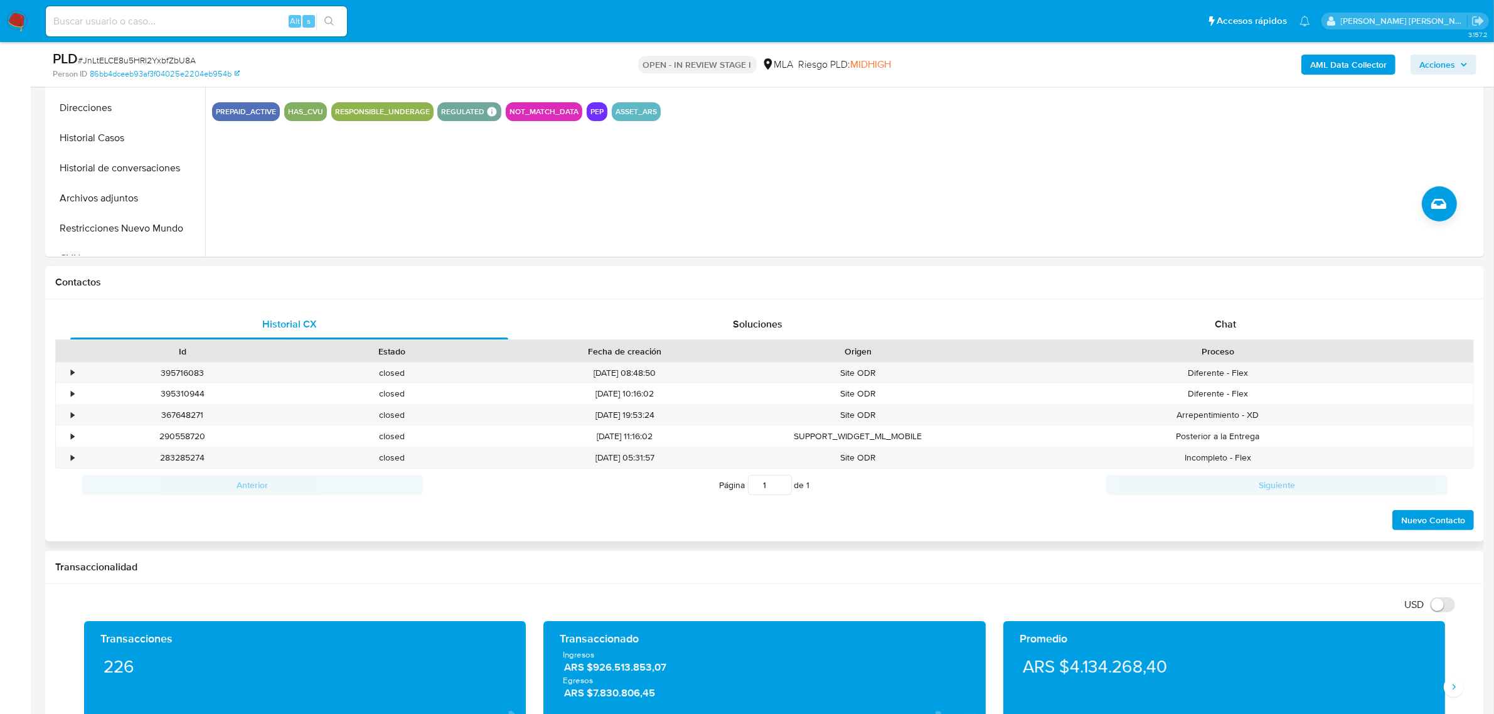
scroll to position [392, 0]
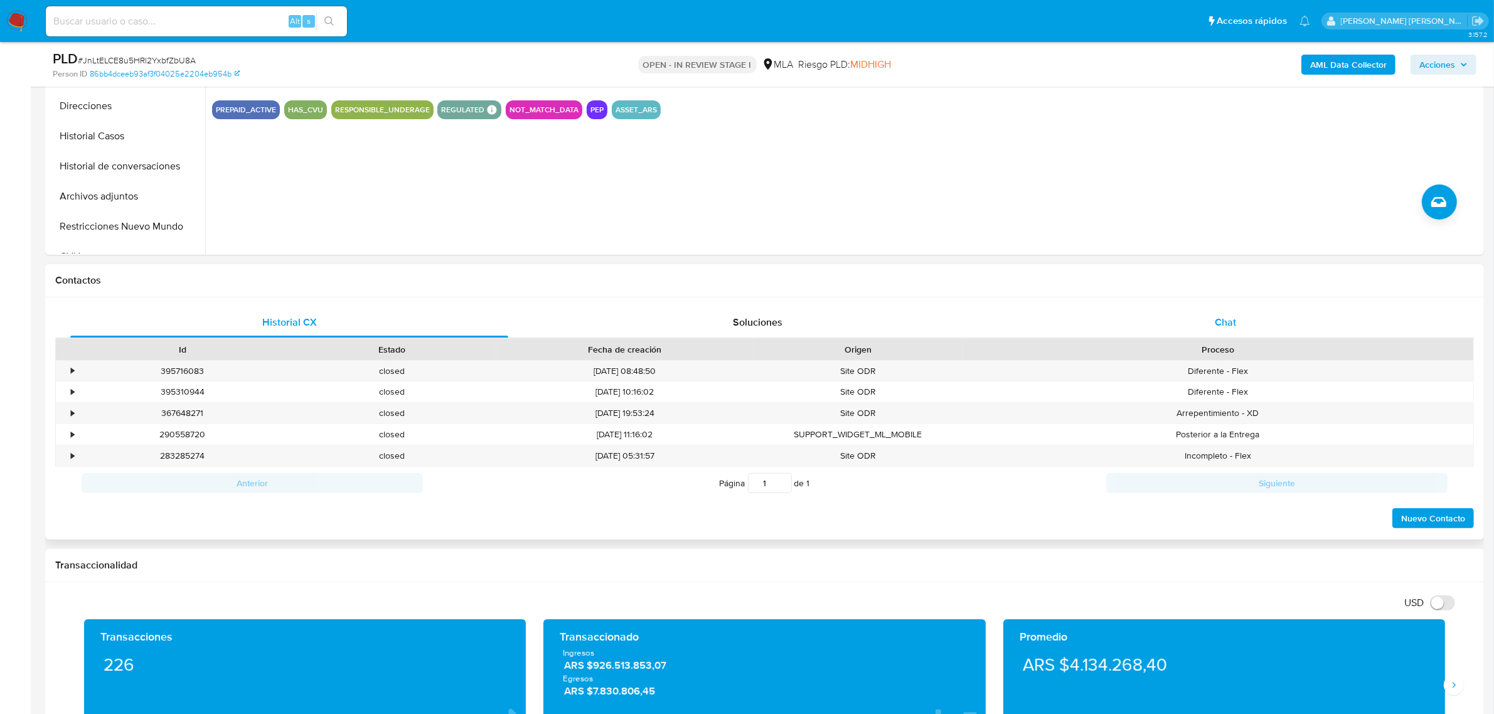
click at [1218, 312] on div "Chat" at bounding box center [1226, 322] width 438 height 30
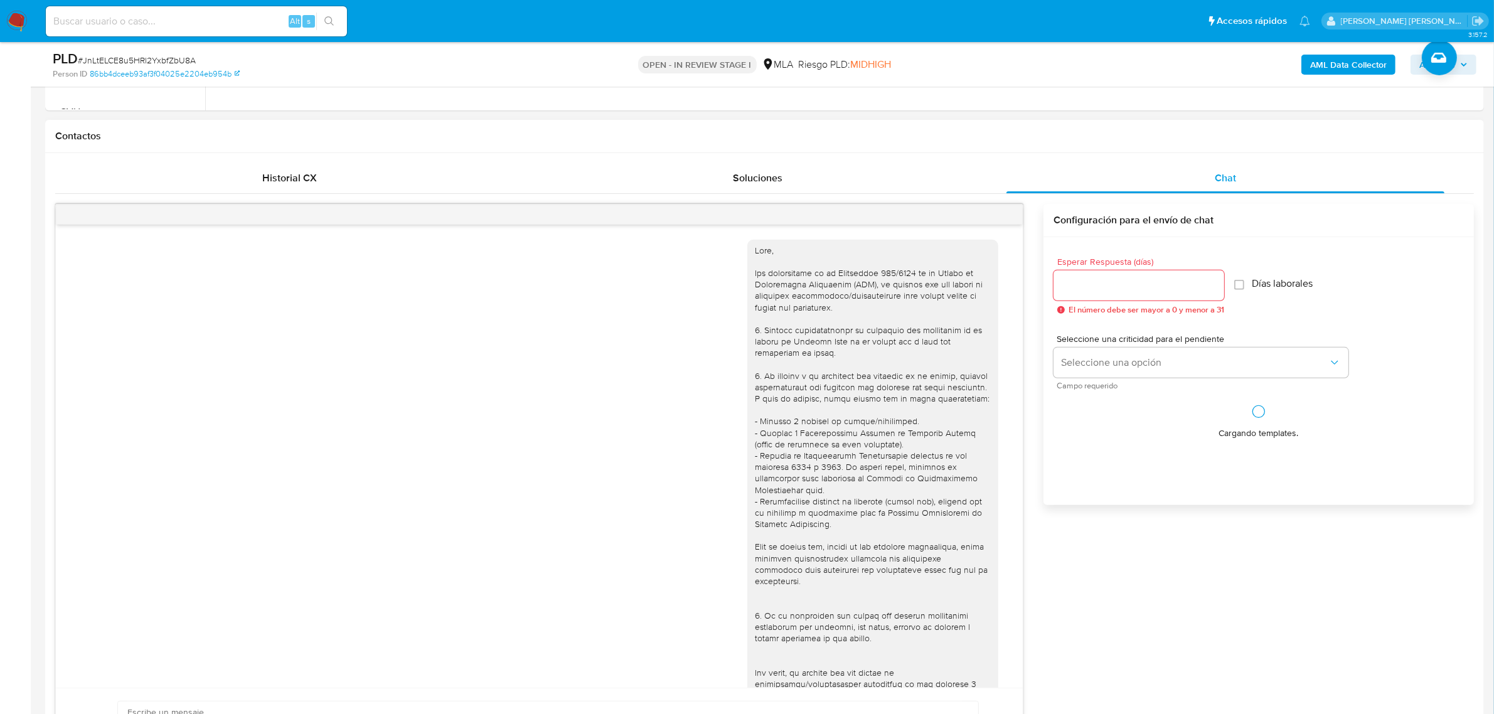
scroll to position [549, 0]
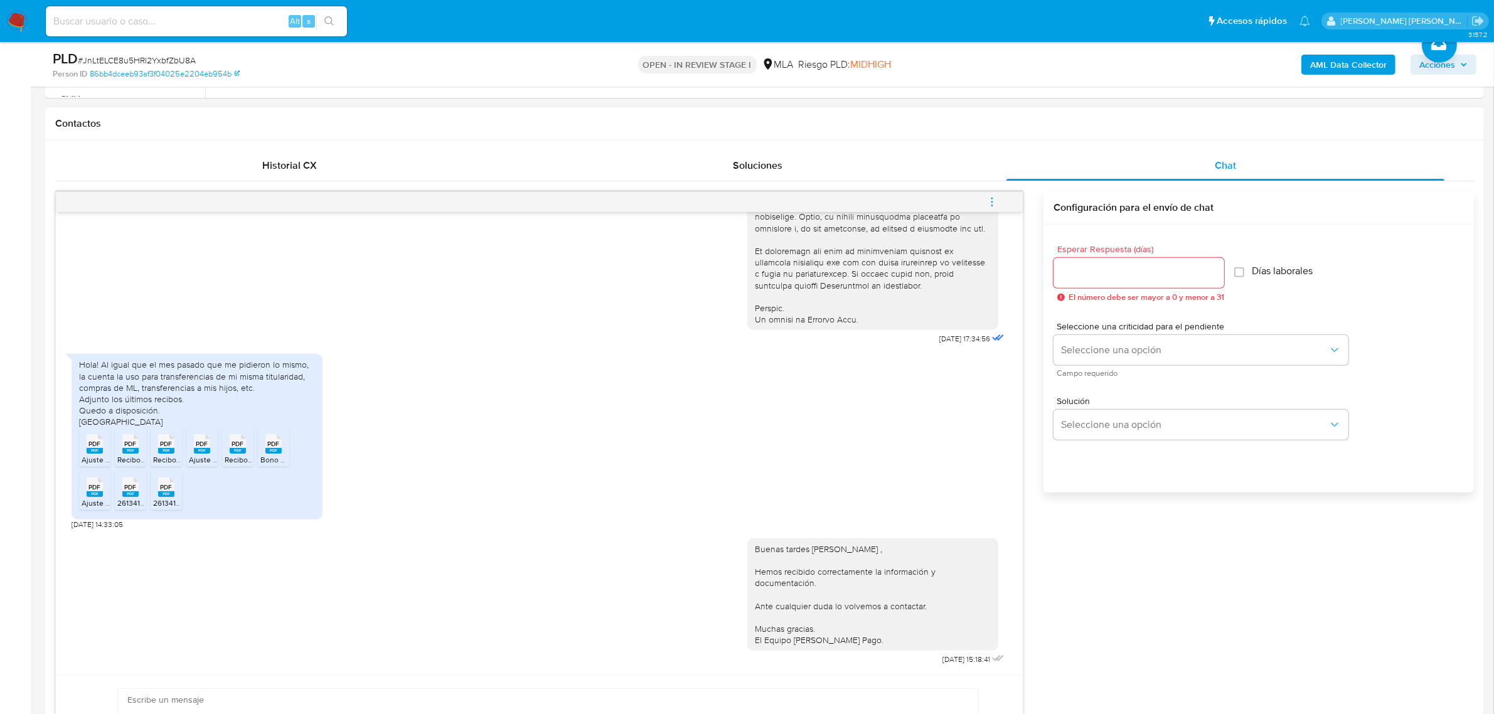
click at [995, 209] on span "menu-action" at bounding box center [991, 202] width 11 height 30
click at [918, 184] on li "Cerrar conversación" at bounding box center [907, 179] width 129 height 23
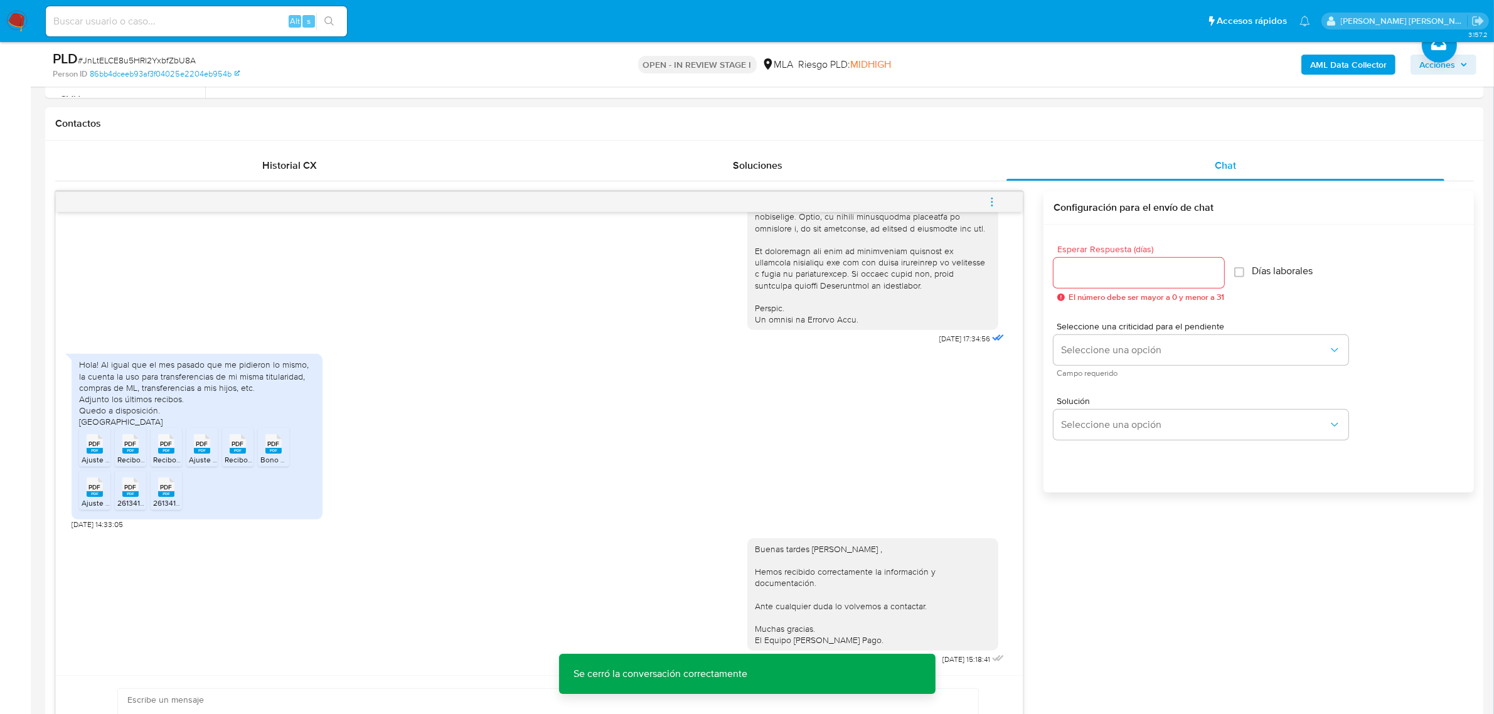
click at [1420, 67] on span "Acciones" at bounding box center [1437, 65] width 36 height 20
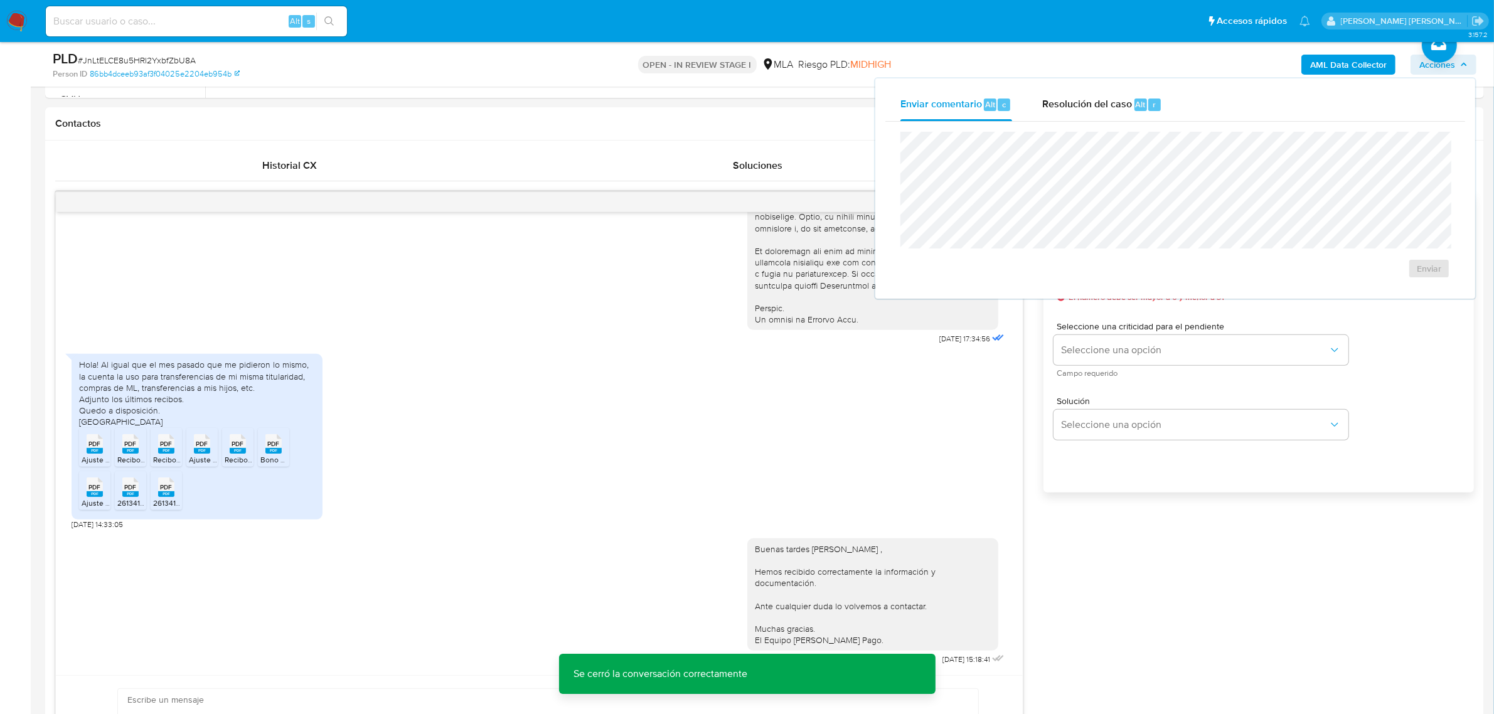
drag, startPoint x: 1150, startPoint y: 109, endPoint x: 1144, endPoint y: 127, distance: 19.7
click at [1148, 114] on div "Resolución del caso Alt r" at bounding box center [1102, 104] width 120 height 33
click at [1274, 269] on span "No ROI Proposal" at bounding box center [1306, 276] width 65 height 18
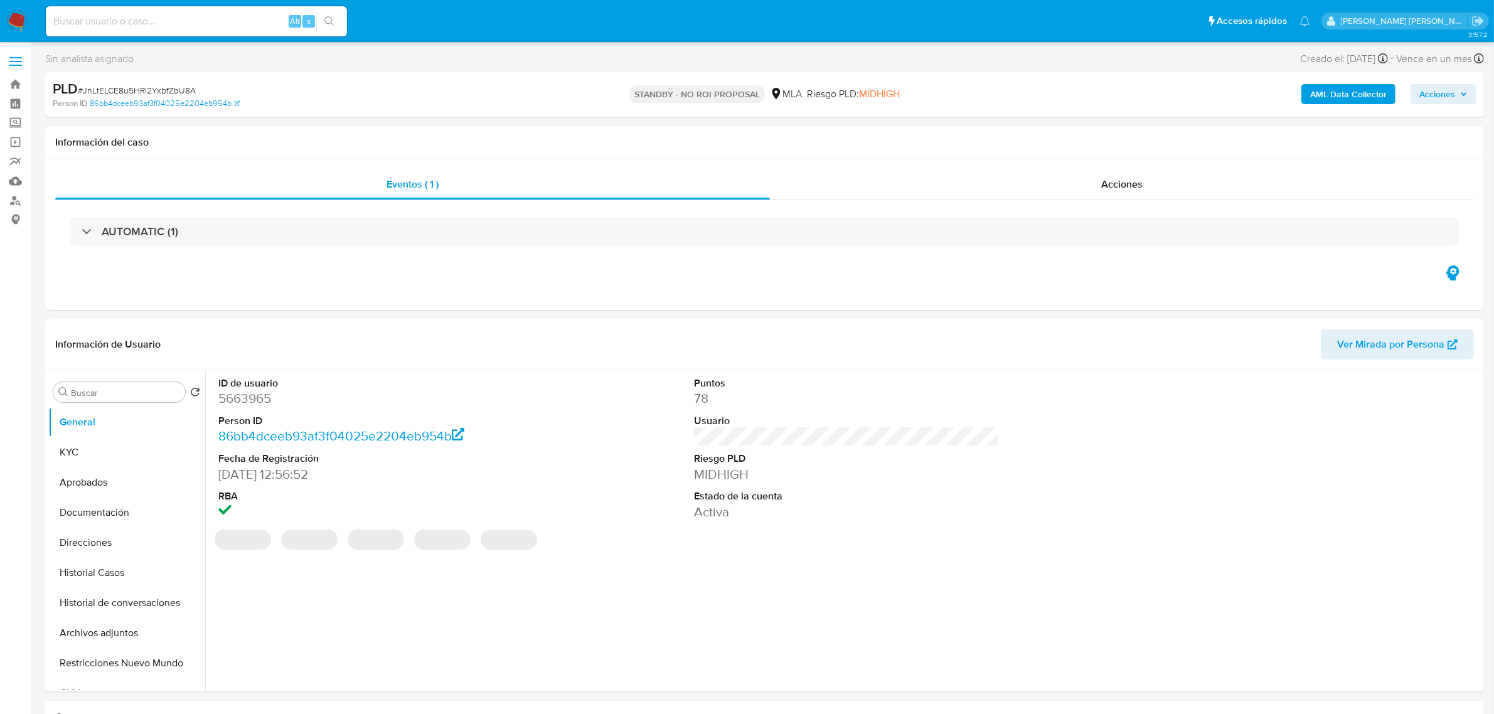
select select "10"
